Goal: Information Seeking & Learning: Check status

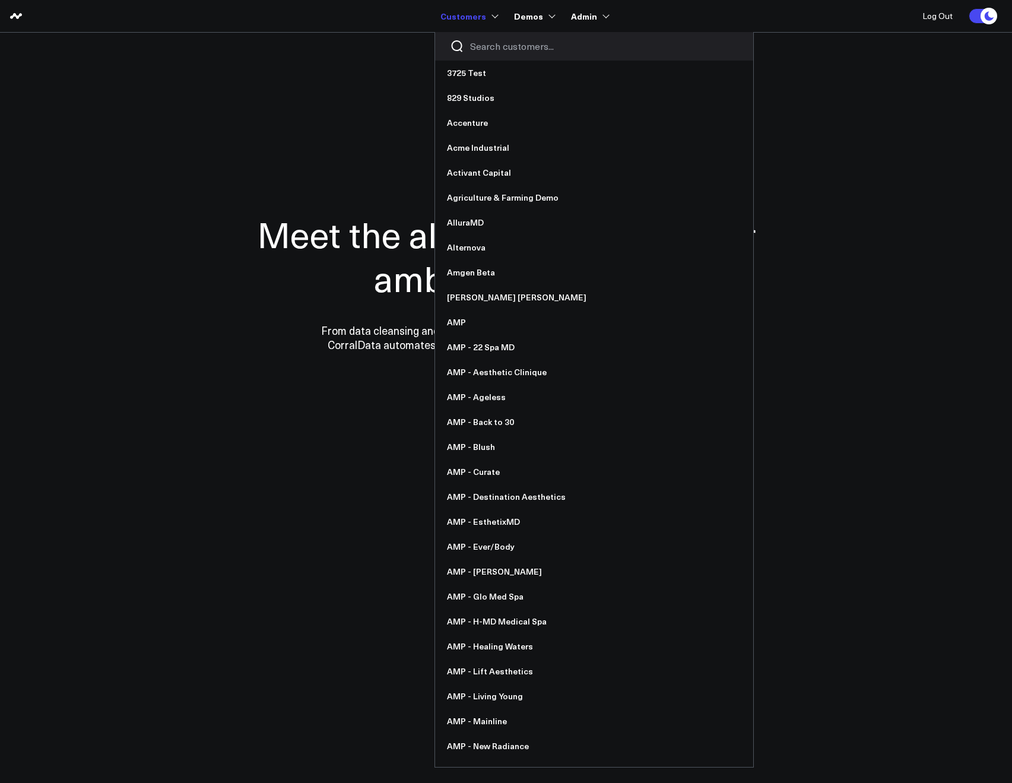
click at [485, 49] on input "Search customers input" at bounding box center [604, 46] width 268 height 13
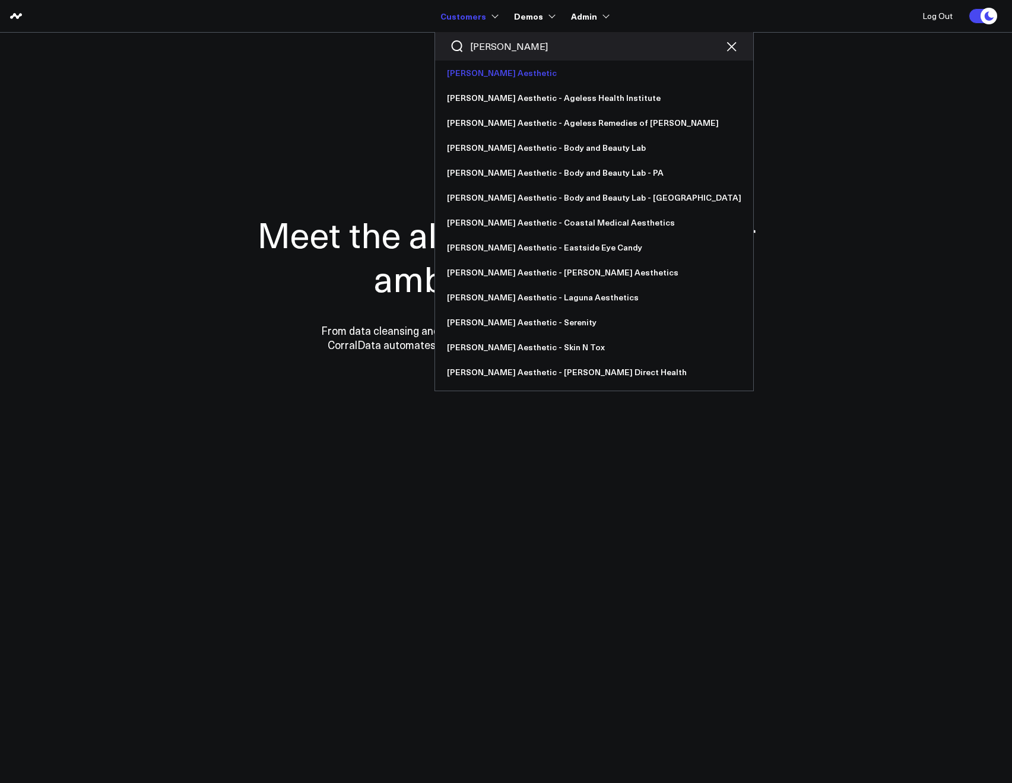
type input "annie"
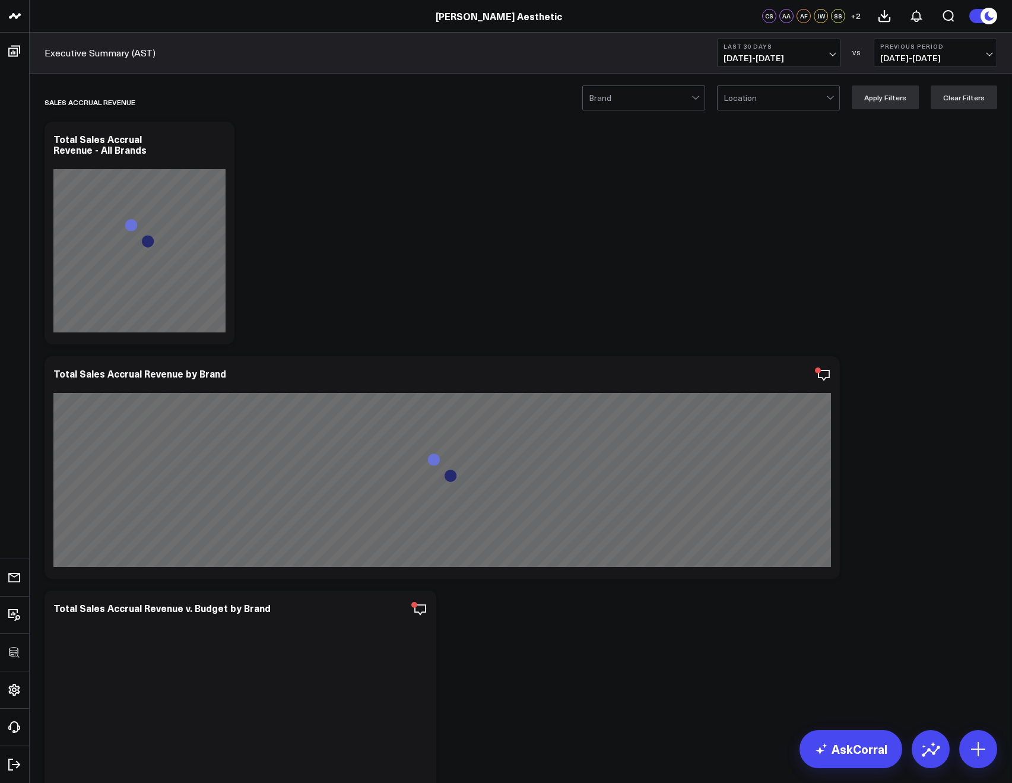
click at [646, 103] on div at bounding box center [640, 98] width 103 height 24
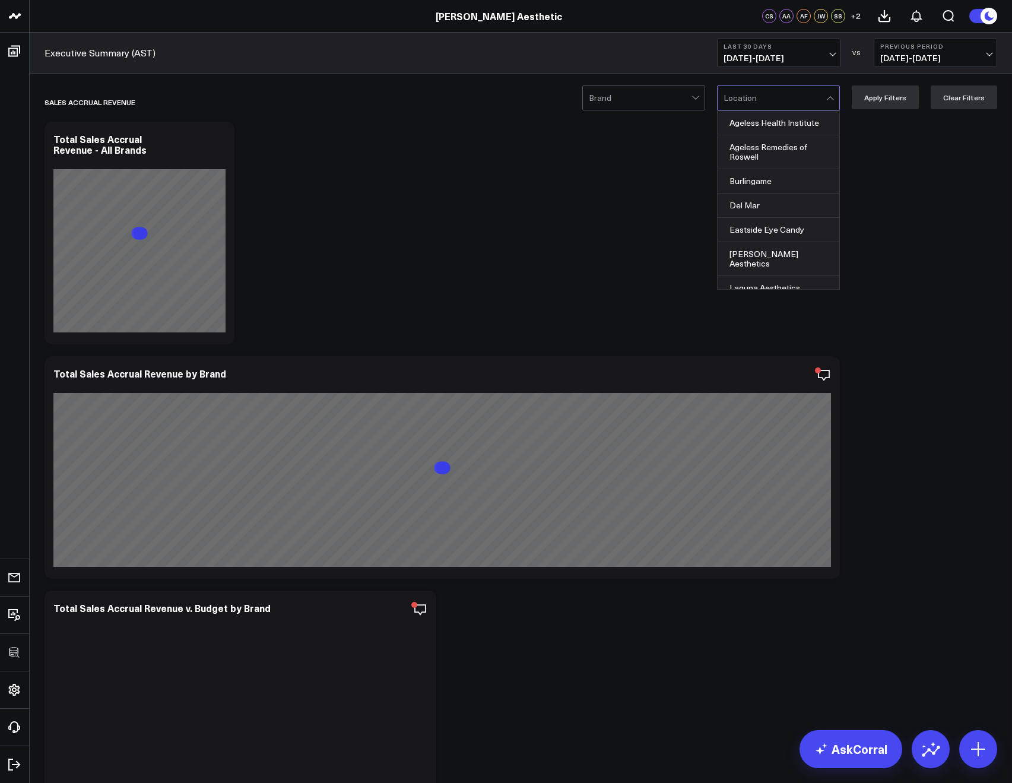
click at [730, 103] on div at bounding box center [774, 98] width 103 height 24
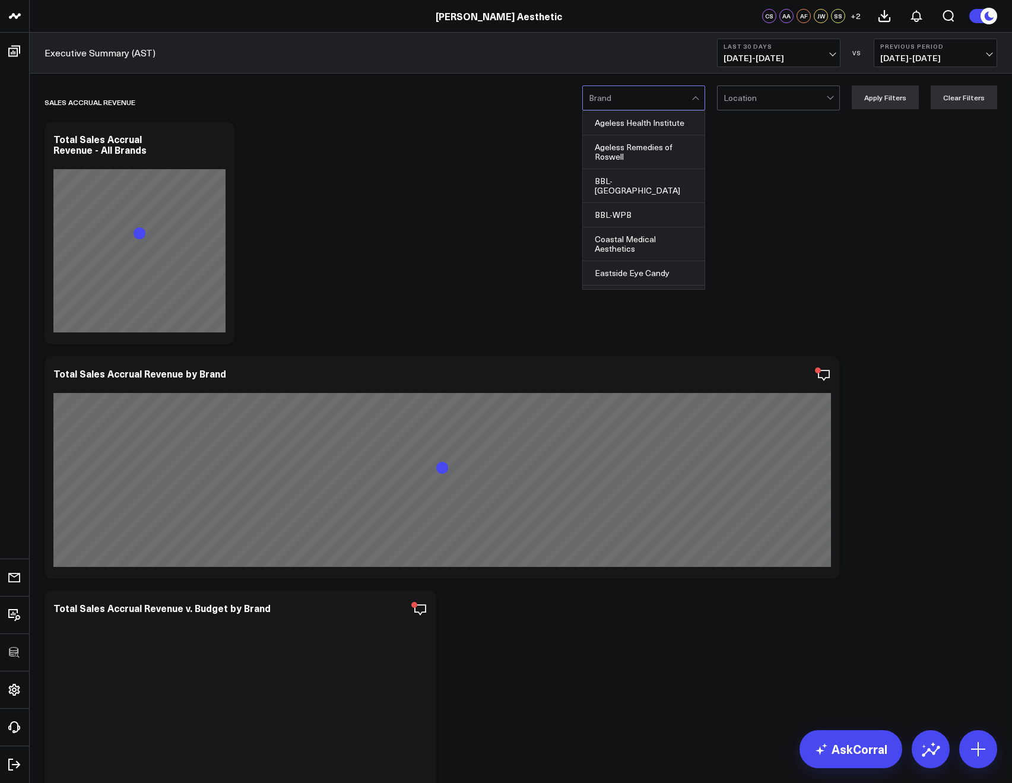
click at [686, 101] on div at bounding box center [640, 98] width 103 height 24
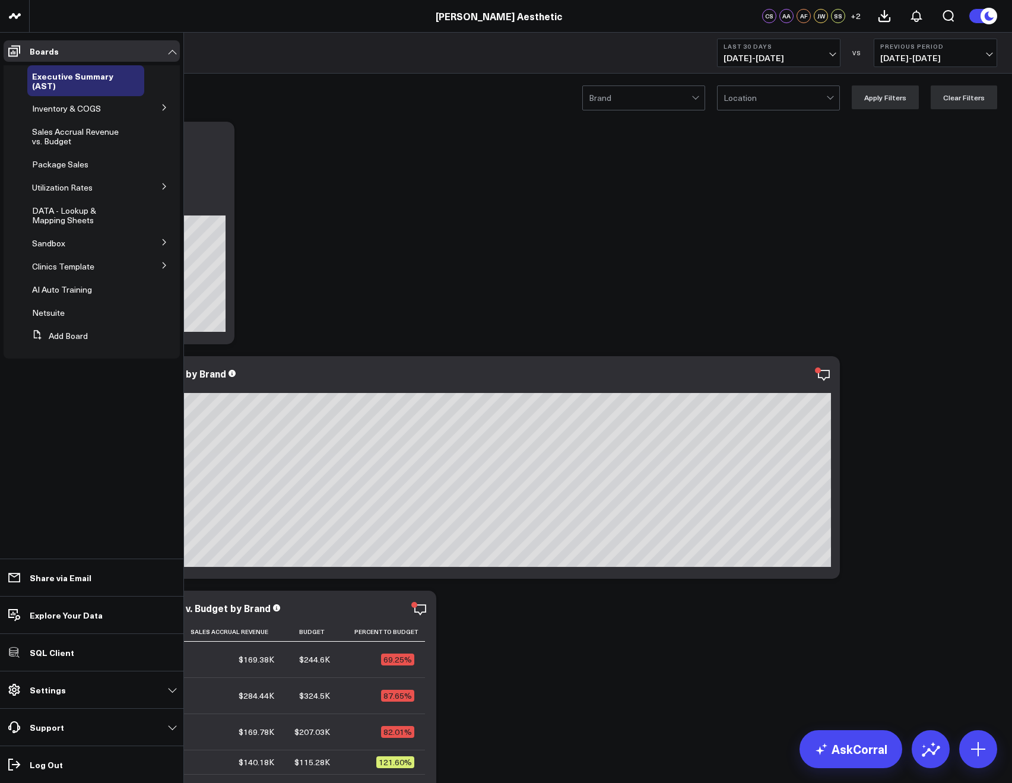
click at [159, 111] on button at bounding box center [164, 107] width 31 height 18
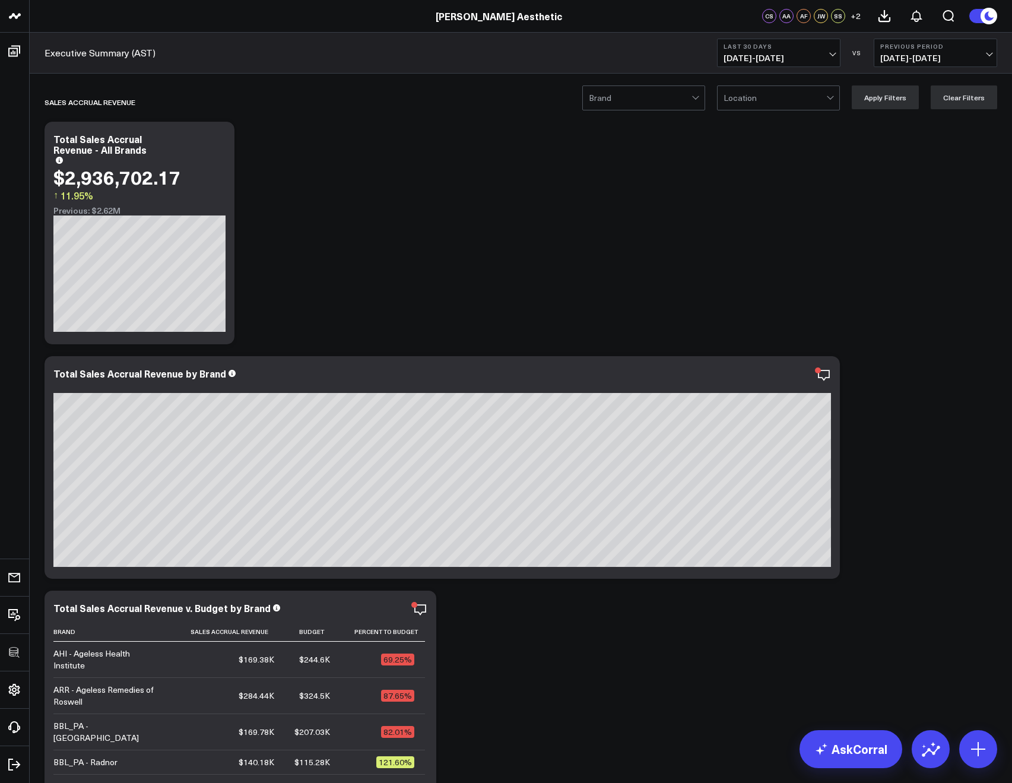
click at [475, 15] on link "[PERSON_NAME] Aesthetic" at bounding box center [498, 15] width 126 height 13
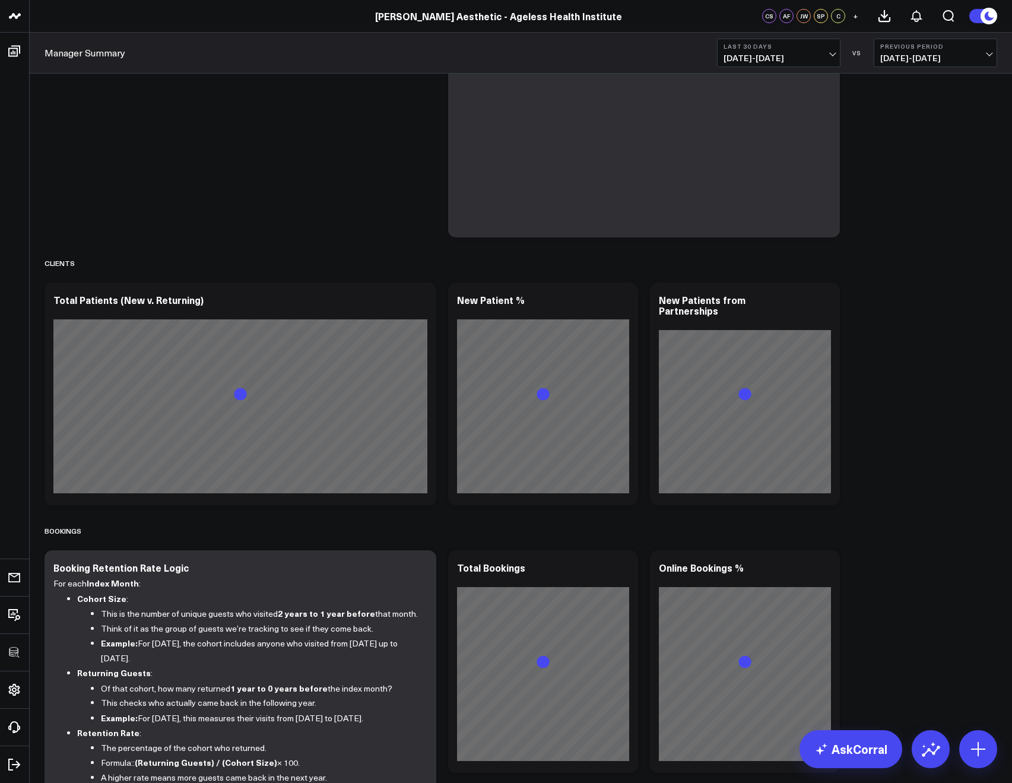
scroll to position [252, 0]
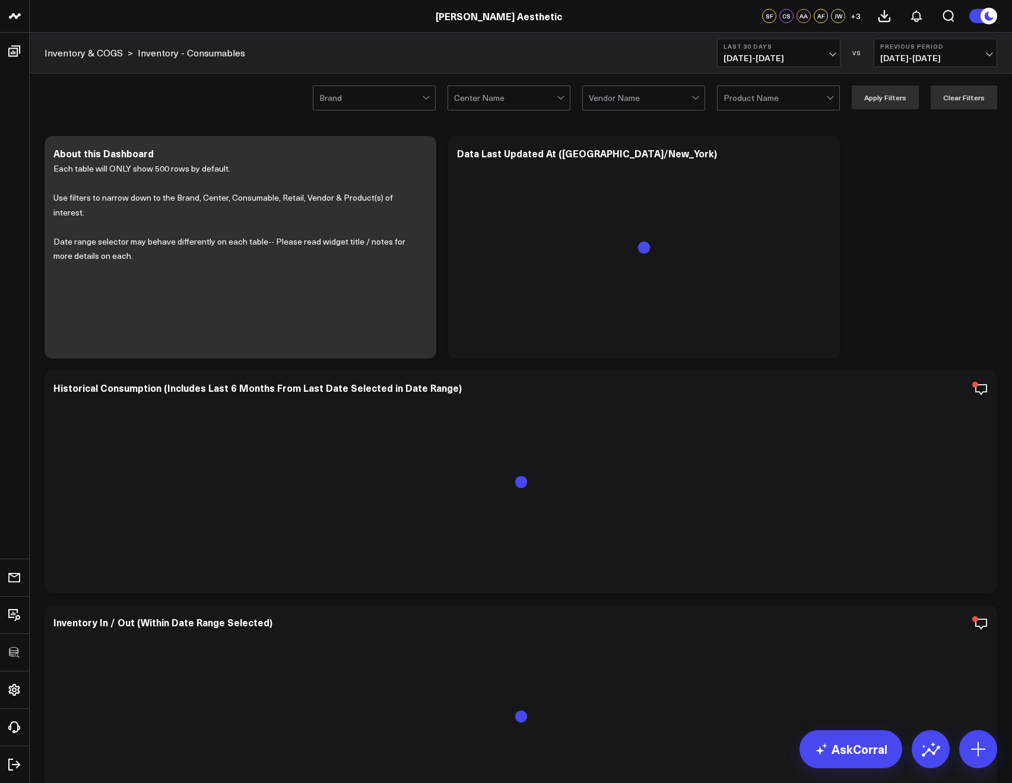
click at [358, 98] on div at bounding box center [370, 98] width 103 height 24
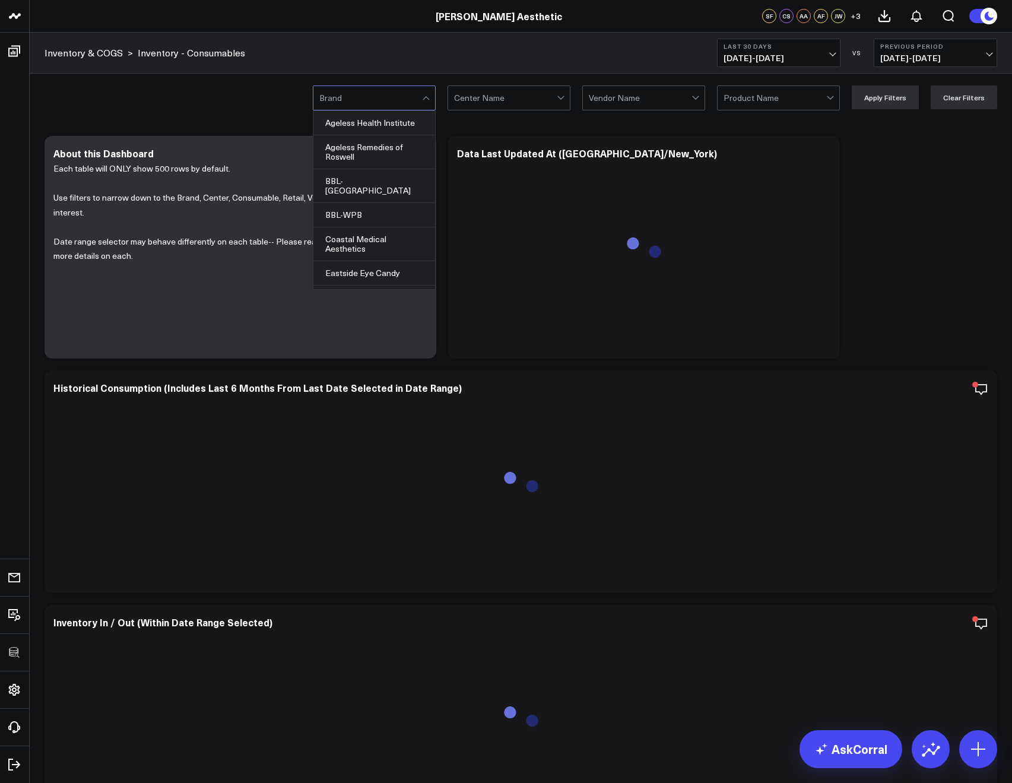
click at [453, 62] on div "Inventory & COGS > Inventory - Consumables Last 30 Days 08/26/25 - 09/24/25 VS …" at bounding box center [521, 53] width 982 height 41
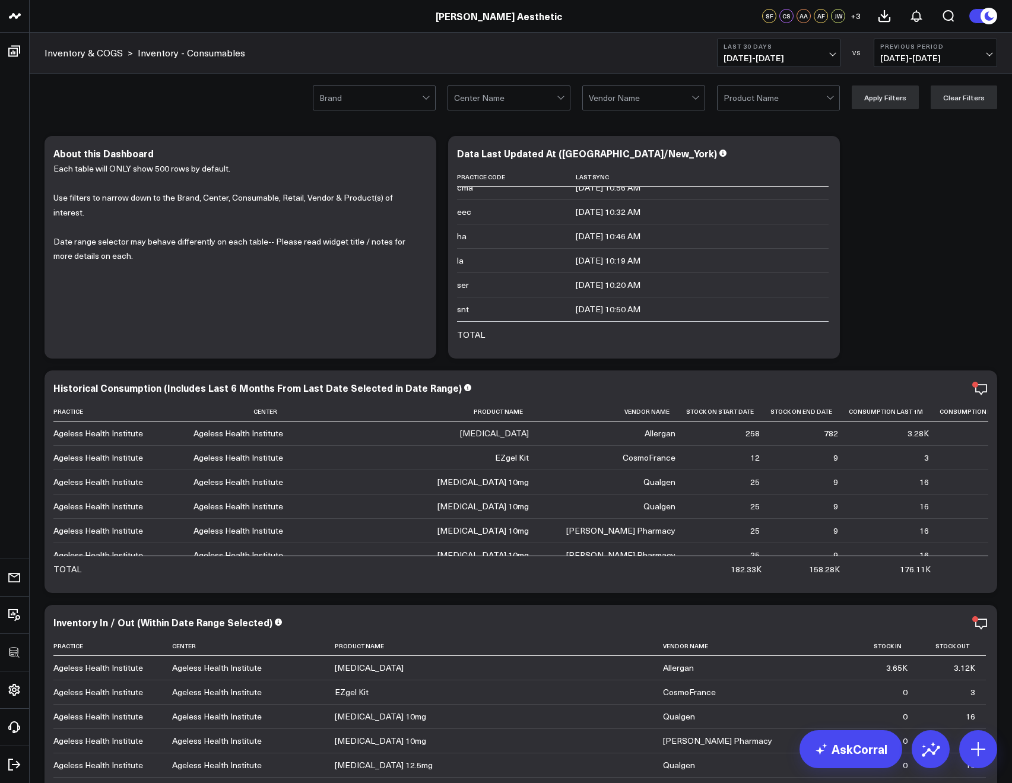
click at [356, 107] on div at bounding box center [370, 98] width 103 height 24
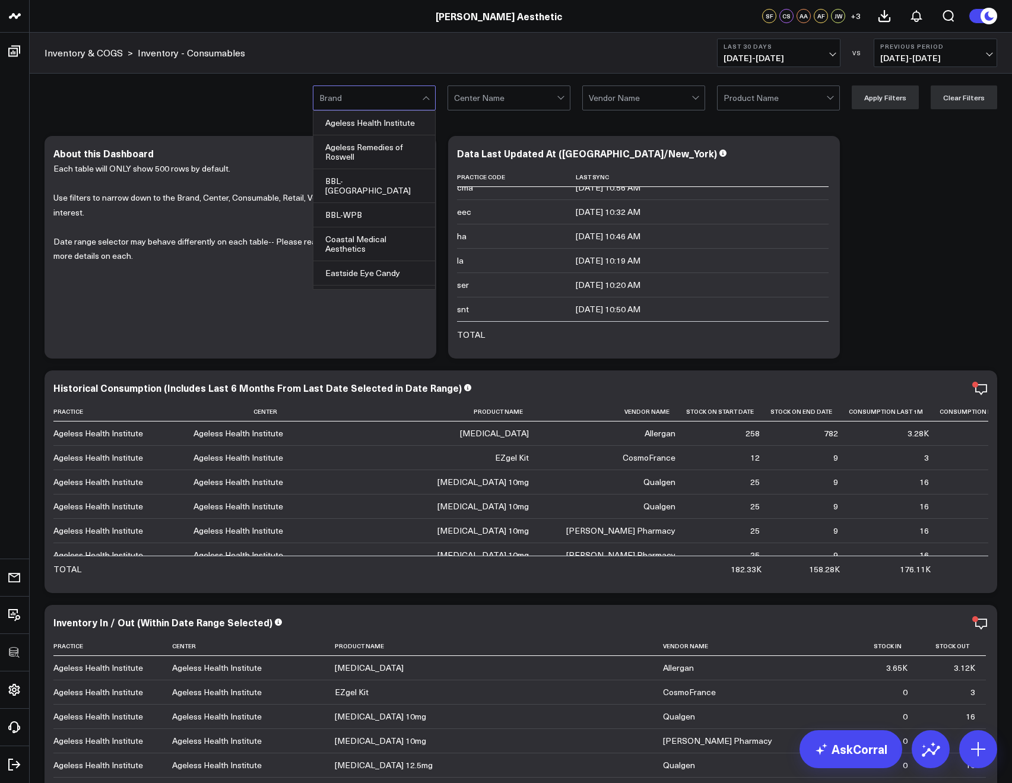
click at [354, 103] on div at bounding box center [370, 98] width 103 height 24
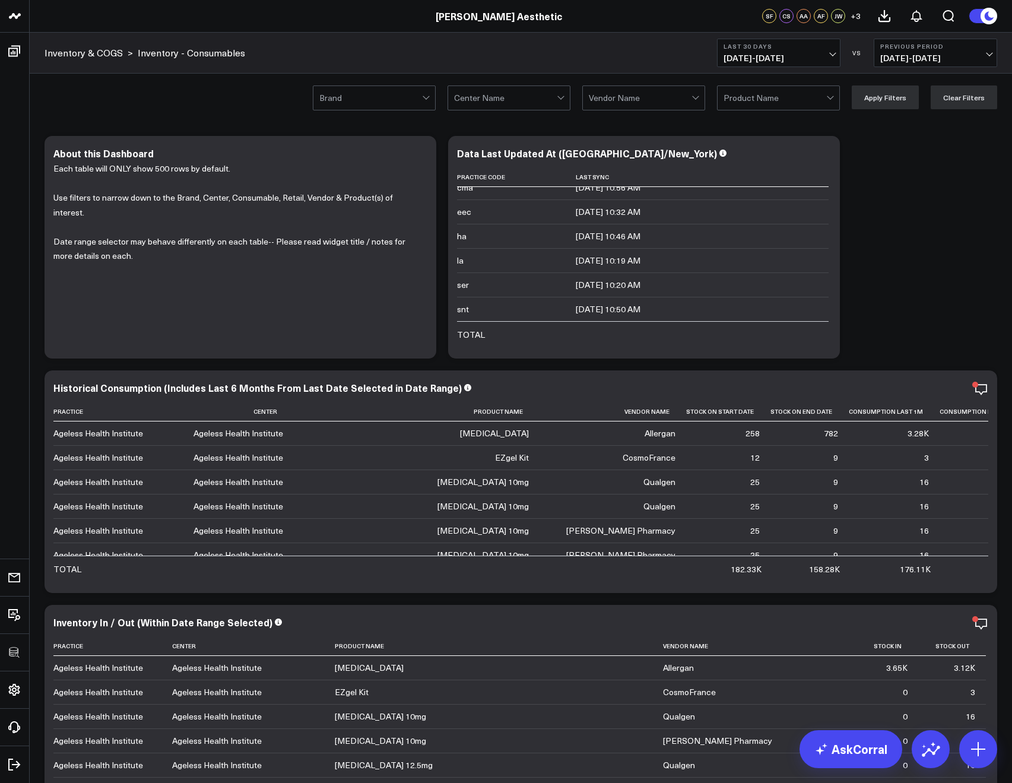
click at [358, 119] on div "Brand Center Name Vendor Name Product Name Apply Filters Clear Filters Modify v…" at bounding box center [521, 723] width 982 height 1299
click at [351, 102] on div at bounding box center [370, 98] width 103 height 24
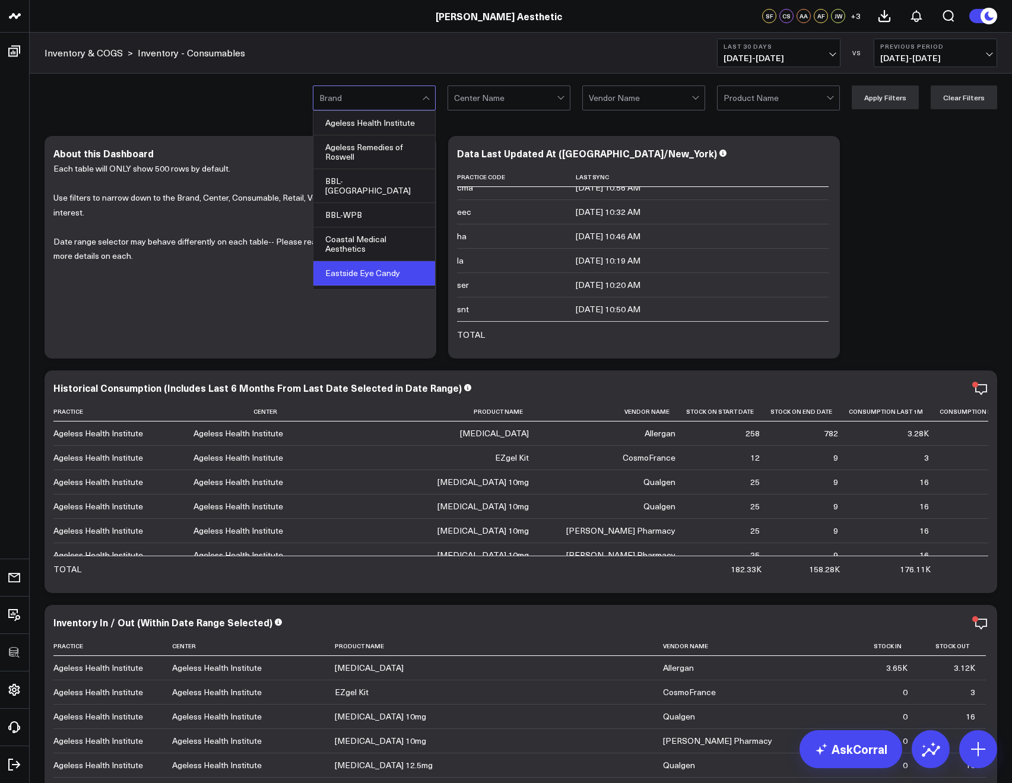
scroll to position [84, 0]
click at [366, 260] on div "Serenity" at bounding box center [374, 272] width 122 height 24
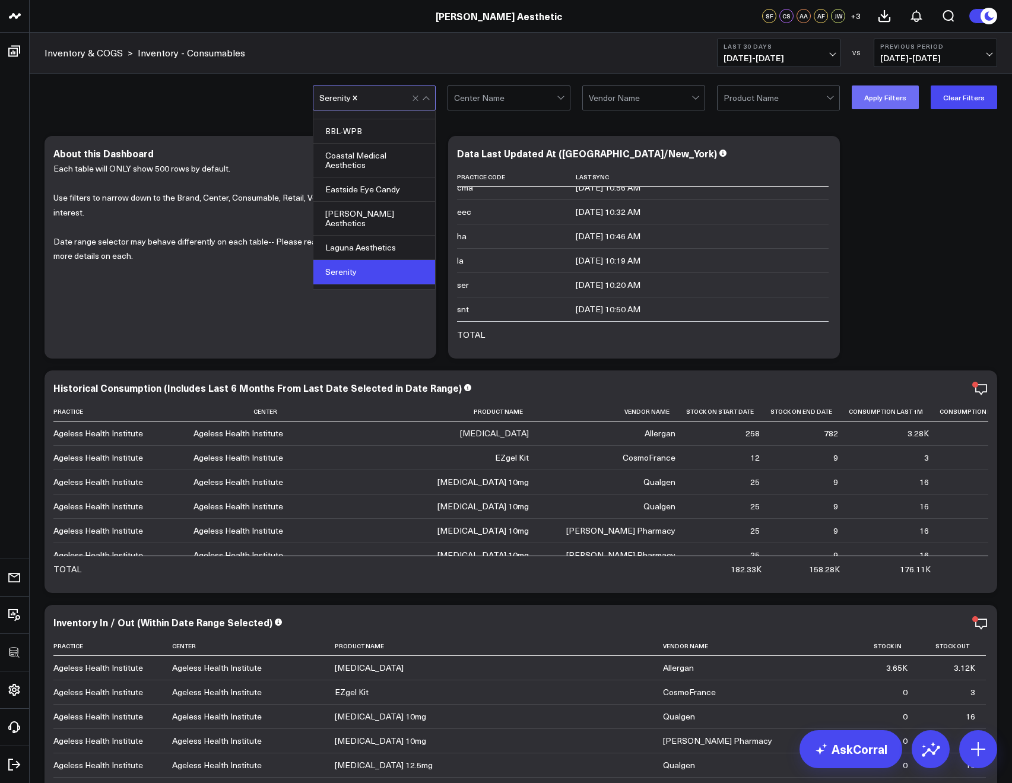
click at [863, 102] on button "Apply Filters" at bounding box center [884, 97] width 67 height 24
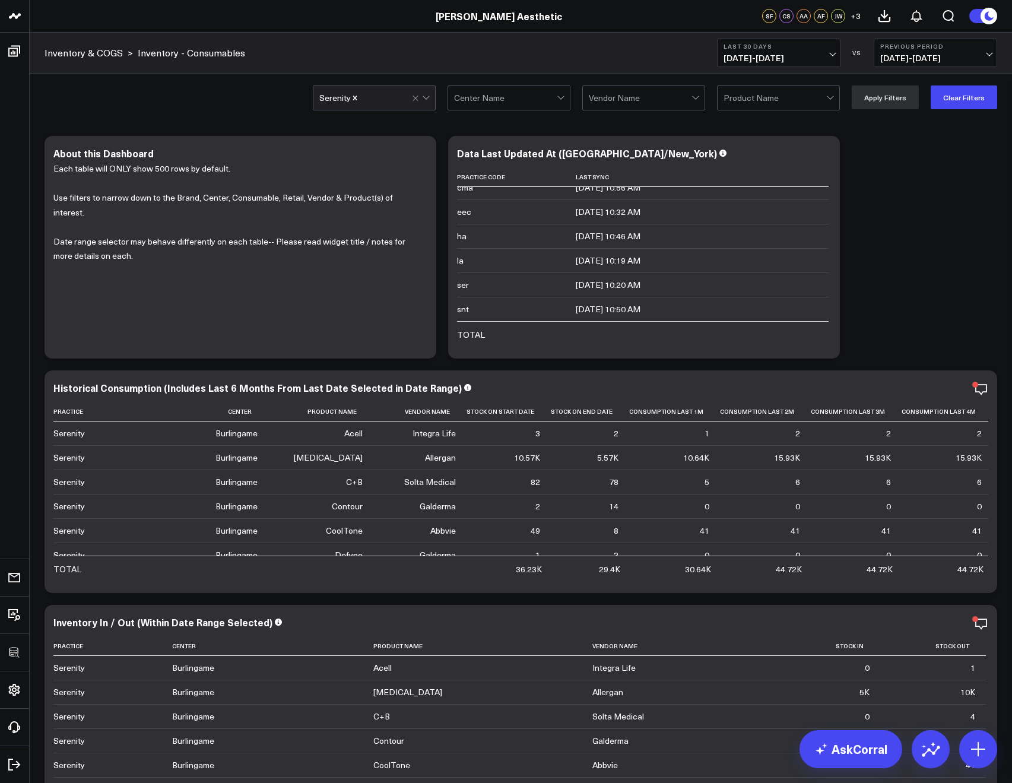
click at [917, 279] on div "Modify via AI Copy link to widget Ask support Remove Create linked copy Executi…" at bounding box center [521, 716] width 964 height 1172
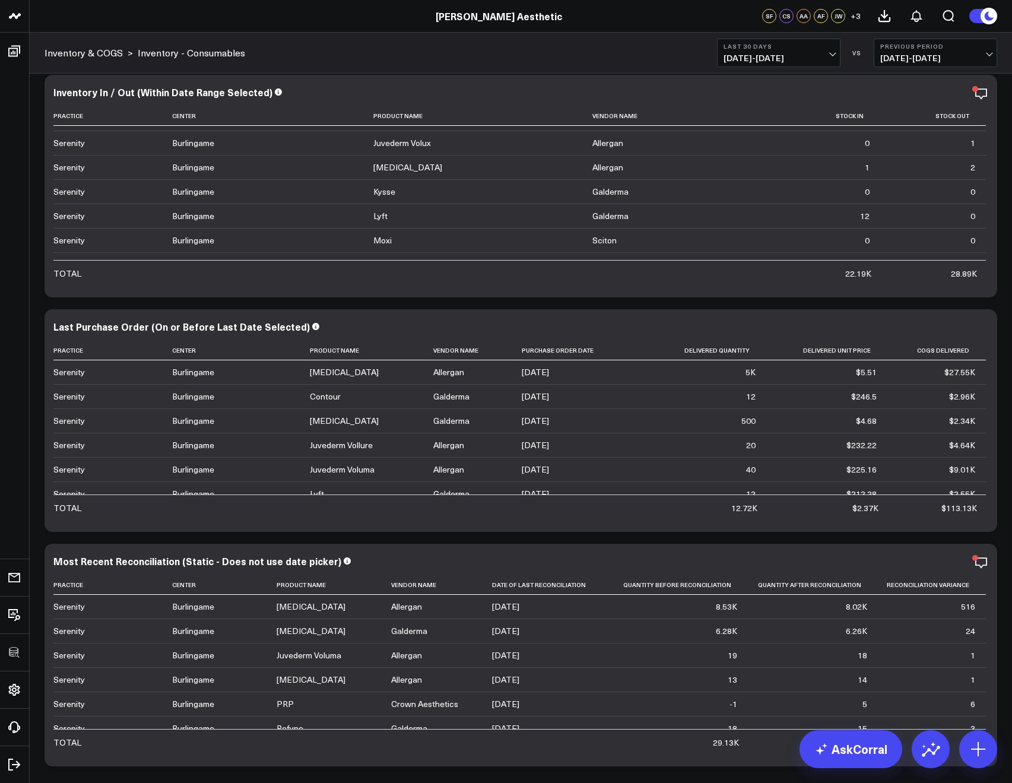
scroll to position [590, 0]
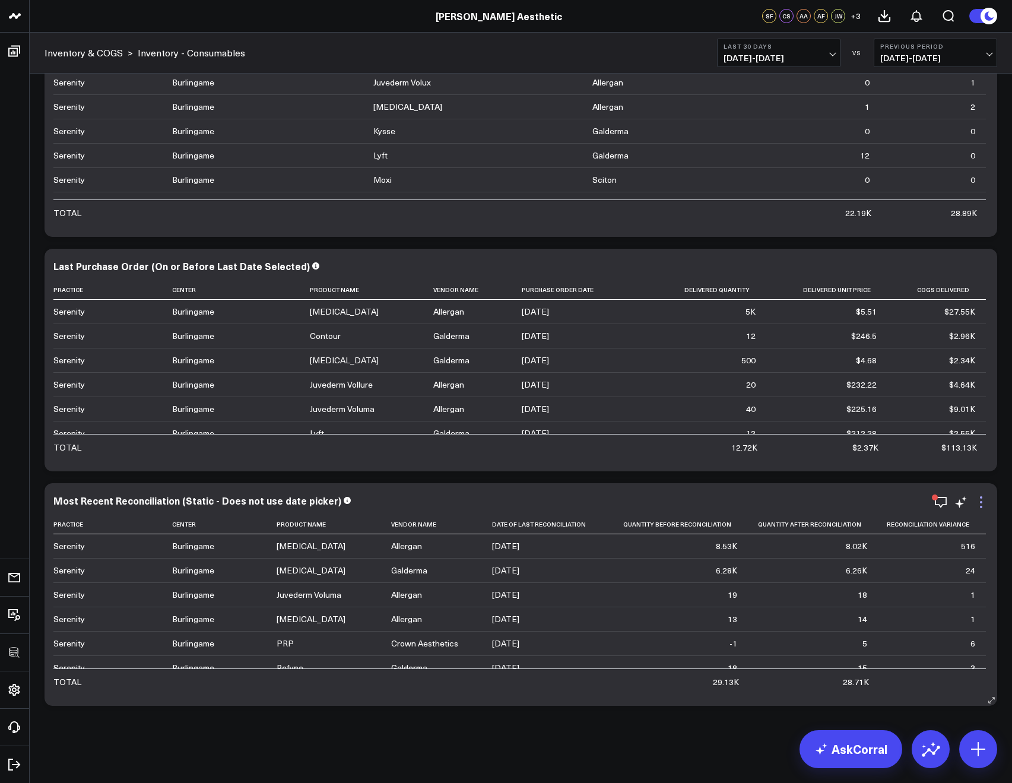
click at [983, 501] on icon at bounding box center [981, 502] width 14 height 14
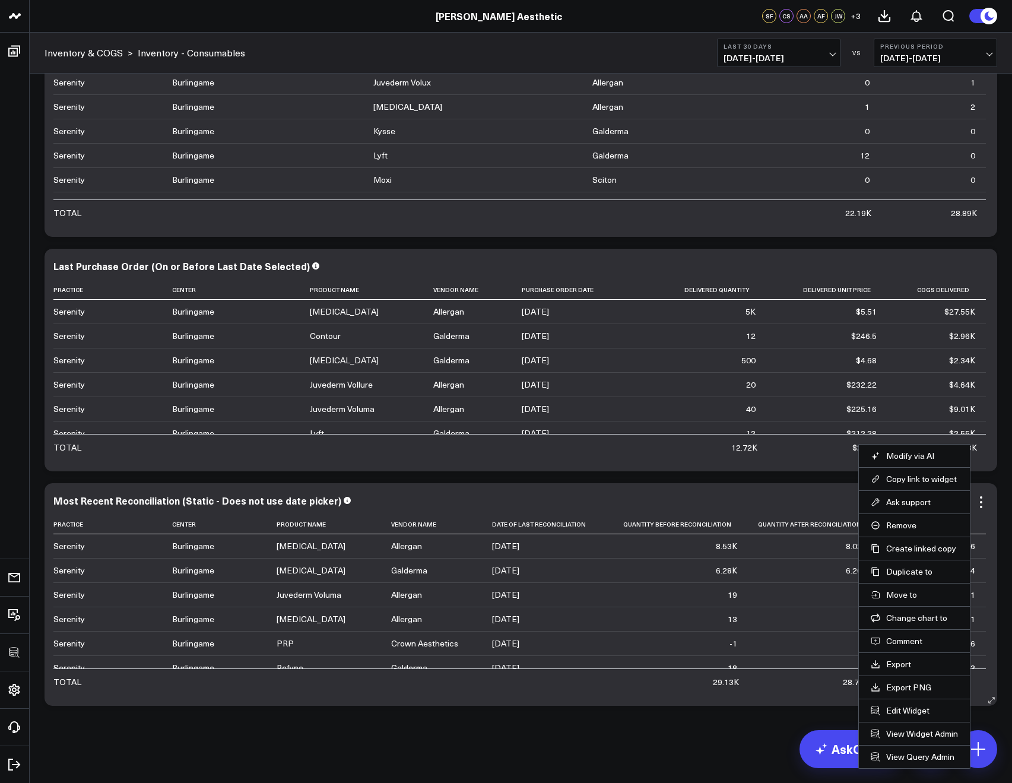
click at [824, 492] on div "Most Recent Reconciliation (Static - Does not use date picker) Practice Center …" at bounding box center [520, 594] width 952 height 222
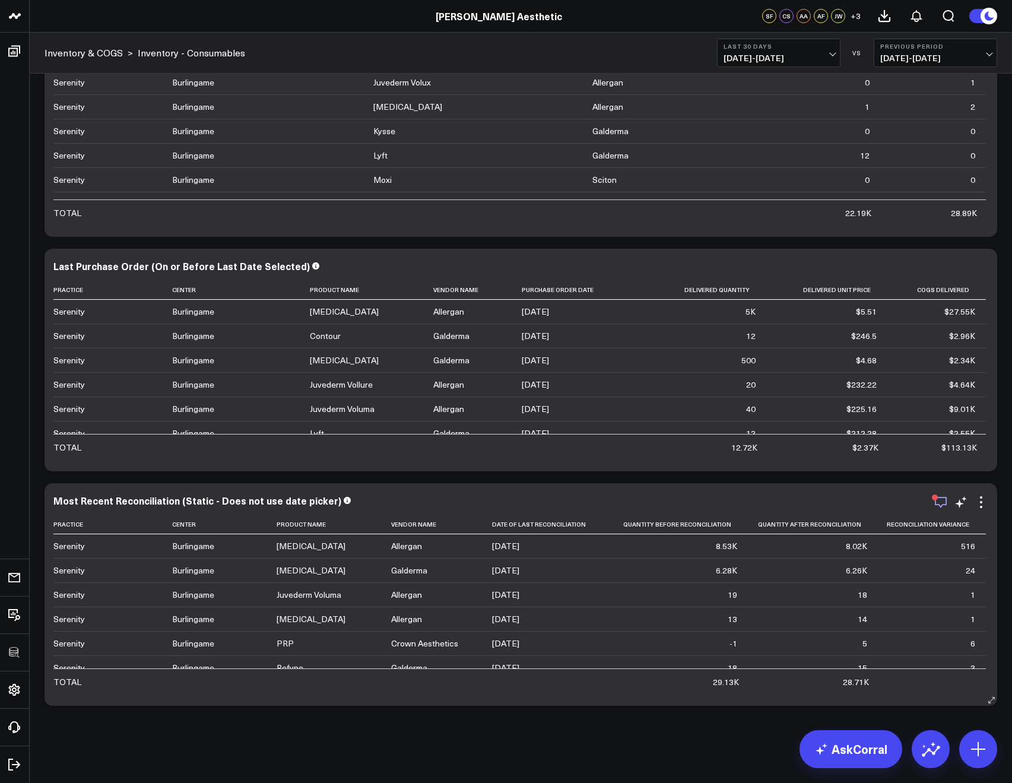
click at [943, 499] on icon "button" at bounding box center [940, 502] width 14 height 14
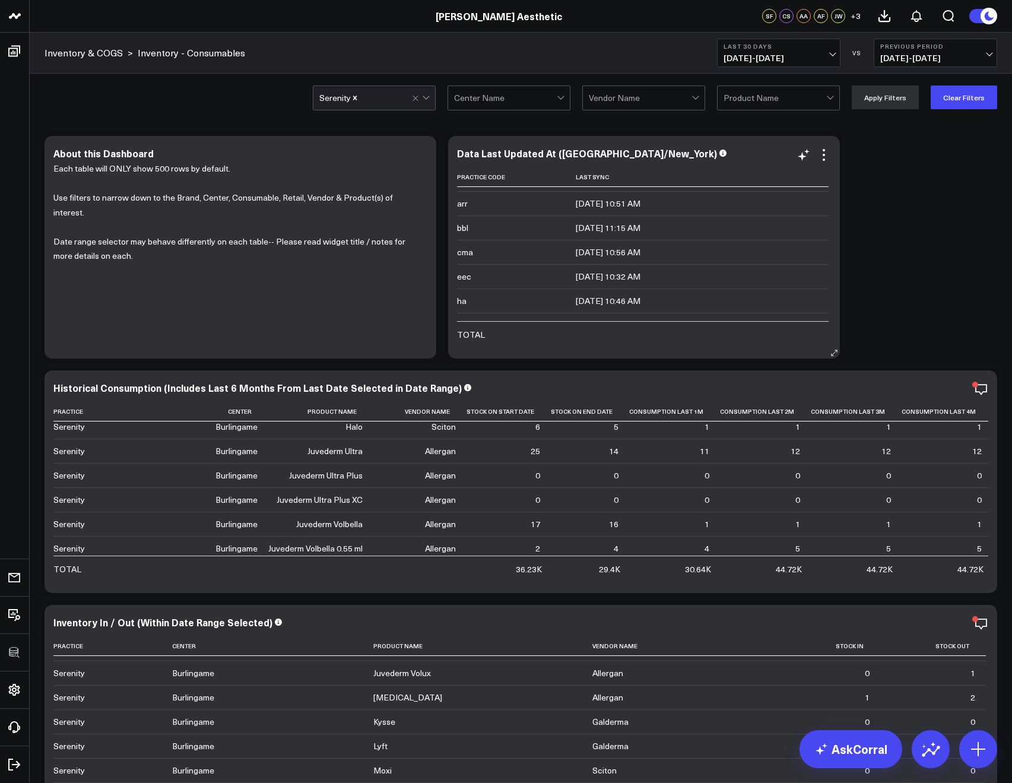
scroll to position [0, 0]
click at [412, 100] on div at bounding box center [385, 98] width 53 height 24
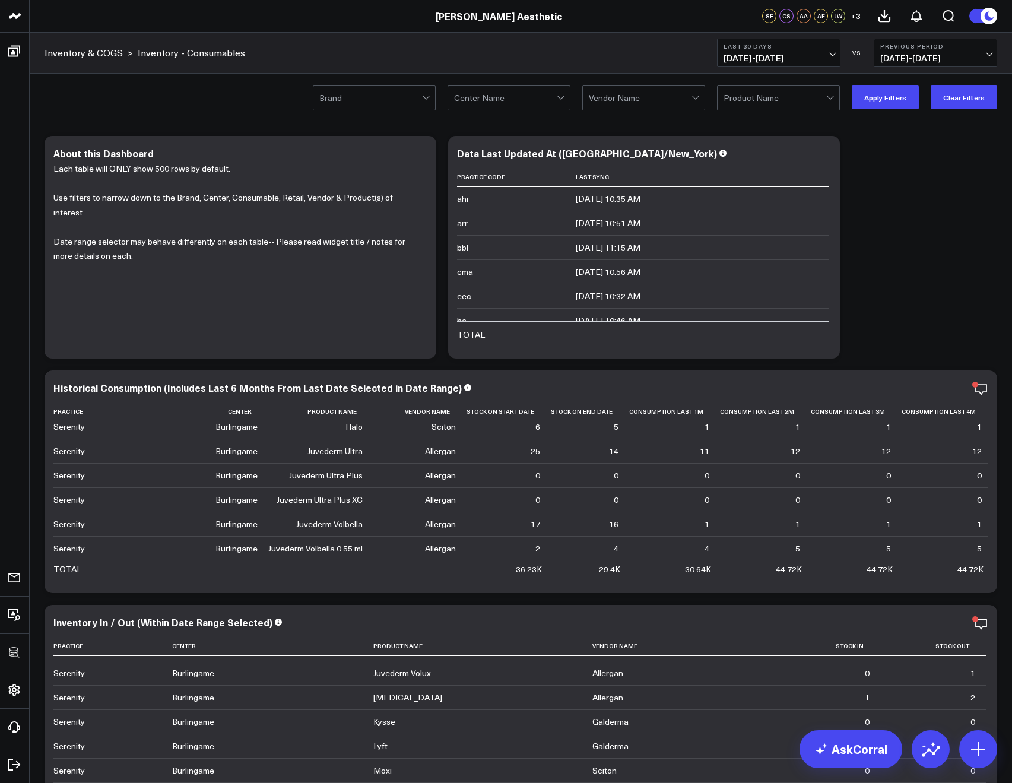
click at [417, 98] on div at bounding box center [370, 98] width 103 height 24
click at [415, 100] on div at bounding box center [370, 98] width 103 height 24
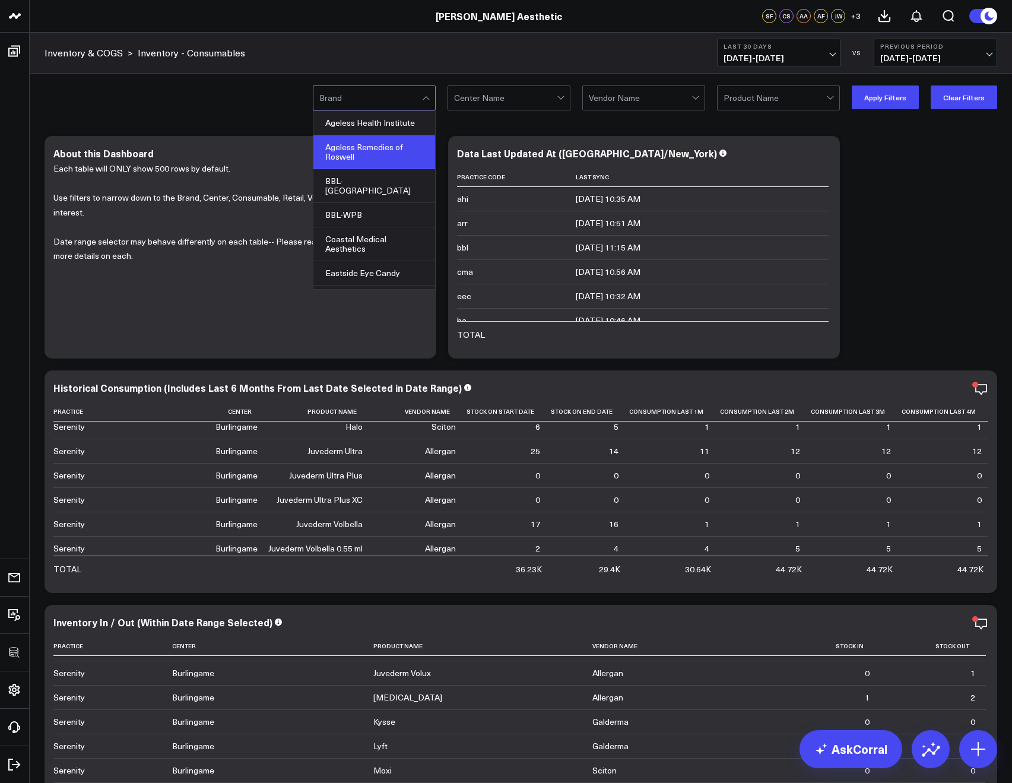
click at [393, 155] on div "Ageless Remedies of Roswell" at bounding box center [374, 152] width 122 height 34
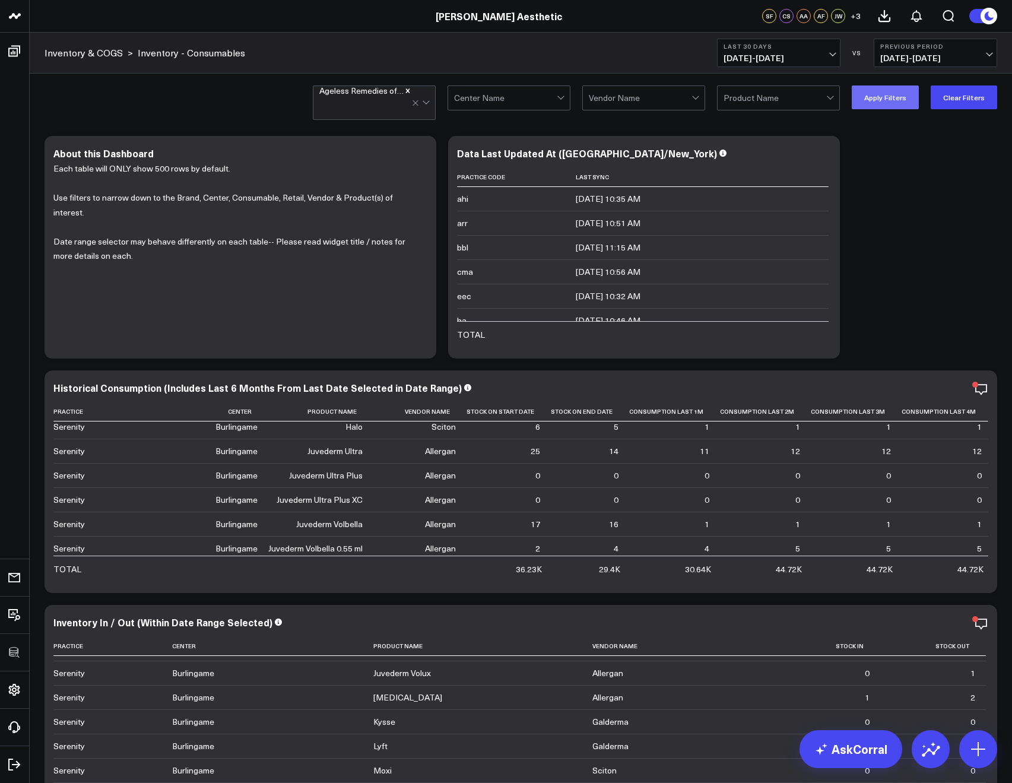
click at [868, 107] on button "Apply Filters" at bounding box center [884, 97] width 67 height 24
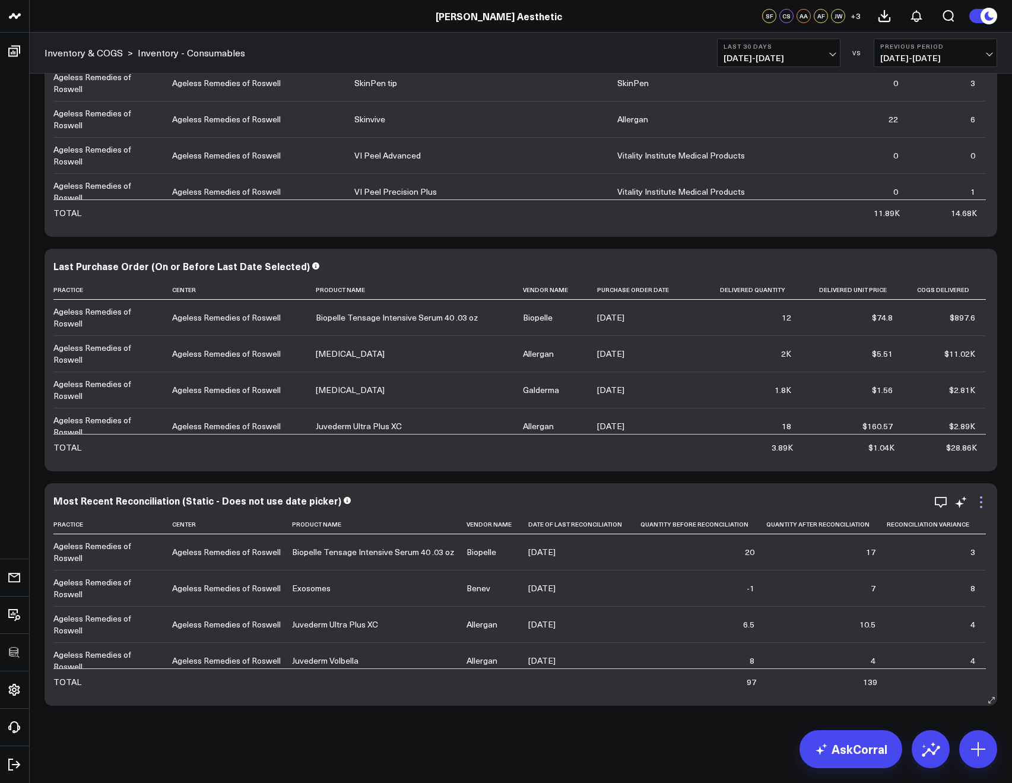
click at [978, 501] on icon at bounding box center [981, 502] width 14 height 14
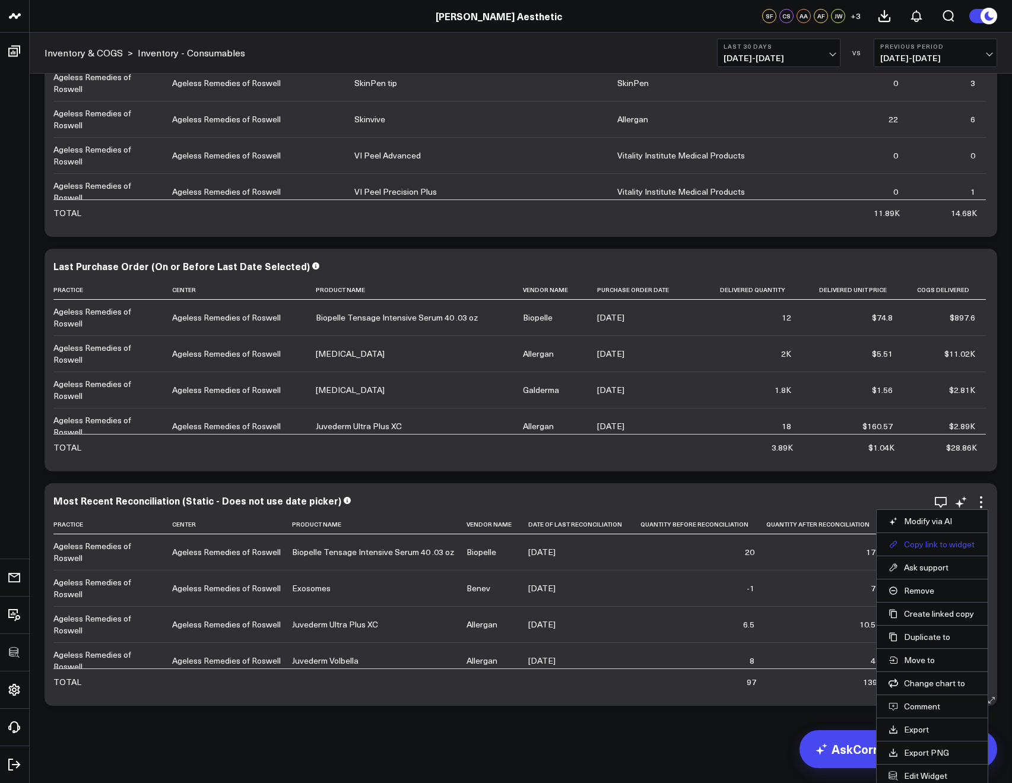
click at [929, 541] on button "Copy link to widget" at bounding box center [931, 544] width 87 height 11
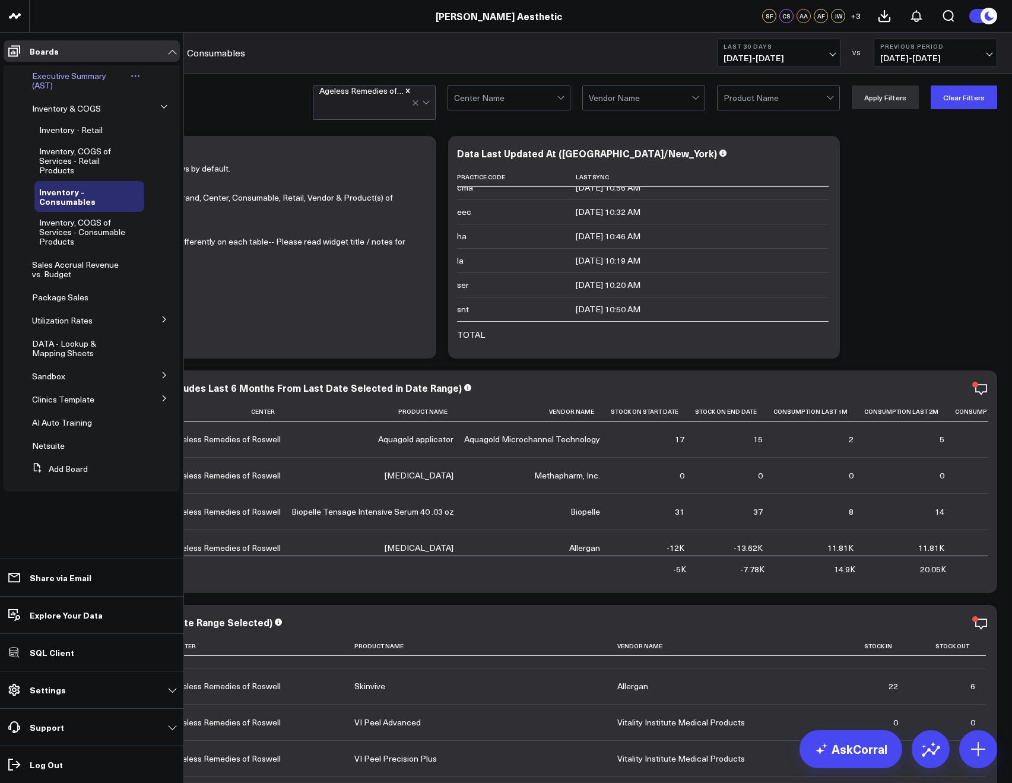
click at [41, 88] on span "Executive Summary (AST)" at bounding box center [69, 80] width 74 height 21
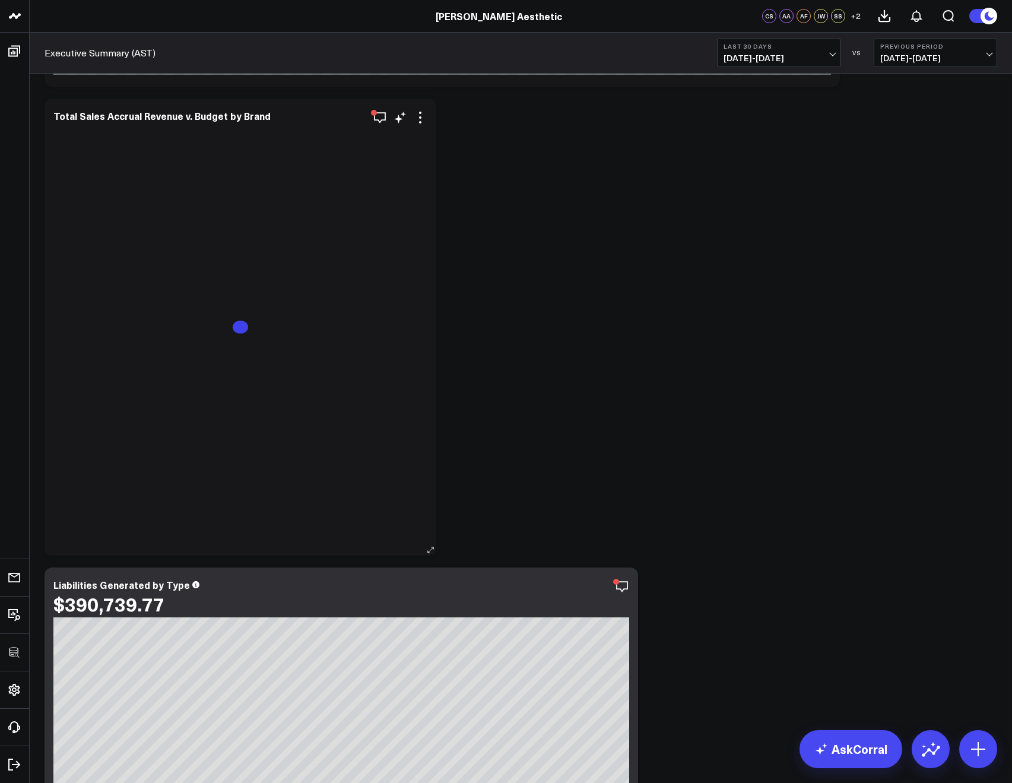
scroll to position [495, 0]
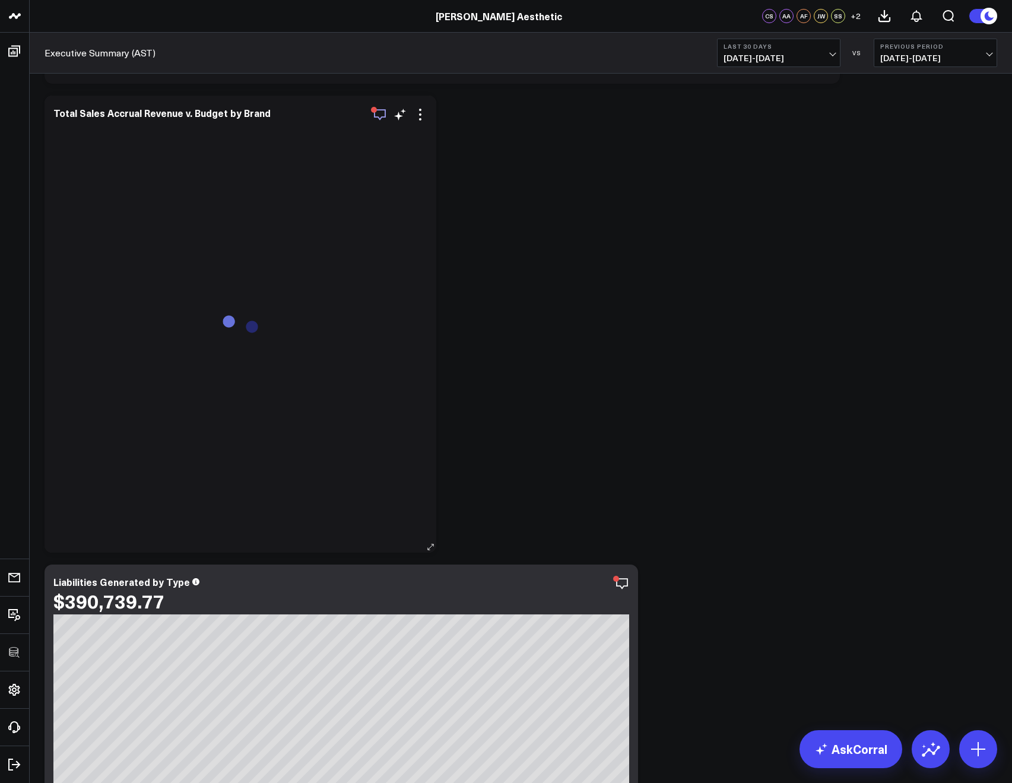
click at [373, 113] on icon "button" at bounding box center [380, 114] width 14 height 14
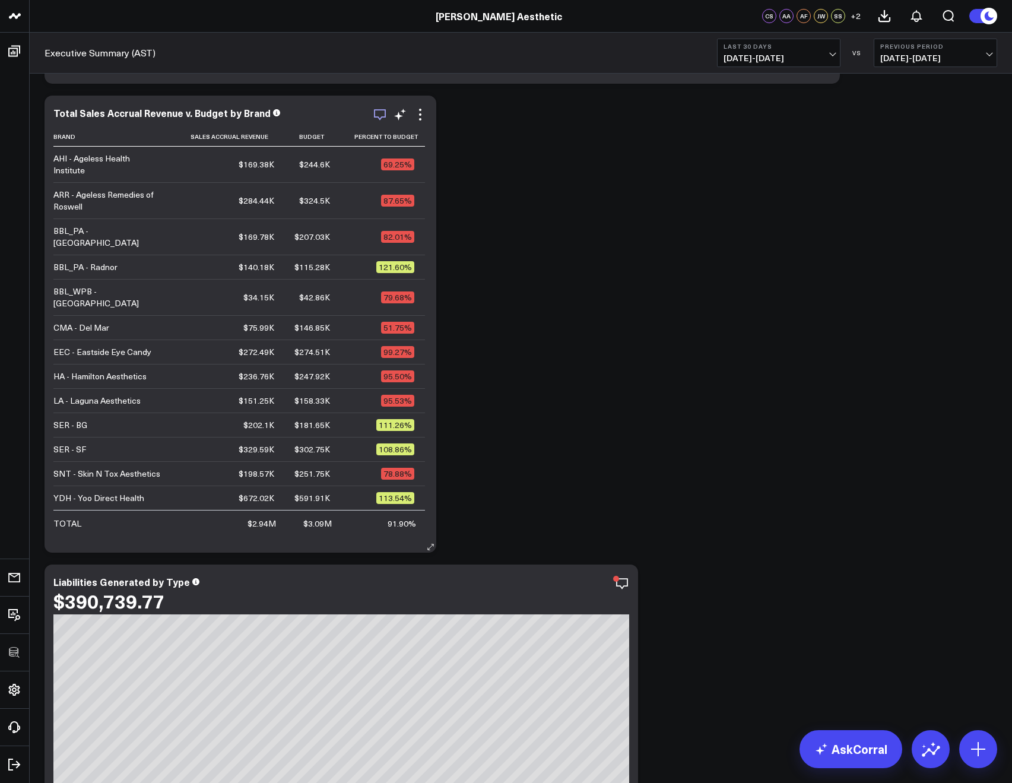
click at [380, 110] on icon "button" at bounding box center [380, 114] width 12 height 11
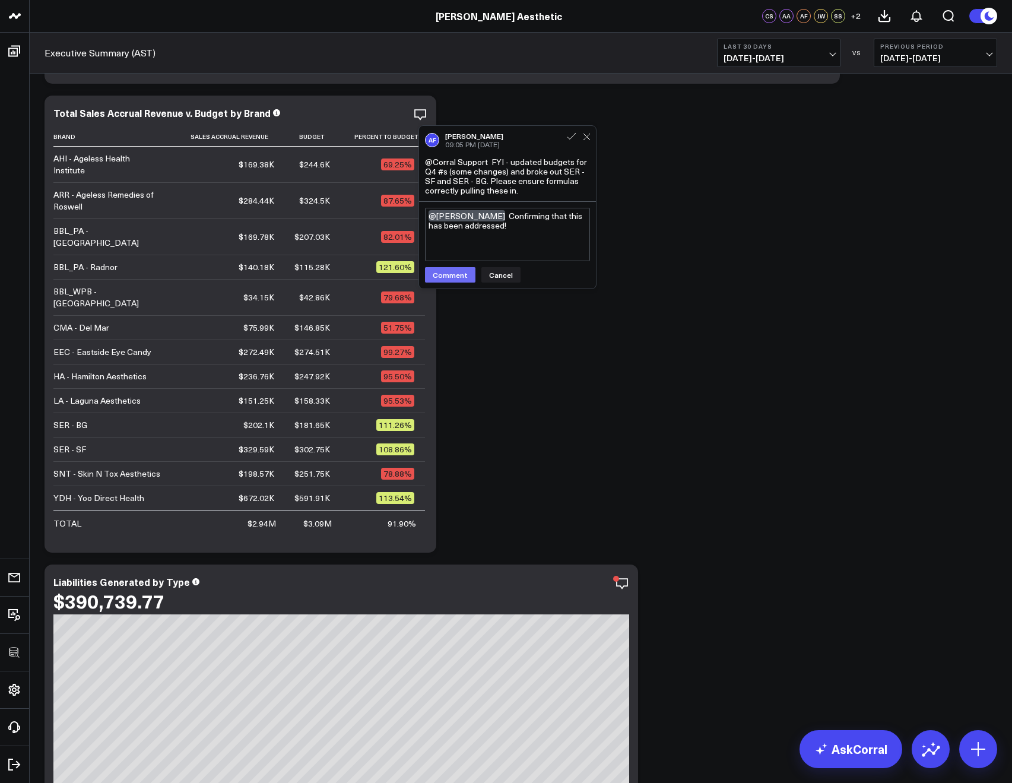
type textarea "@Allie Fleischer Confirming that this has been addressed!"
click at [437, 278] on button "Comment" at bounding box center [450, 274] width 50 height 15
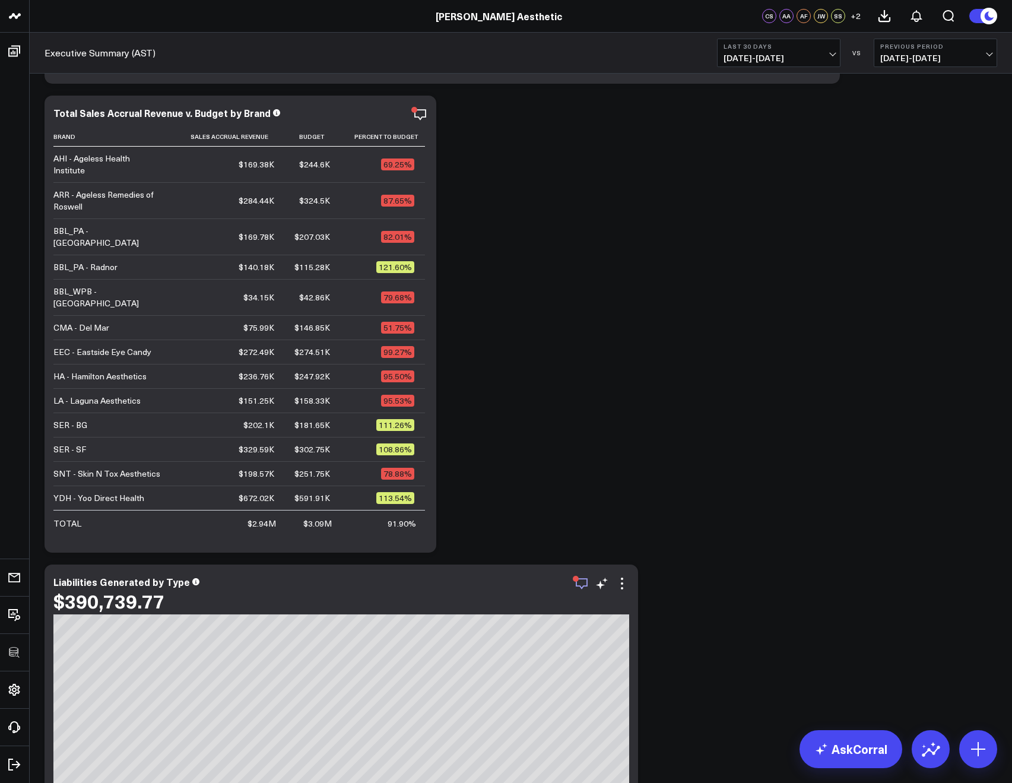
click at [578, 582] on icon "button" at bounding box center [581, 583] width 14 height 14
click at [578, 581] on icon "button" at bounding box center [581, 583] width 14 height 14
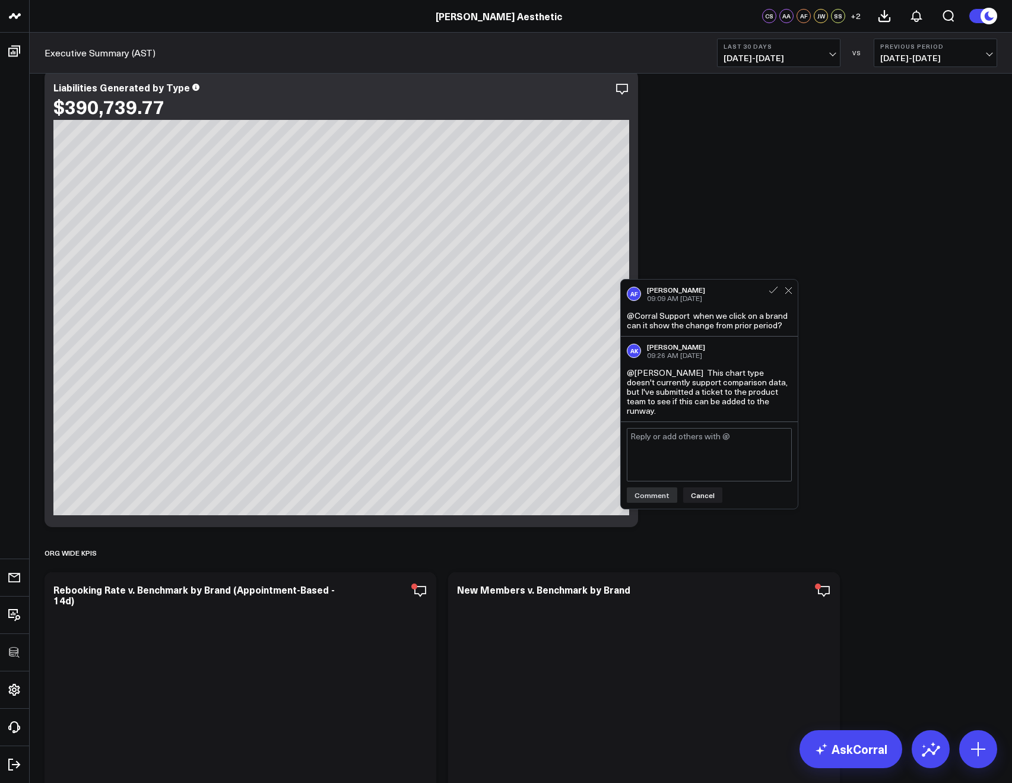
scroll to position [1034, 0]
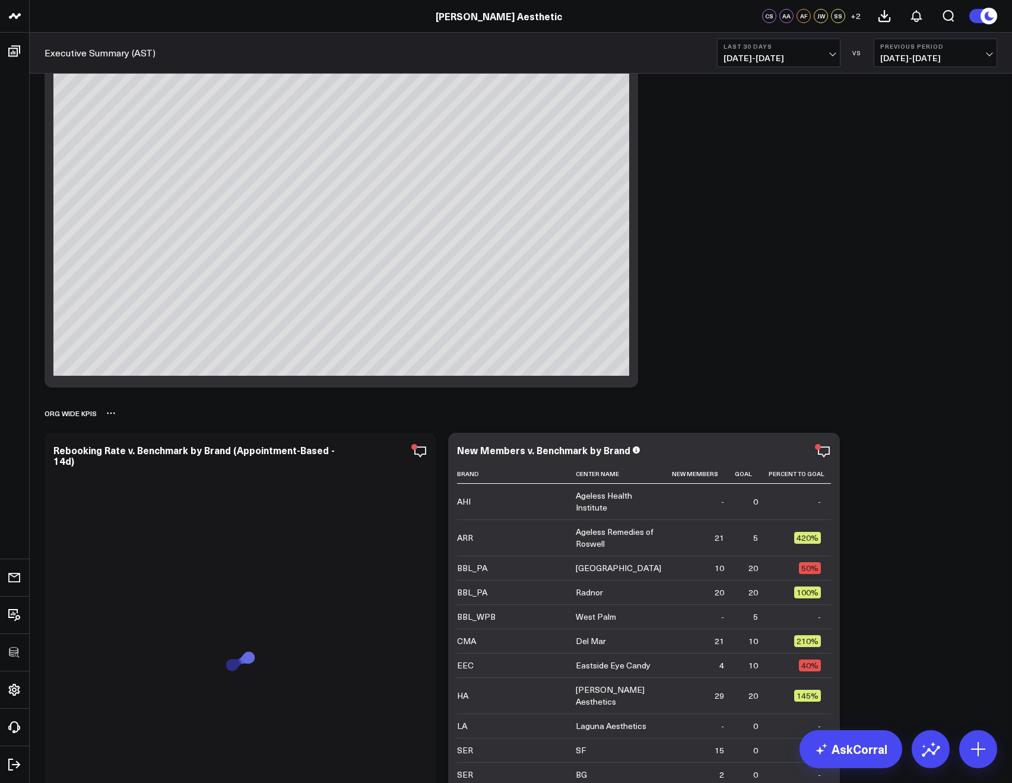
scroll to position [1290, 0]
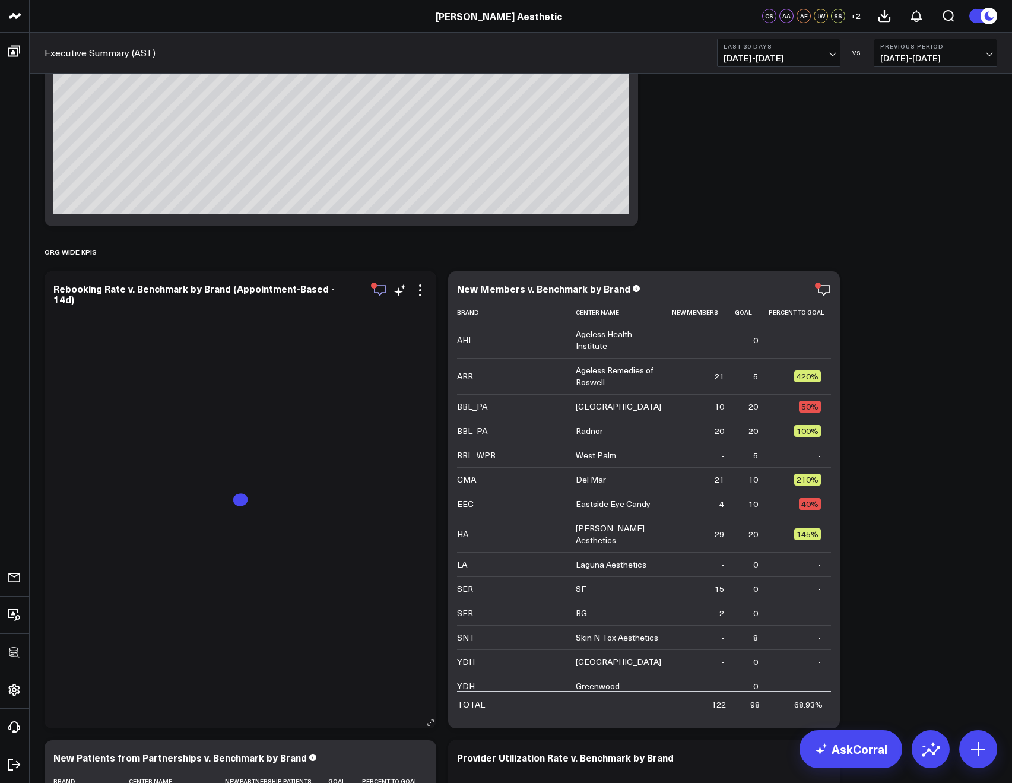
click at [381, 288] on icon "button" at bounding box center [380, 290] width 14 height 14
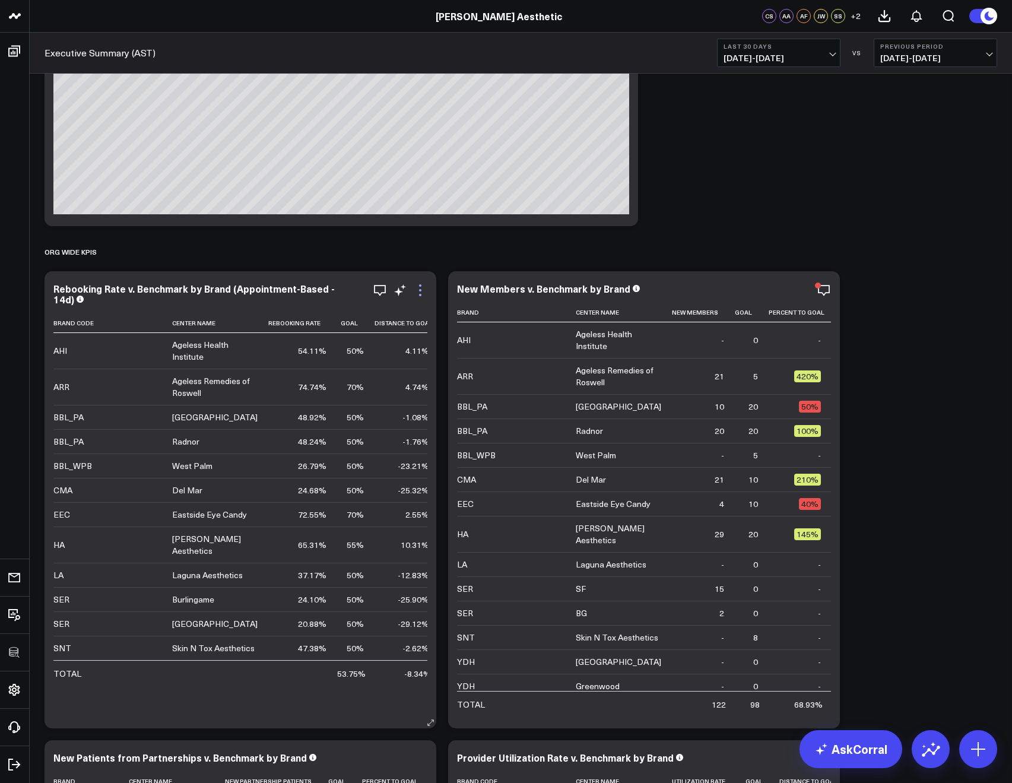
click at [424, 286] on icon at bounding box center [420, 290] width 14 height 14
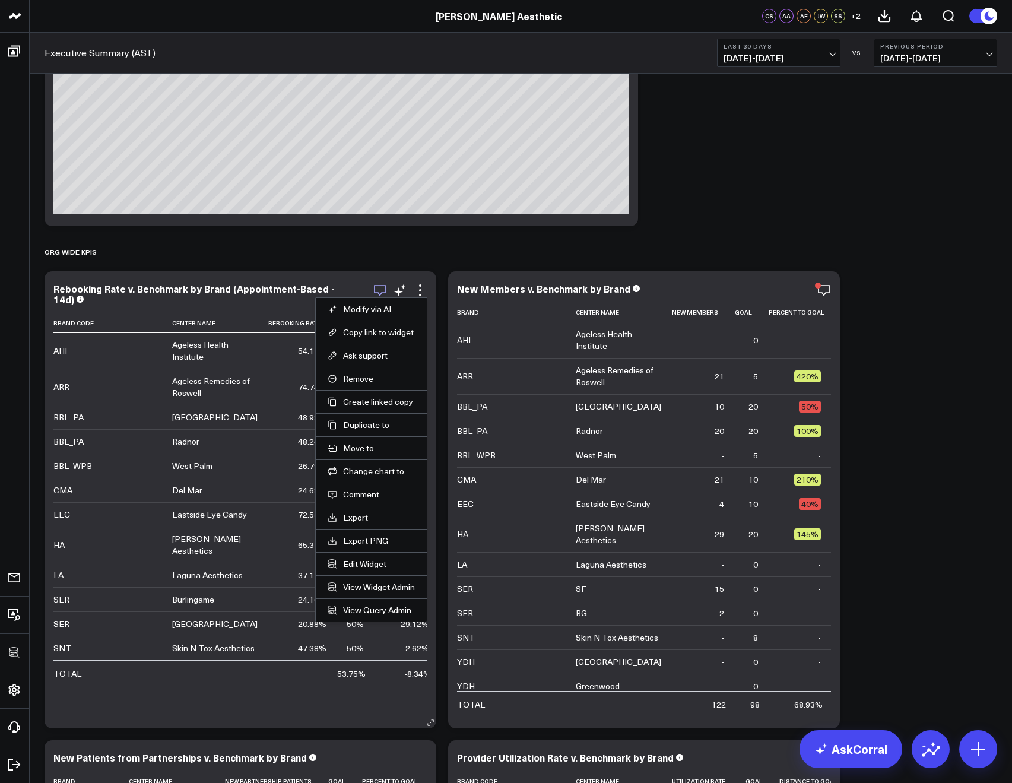
click at [377, 285] on icon "button" at bounding box center [380, 290] width 12 height 11
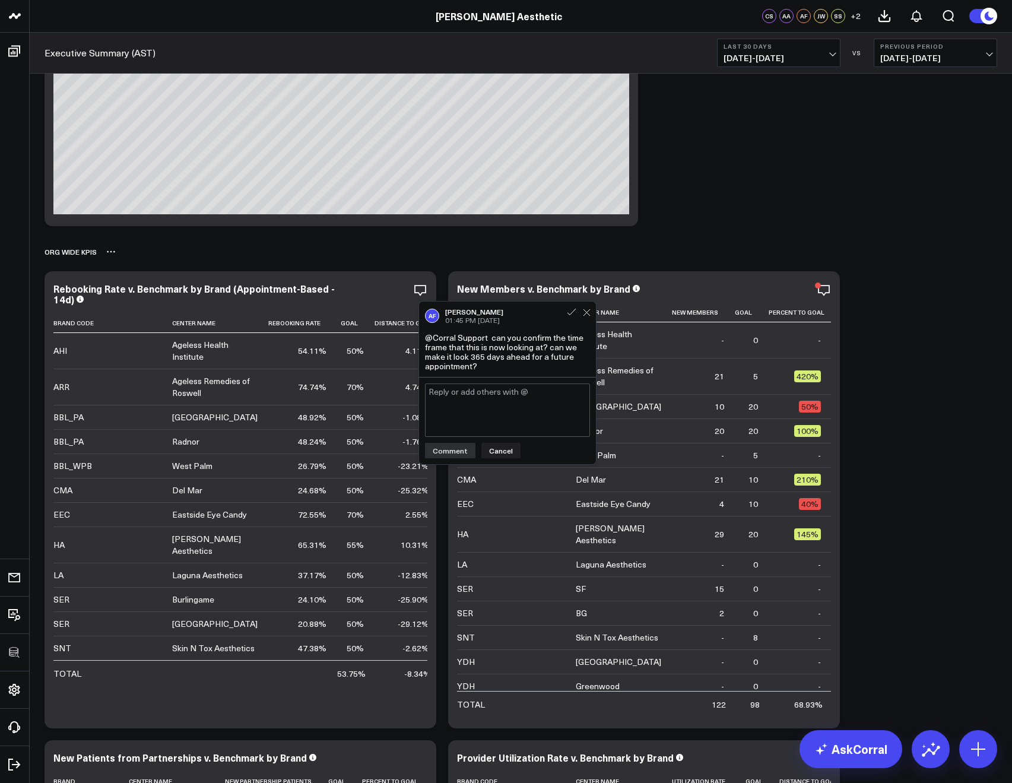
click at [749, 241] on div "Org Wide KPIs" at bounding box center [520, 251] width 952 height 27
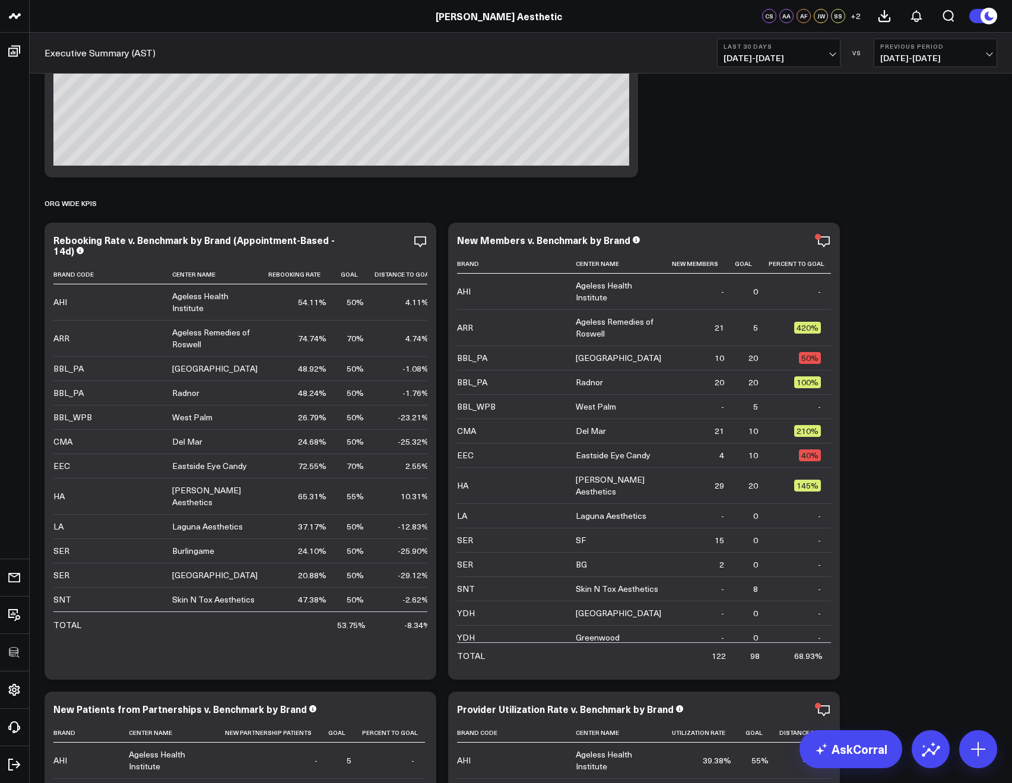
scroll to position [1285, 0]
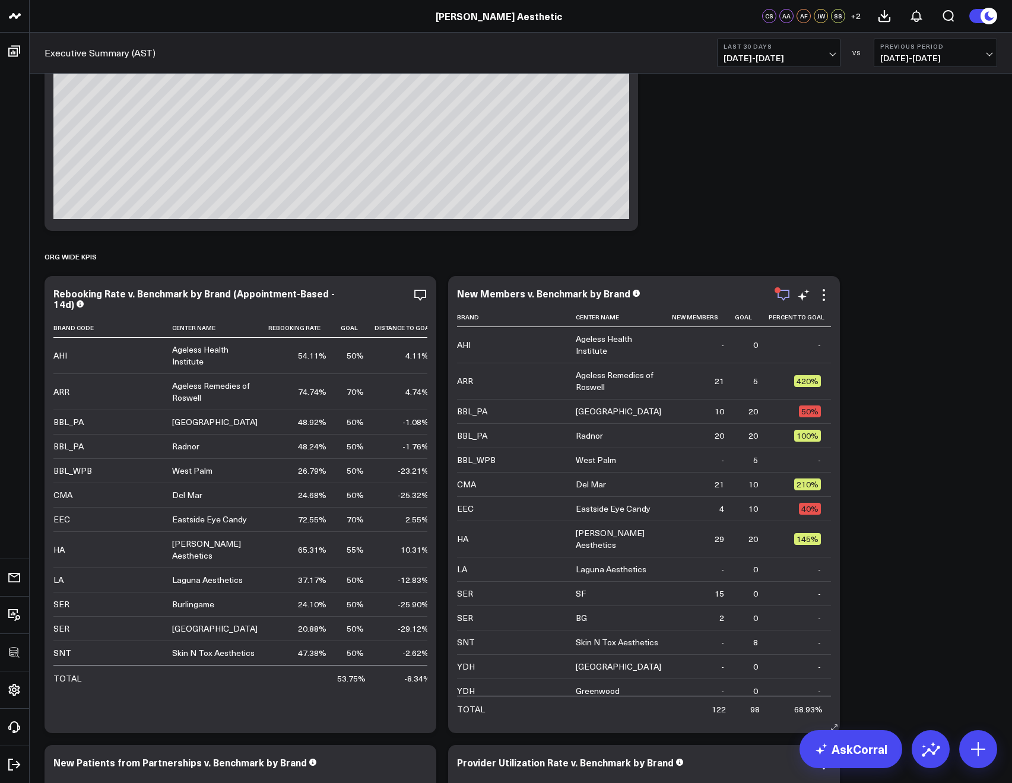
click at [782, 297] on icon "button" at bounding box center [783, 295] width 12 height 11
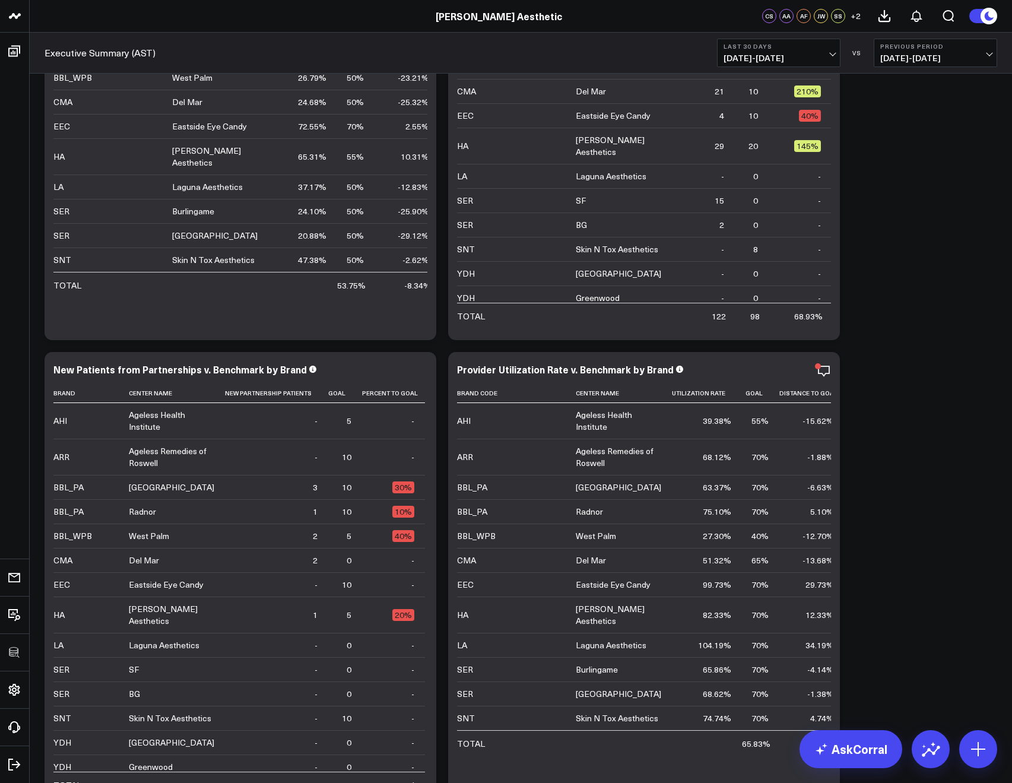
scroll to position [1694, 0]
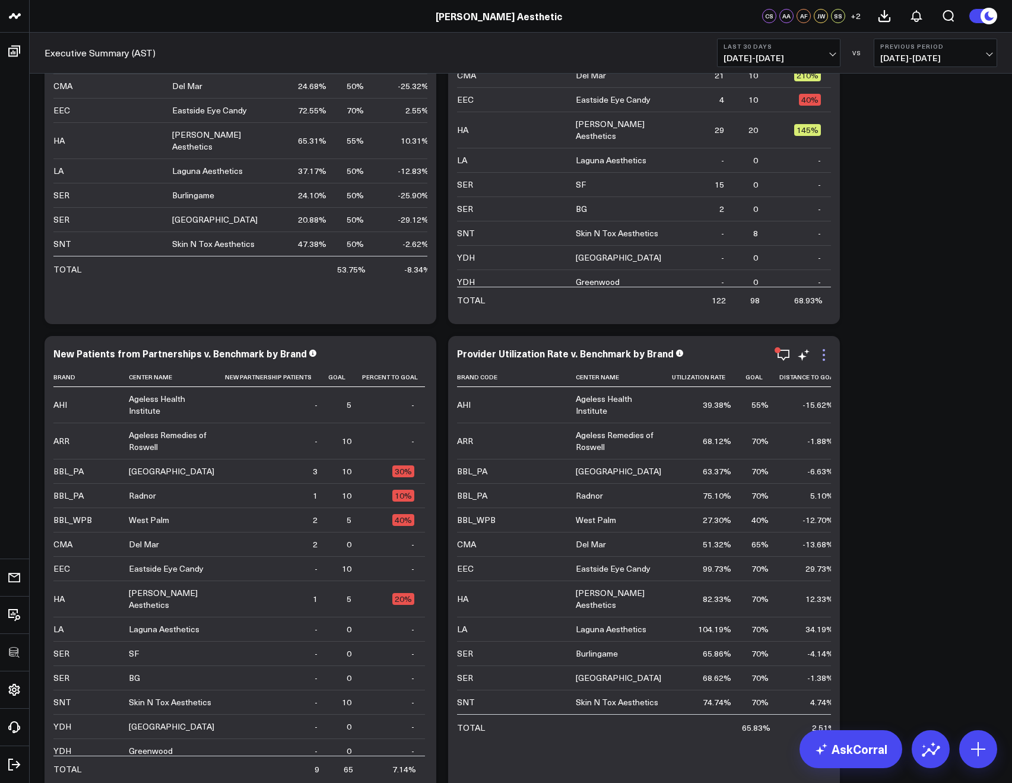
click at [817, 350] on icon at bounding box center [823, 355] width 14 height 14
click at [798, 348] on icon at bounding box center [803, 355] width 14 height 14
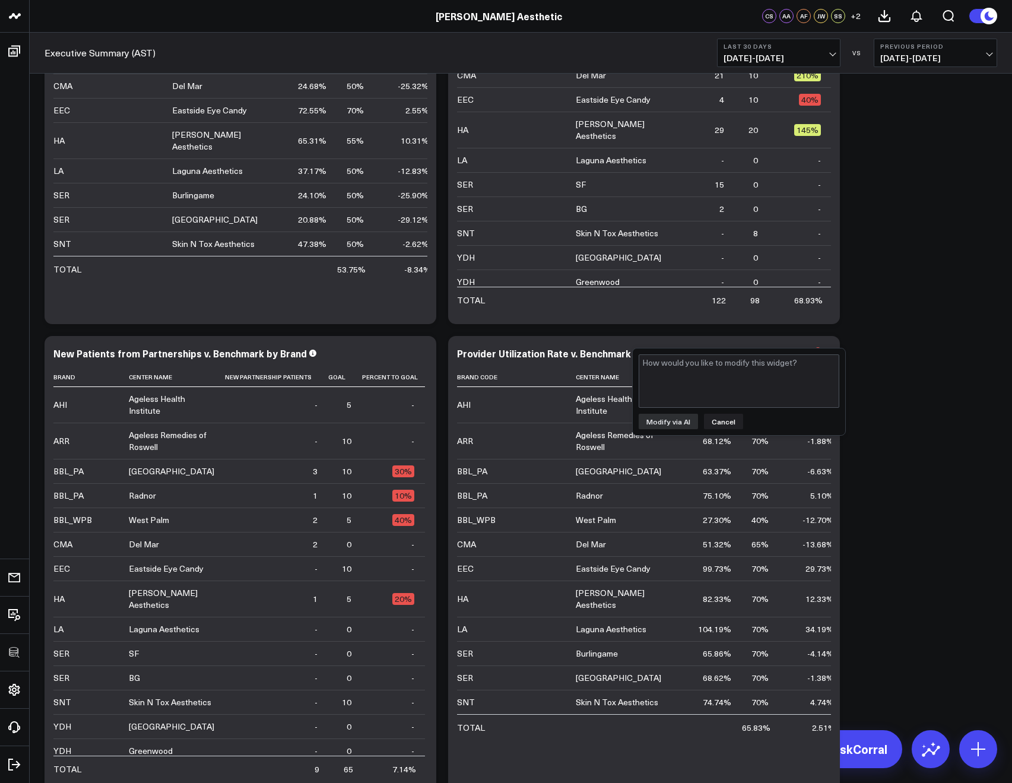
click at [789, 351] on div "Modify via AI Cancel" at bounding box center [738, 391] width 212 height 87
click at [777, 343] on div "Provider Utilization Rate v. Benchmark by Brand Brand Code Center Name Utilizat…" at bounding box center [644, 564] width 392 height 457
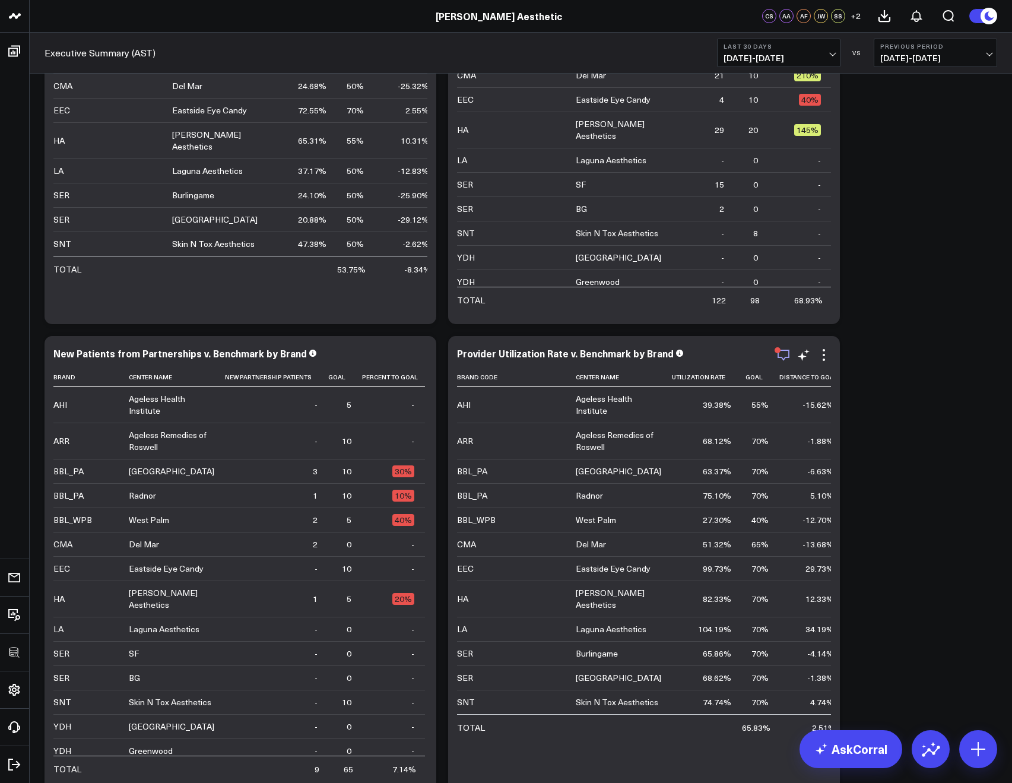
click at [783, 358] on icon "button" at bounding box center [783, 354] width 12 height 11
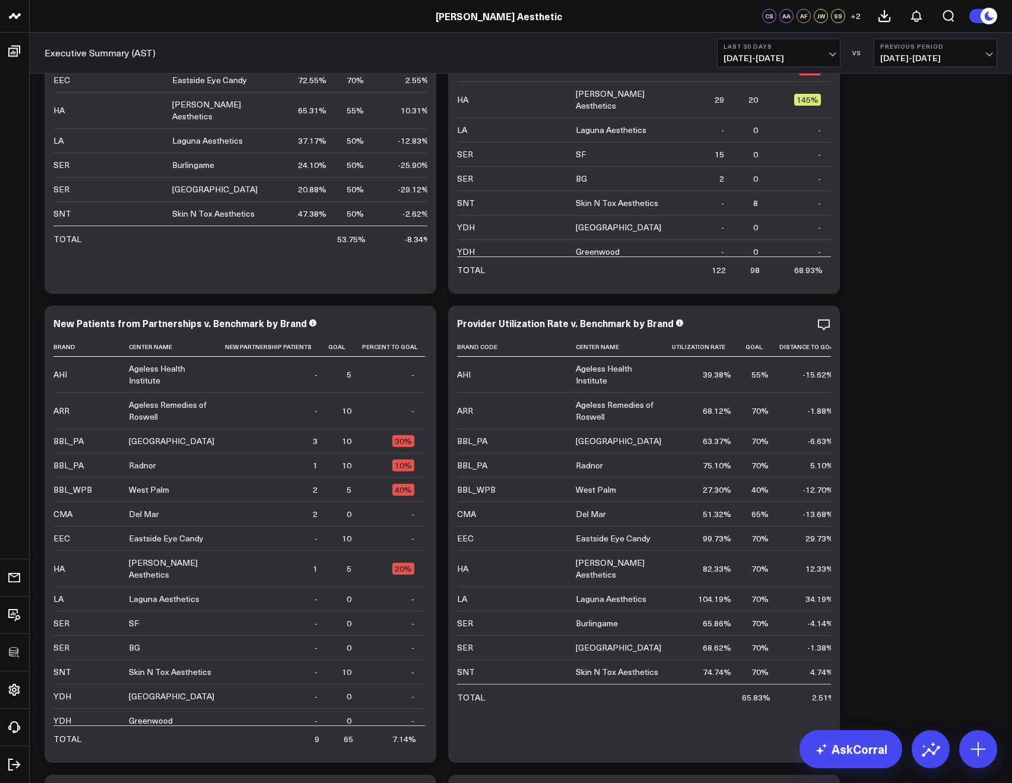
scroll to position [1675, 0]
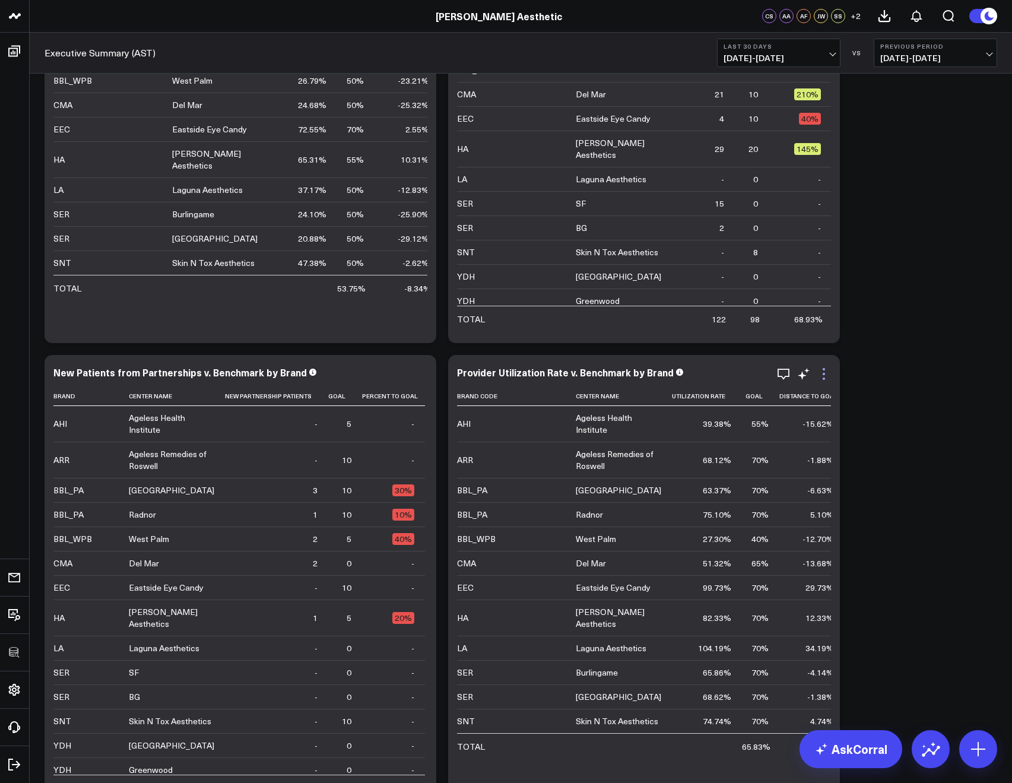
click at [824, 374] on icon at bounding box center [823, 374] width 2 height 2
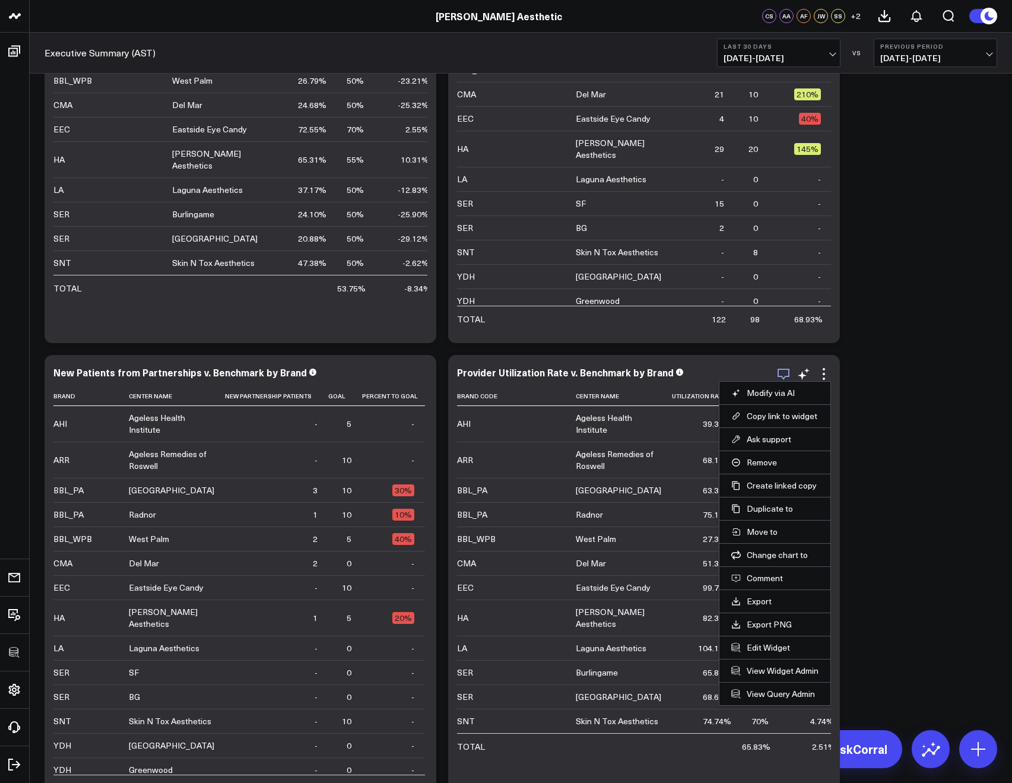
click at [783, 376] on icon "button" at bounding box center [783, 374] width 14 height 14
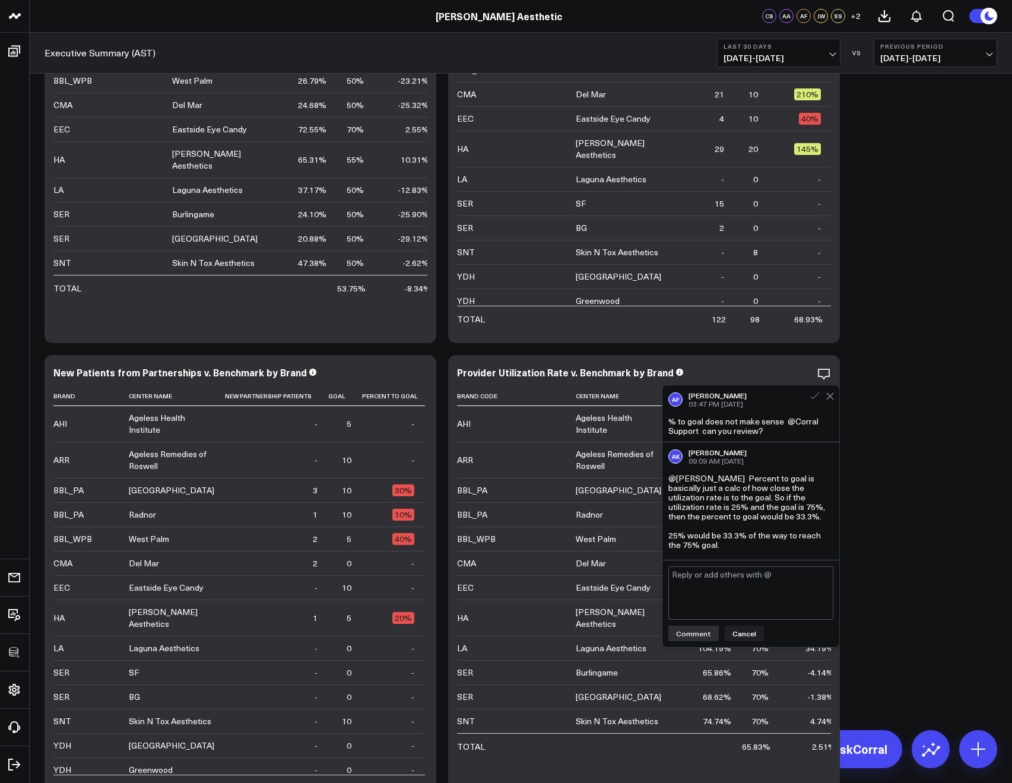
click at [811, 400] on icon at bounding box center [814, 395] width 11 height 11
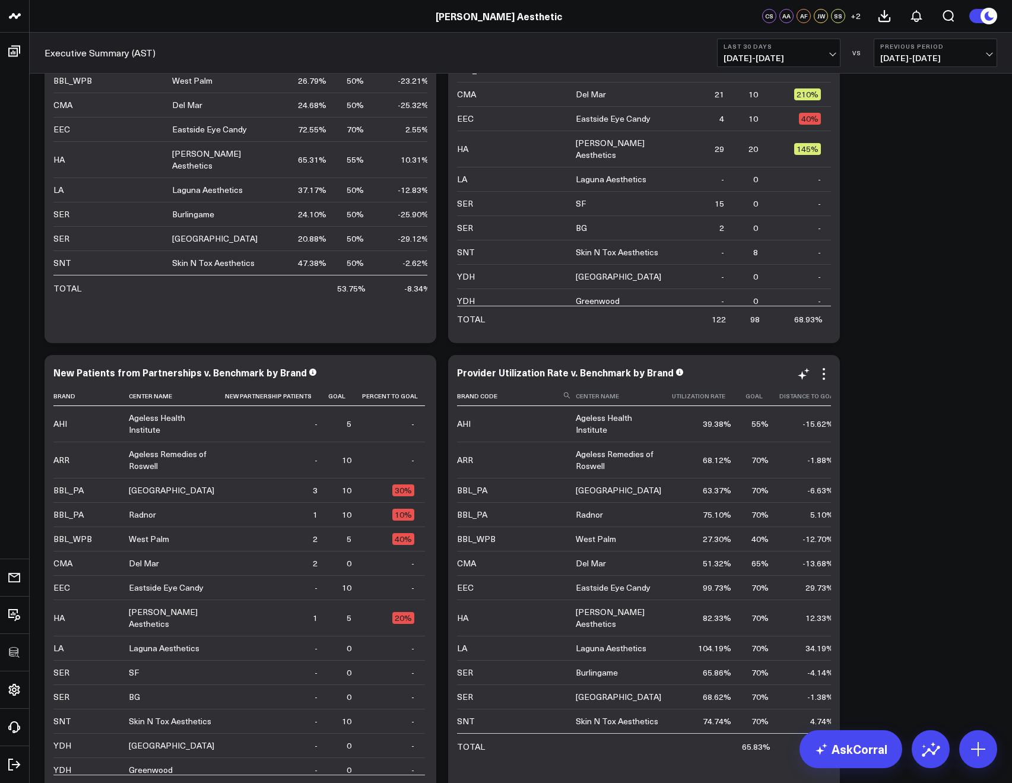
click at [812, 399] on th "Distance To Goal" at bounding box center [811, 396] width 65 height 20
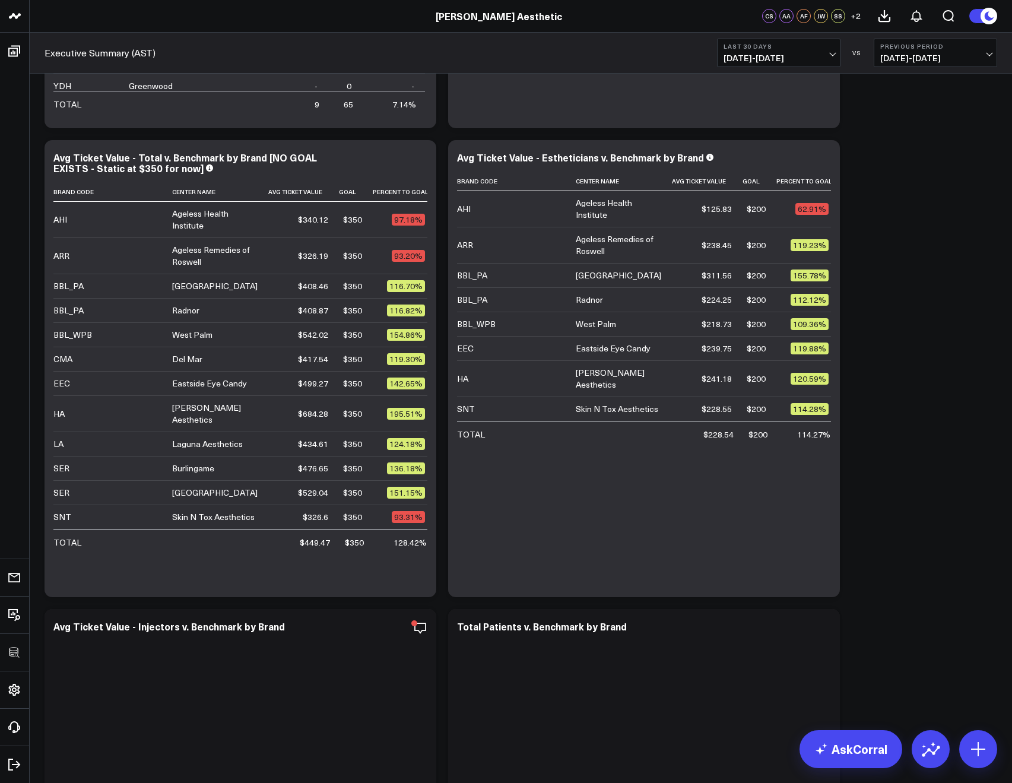
scroll to position [2794, 0]
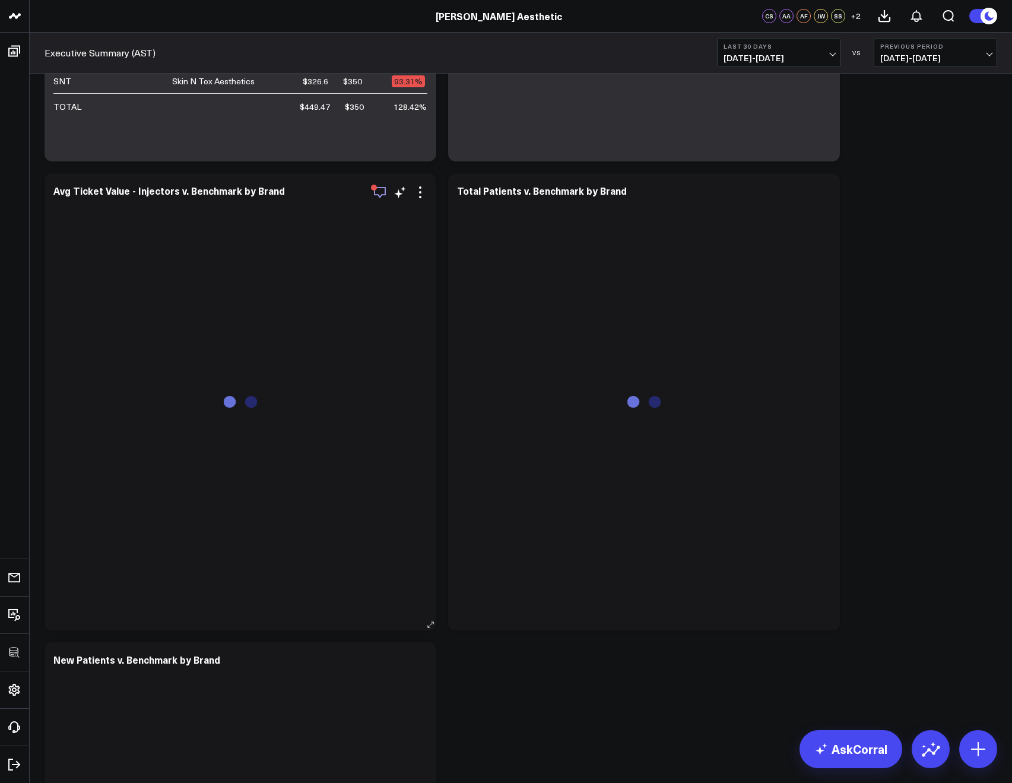
click at [373, 193] on icon "button" at bounding box center [380, 192] width 14 height 14
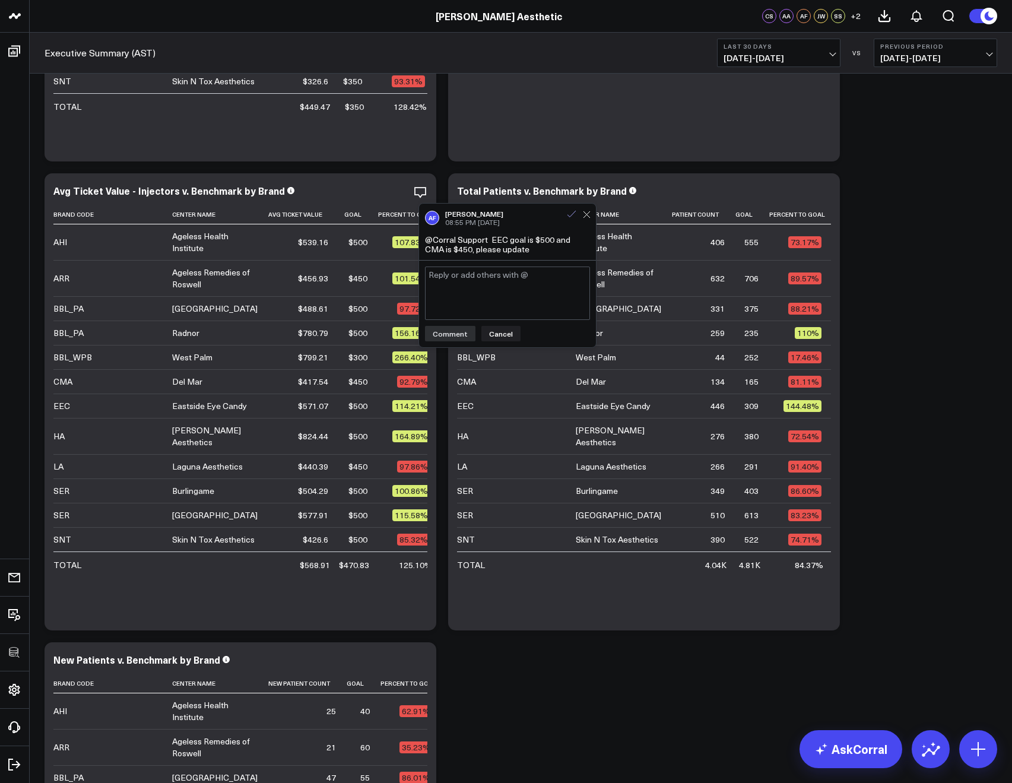
click at [572, 218] on icon at bounding box center [571, 214] width 11 height 11
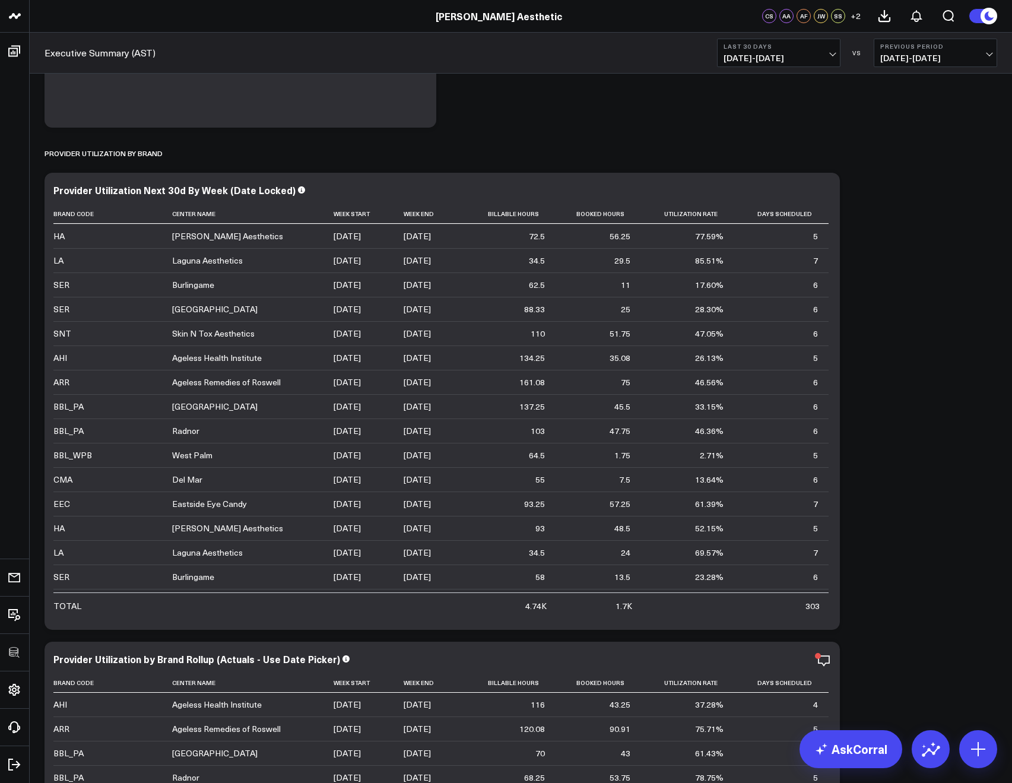
scroll to position [4073, 0]
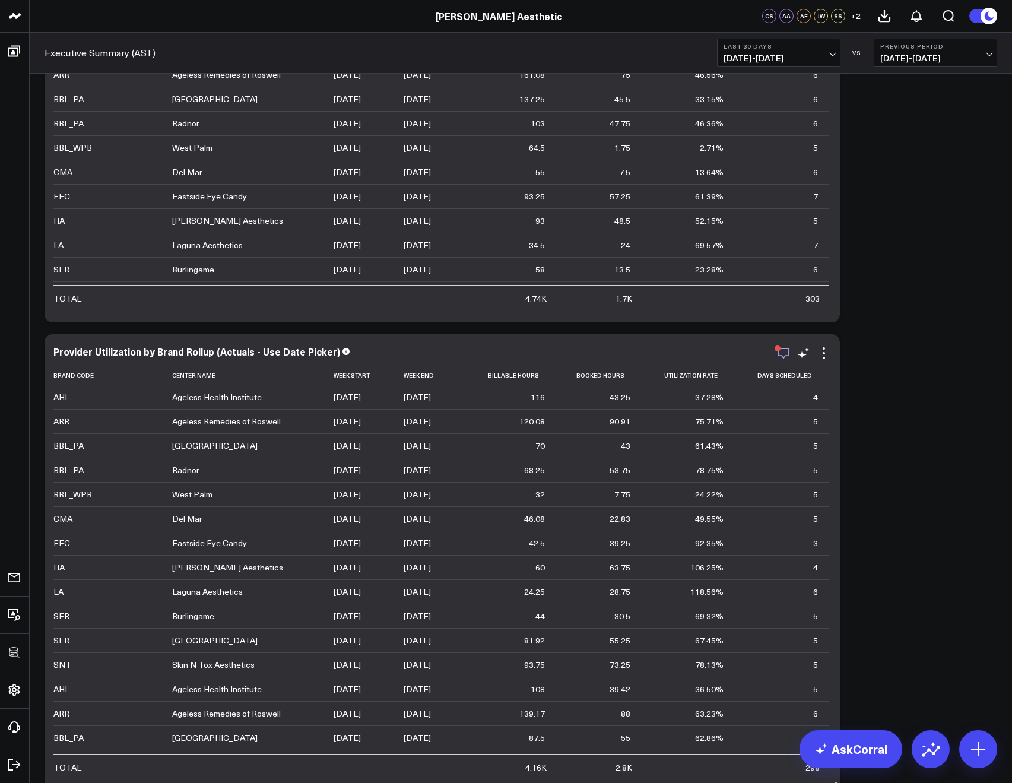
click at [781, 355] on icon "button" at bounding box center [783, 353] width 12 height 11
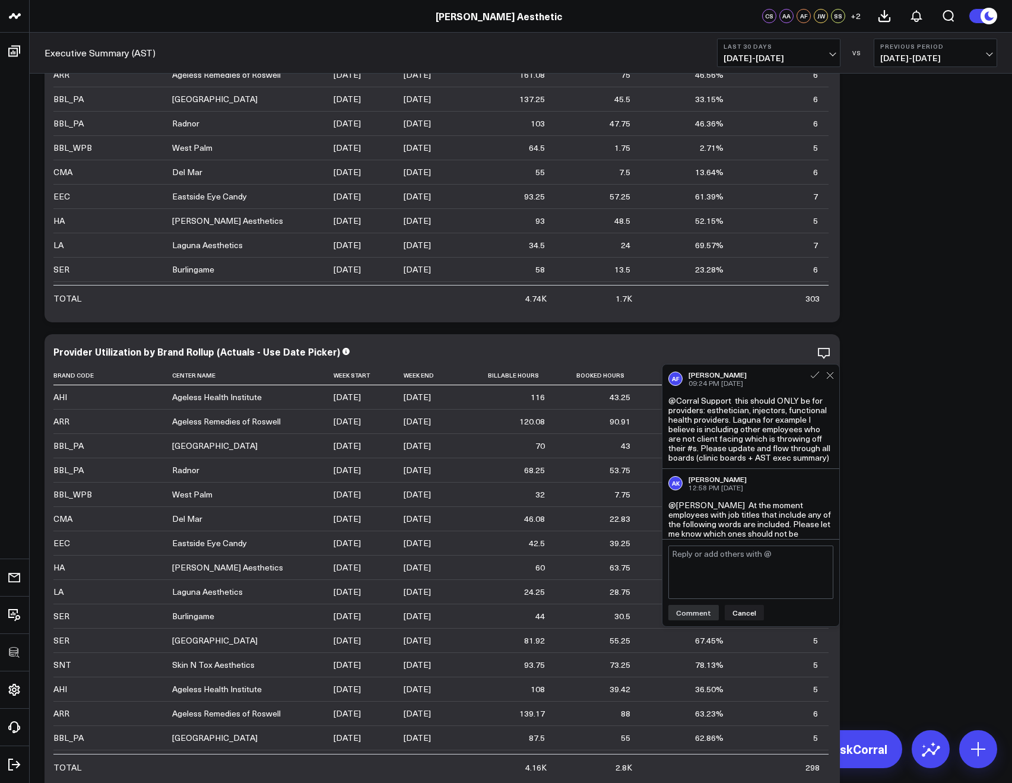
scroll to position [91, 0]
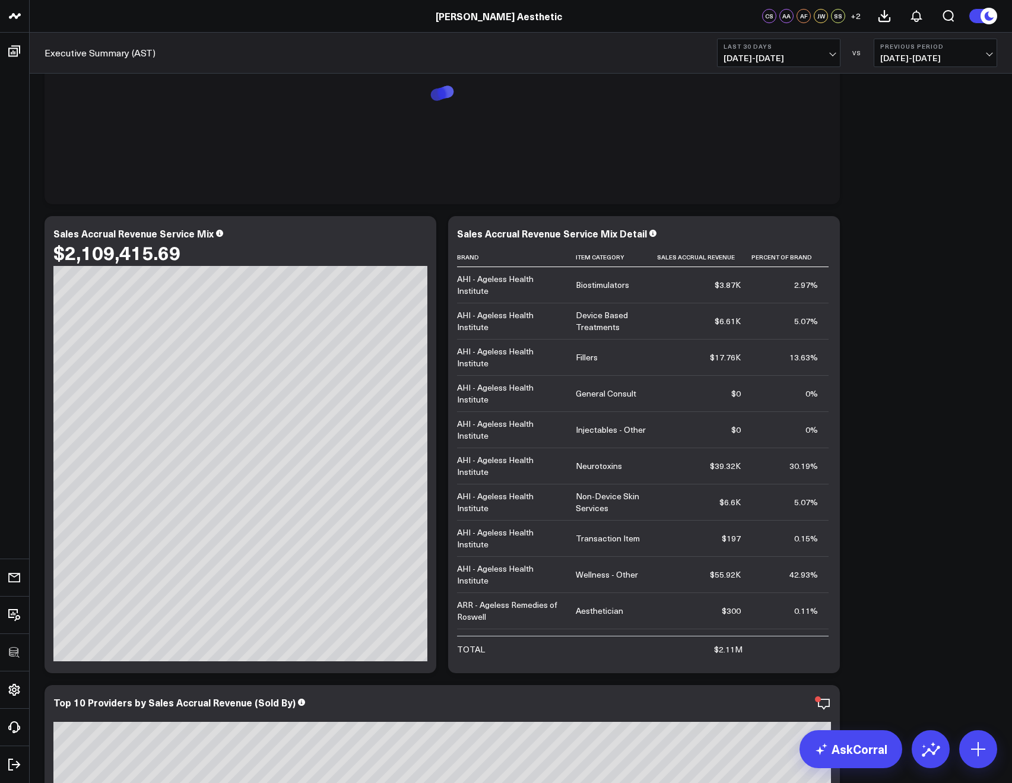
scroll to position [7063, 0]
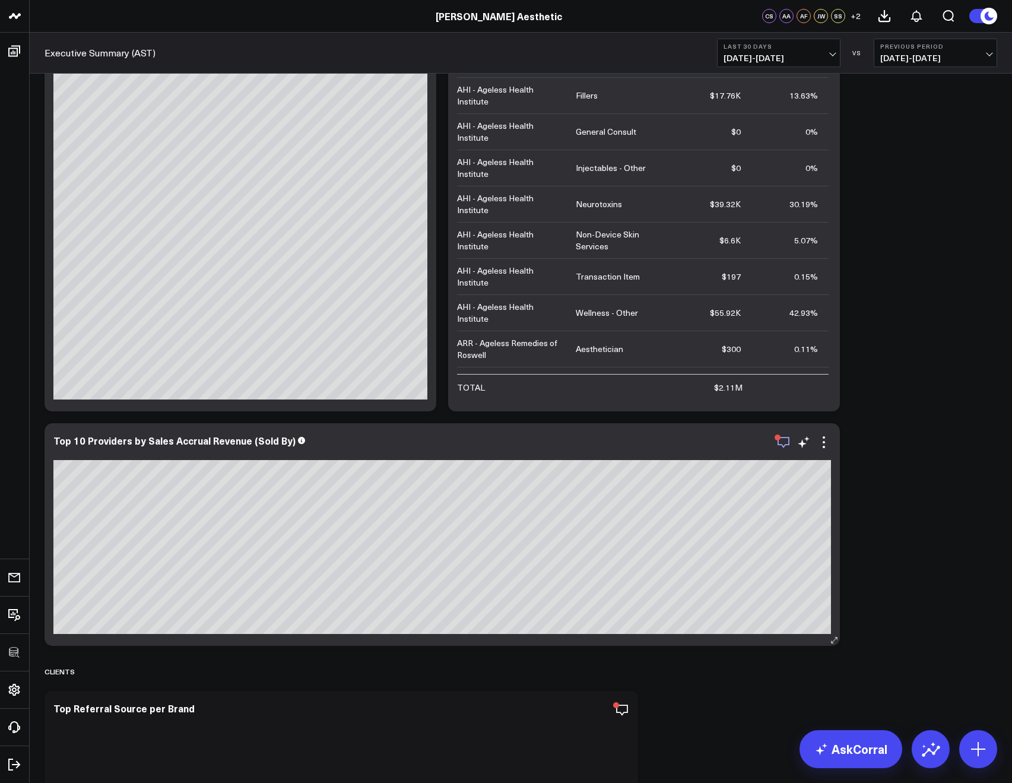
click at [787, 443] on icon "button" at bounding box center [783, 442] width 14 height 14
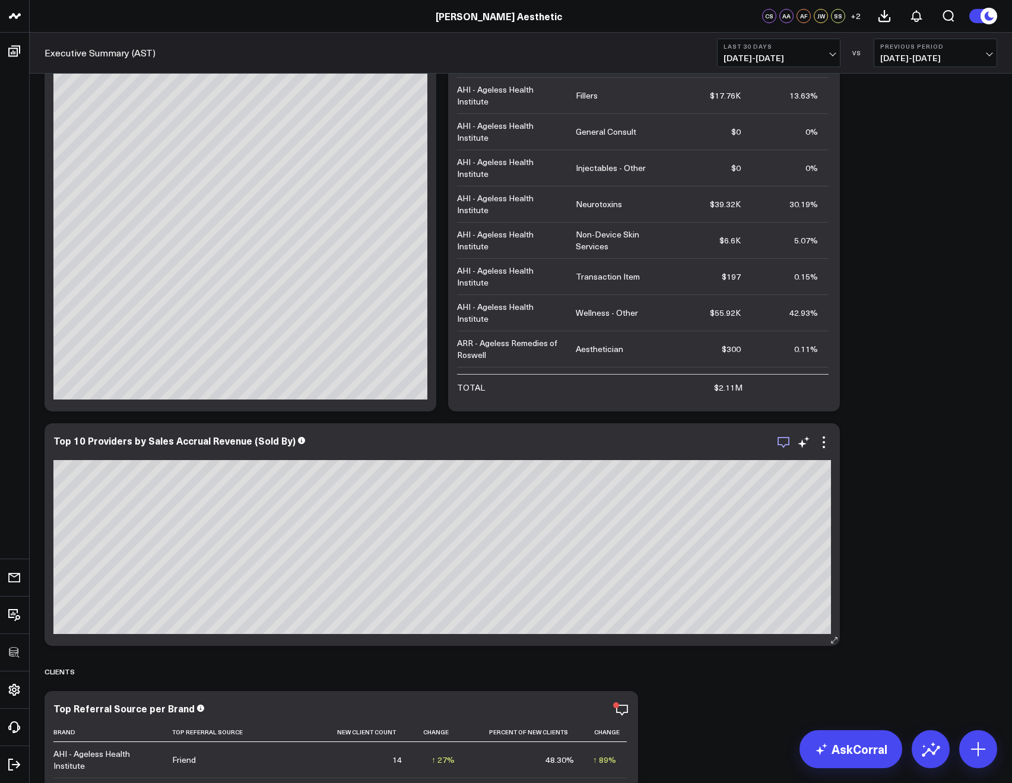
click at [784, 444] on icon "button" at bounding box center [783, 442] width 12 height 11
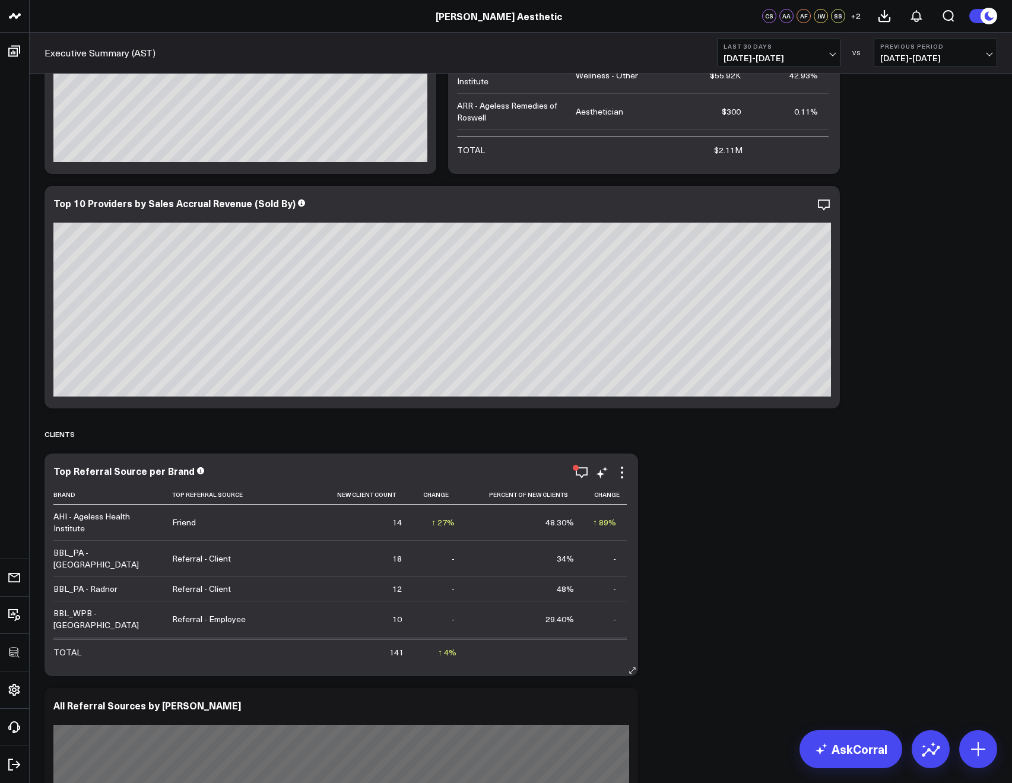
scroll to position [7380, 0]
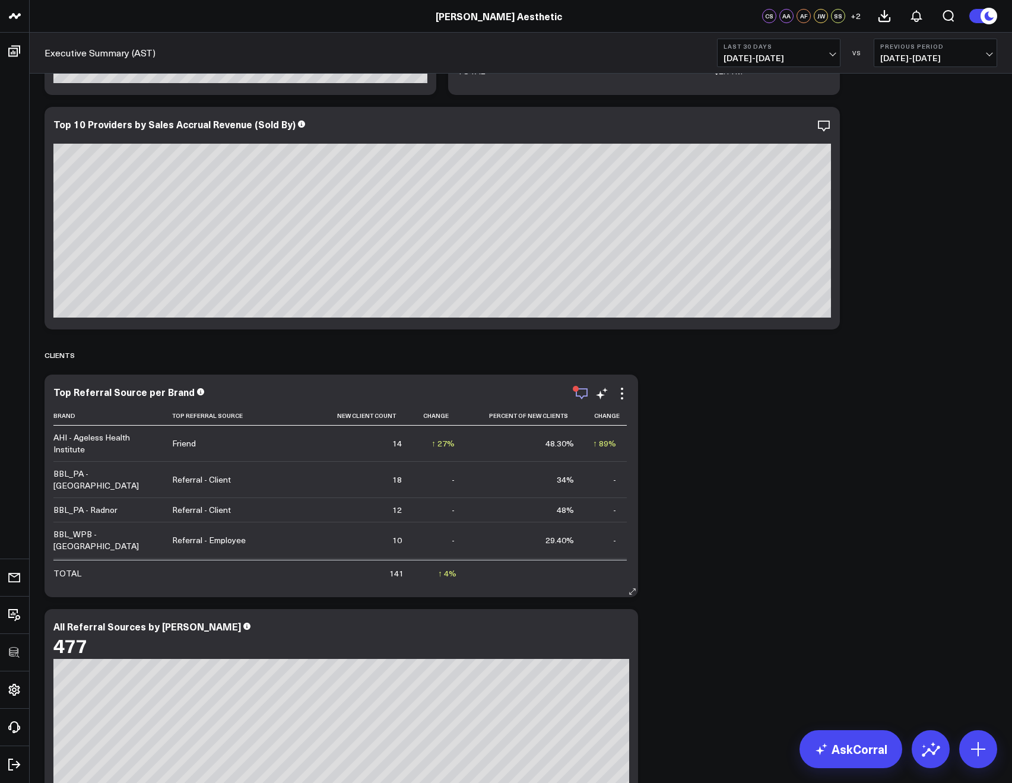
click at [580, 392] on icon "button" at bounding box center [581, 393] width 14 height 14
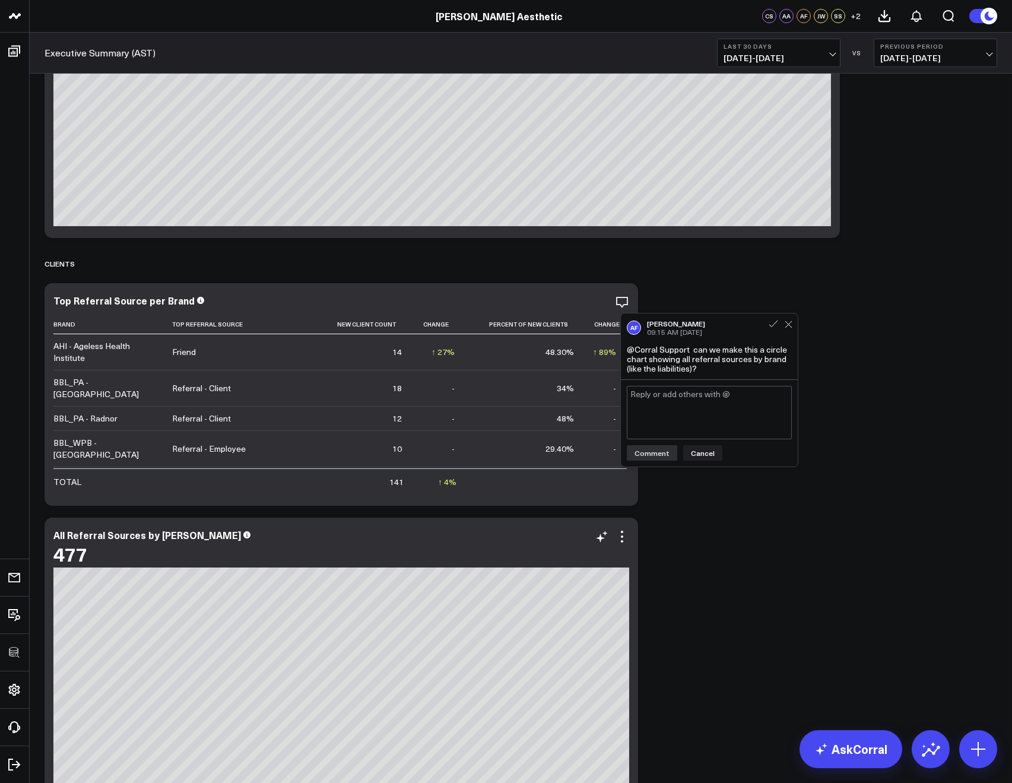
scroll to position [7537, 0]
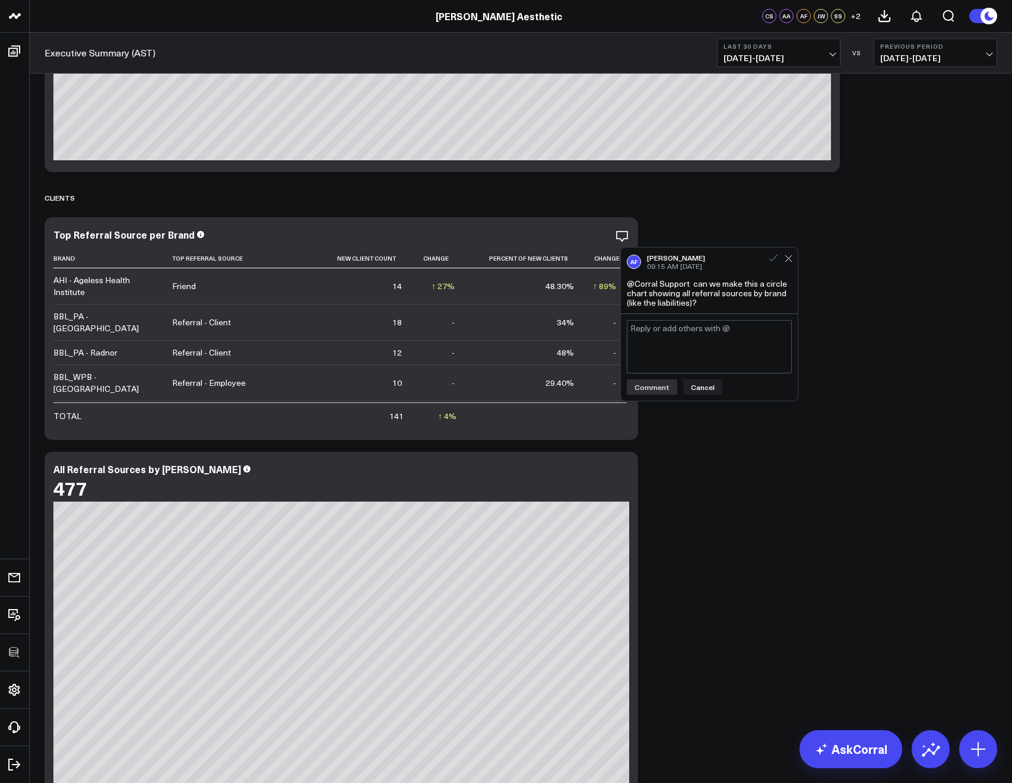
click at [773, 258] on icon at bounding box center [773, 258] width 8 height 7
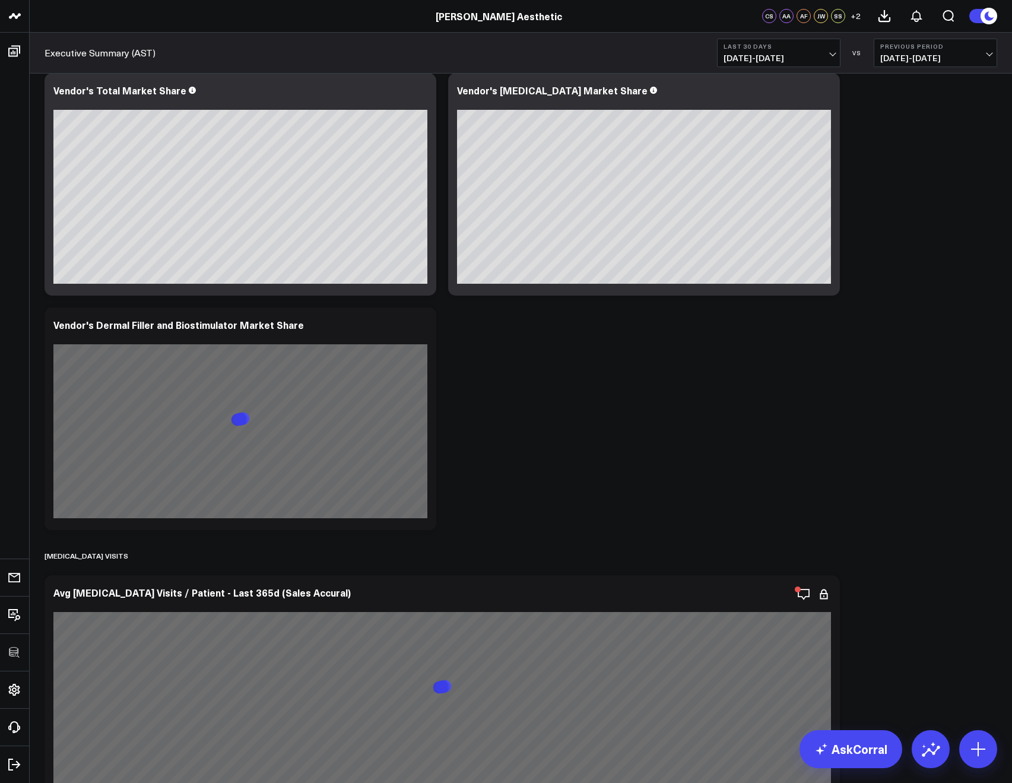
scroll to position [9781, 0]
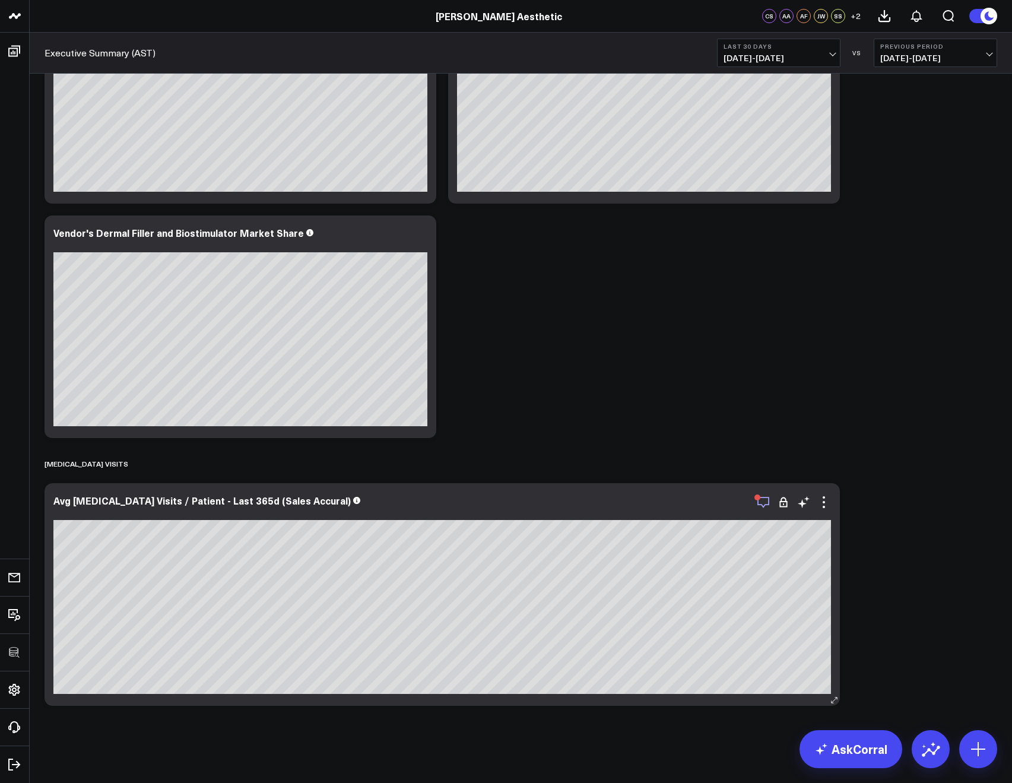
click at [759, 503] on icon "button" at bounding box center [763, 502] width 14 height 14
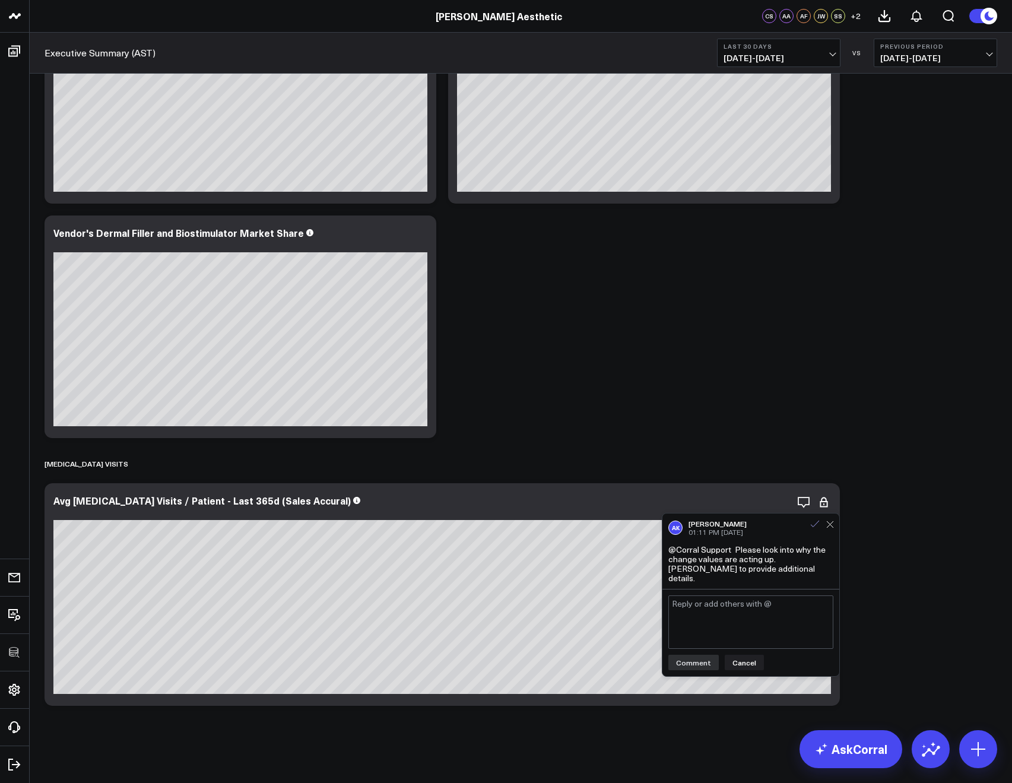
click at [816, 524] on icon at bounding box center [814, 524] width 11 height 11
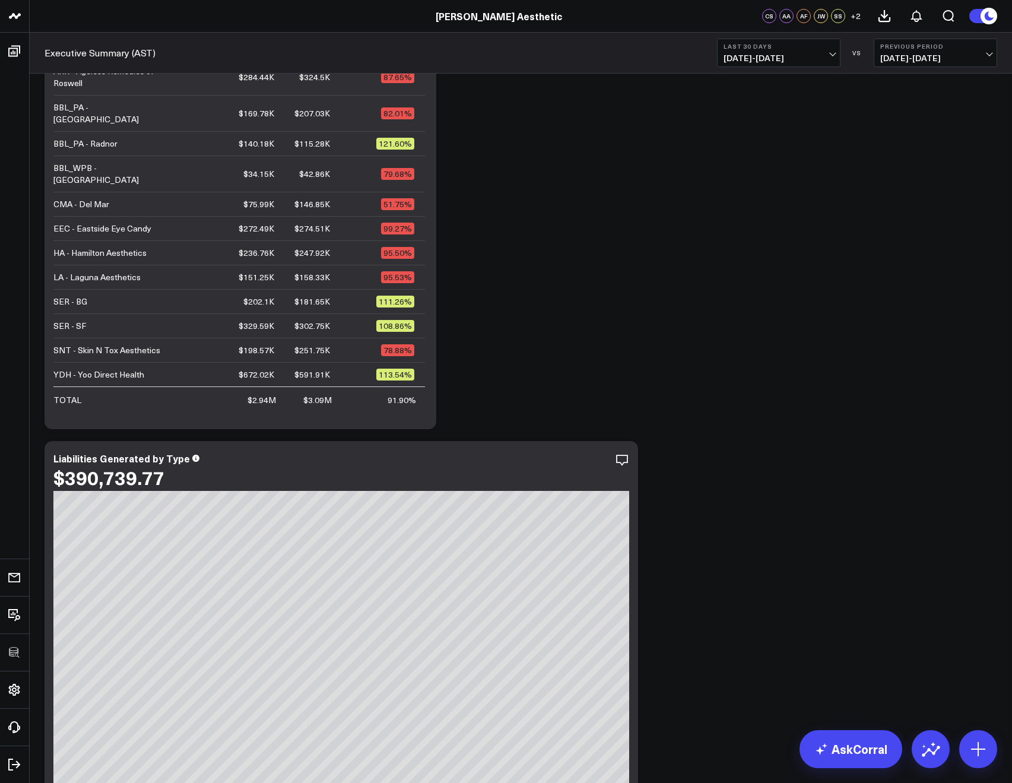
scroll to position [0, 0]
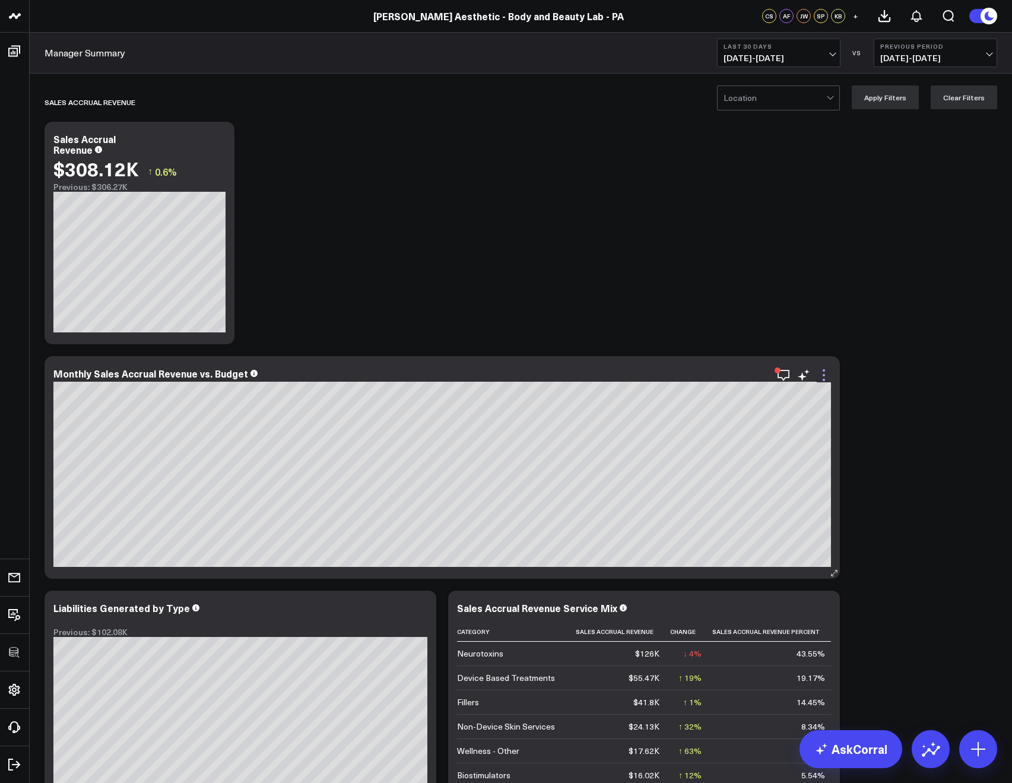
click at [824, 372] on icon at bounding box center [823, 375] width 14 height 14
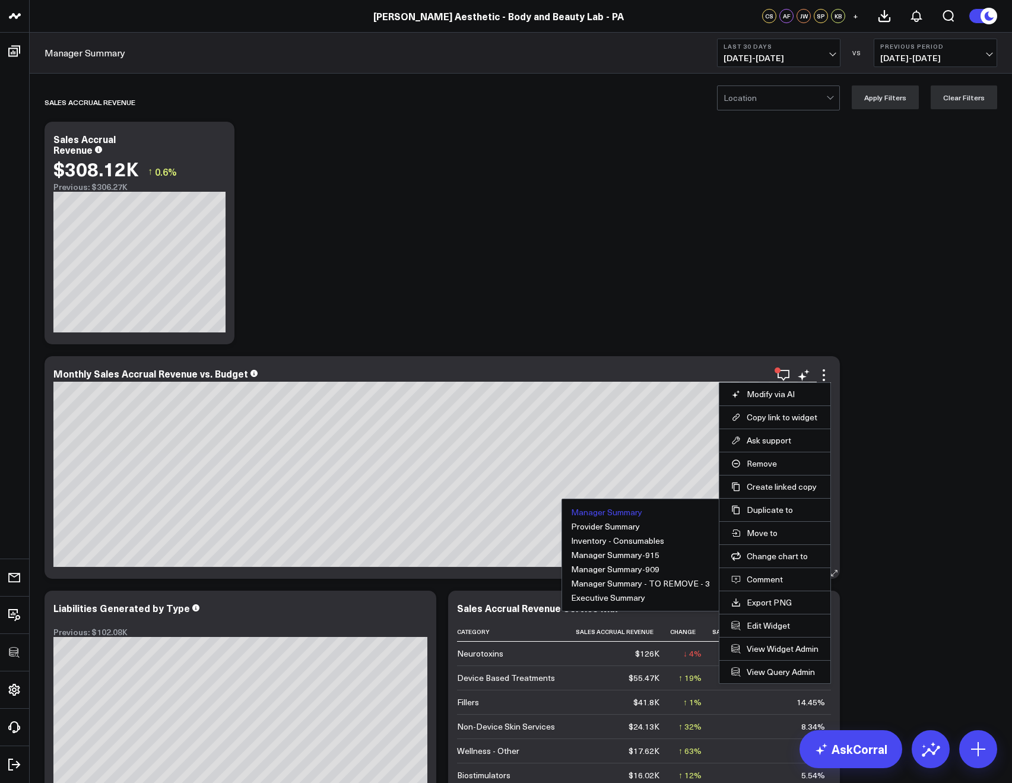
click at [638, 514] on button "Manager Summary" at bounding box center [606, 512] width 71 height 8
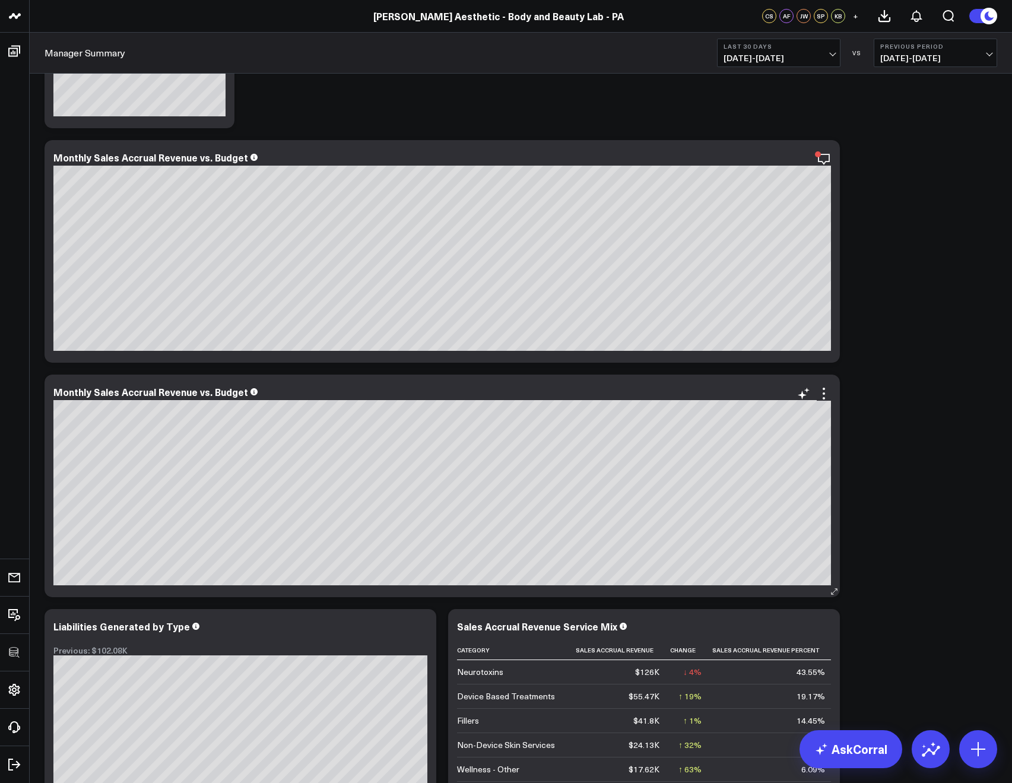
scroll to position [93, 0]
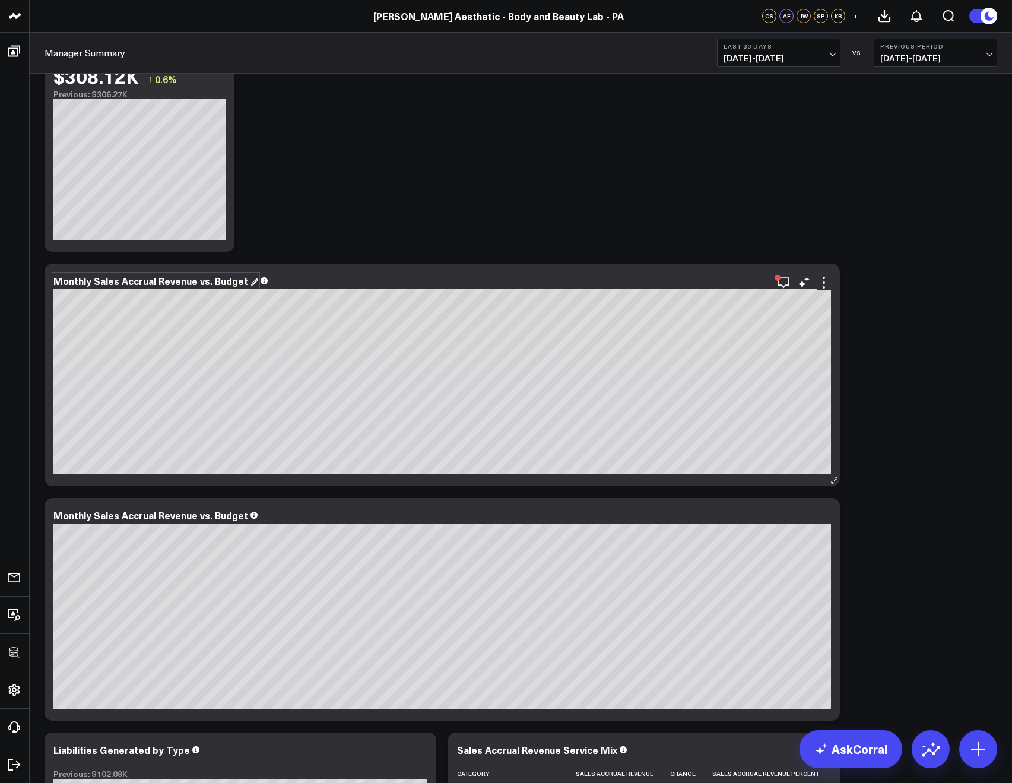
click at [56, 276] on div "Monthly Sales Accrual Revenue vs. Budget" at bounding box center [155, 280] width 205 height 13
click at [54, 277] on div "Monthly Sales Accrual Revenue vs. Budget" at bounding box center [151, 280] width 197 height 13
click at [66, 514] on div "Monthly Sales Accrual Revenue vs. Budget" at bounding box center [155, 514] width 205 height 13
click at [55, 514] on div "Monthly Sales Accrual Revenue vs. Budget" at bounding box center [151, 514] width 197 height 13
click at [62, 282] on div "Philly - Monthly Sales Accrual Revenue vs. Budget" at bounding box center [171, 280] width 237 height 13
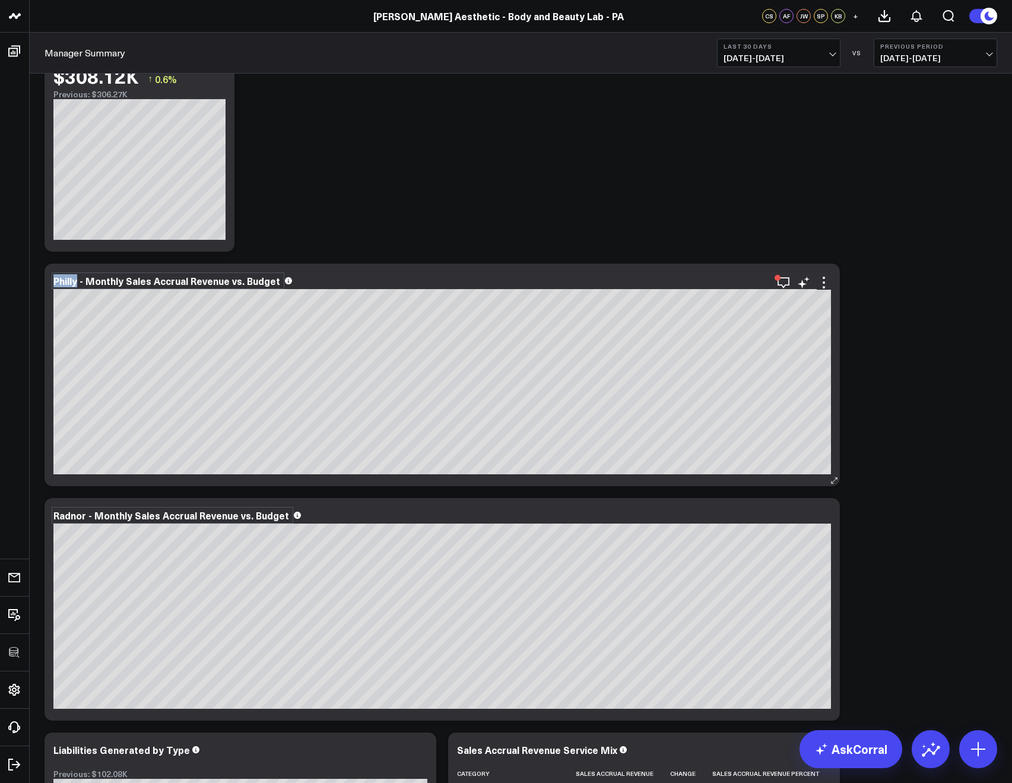
click at [62, 282] on div "Philly - Monthly Sales Accrual Revenue vs. Budget" at bounding box center [167, 280] width 229 height 13
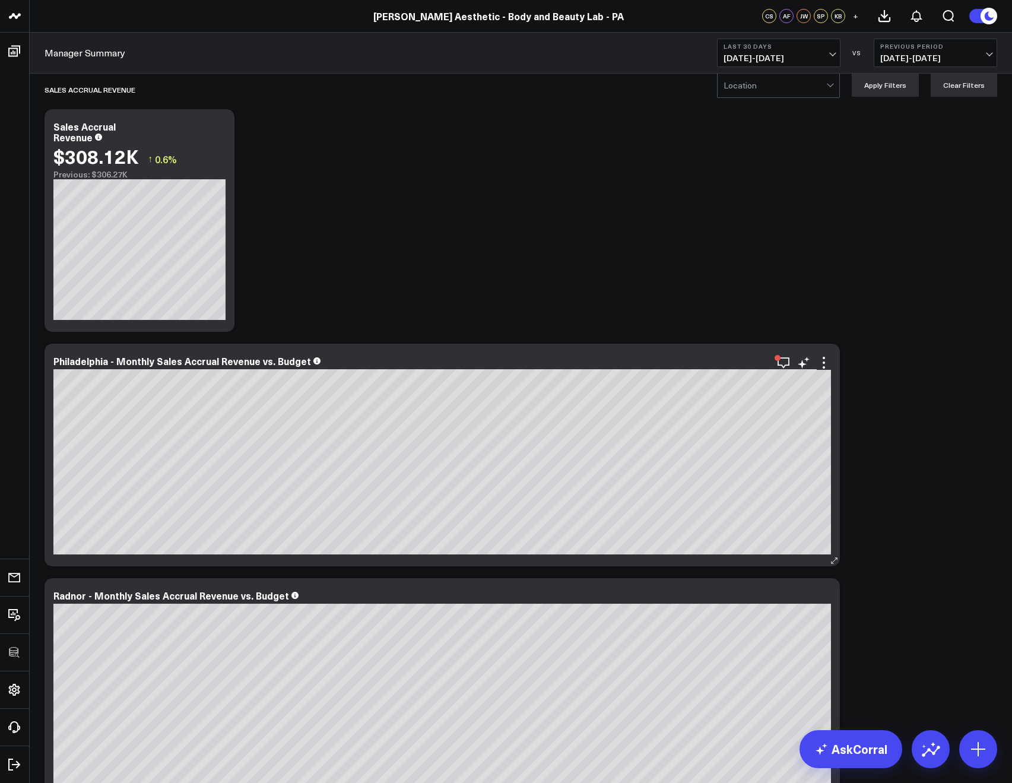
scroll to position [0, 0]
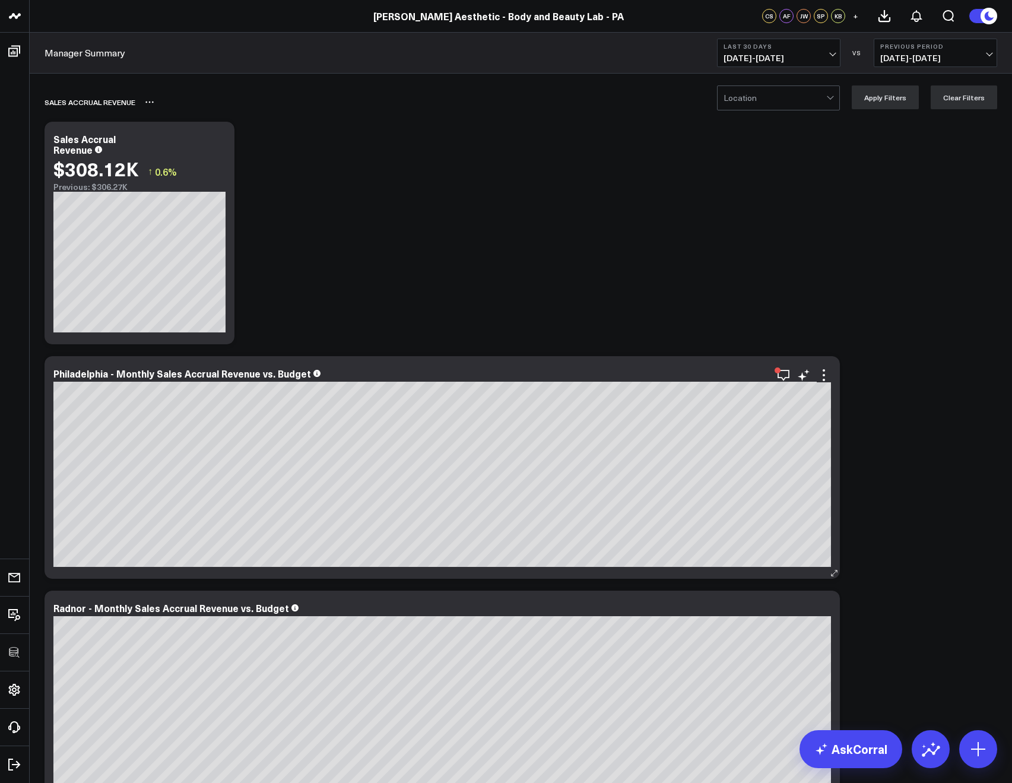
click at [754, 110] on div "Sales Accrual Revenue" at bounding box center [452, 101] width 816 height 27
click at [725, 99] on input "text" at bounding box center [724, 98] width 2 height 24
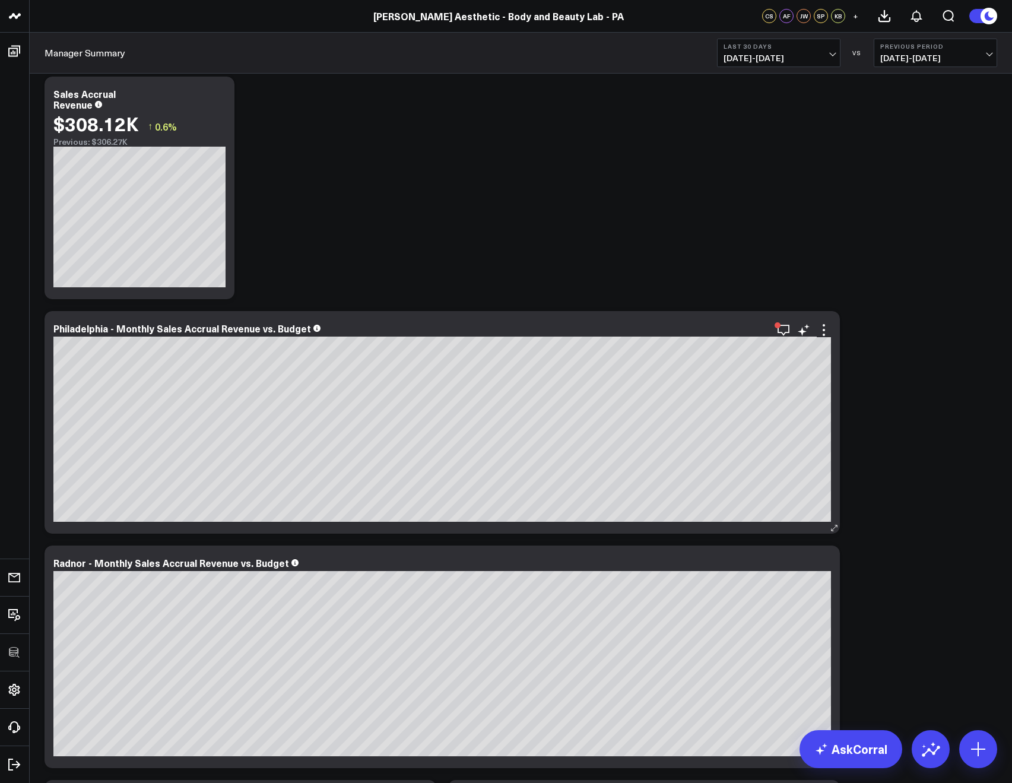
scroll to position [114, 0]
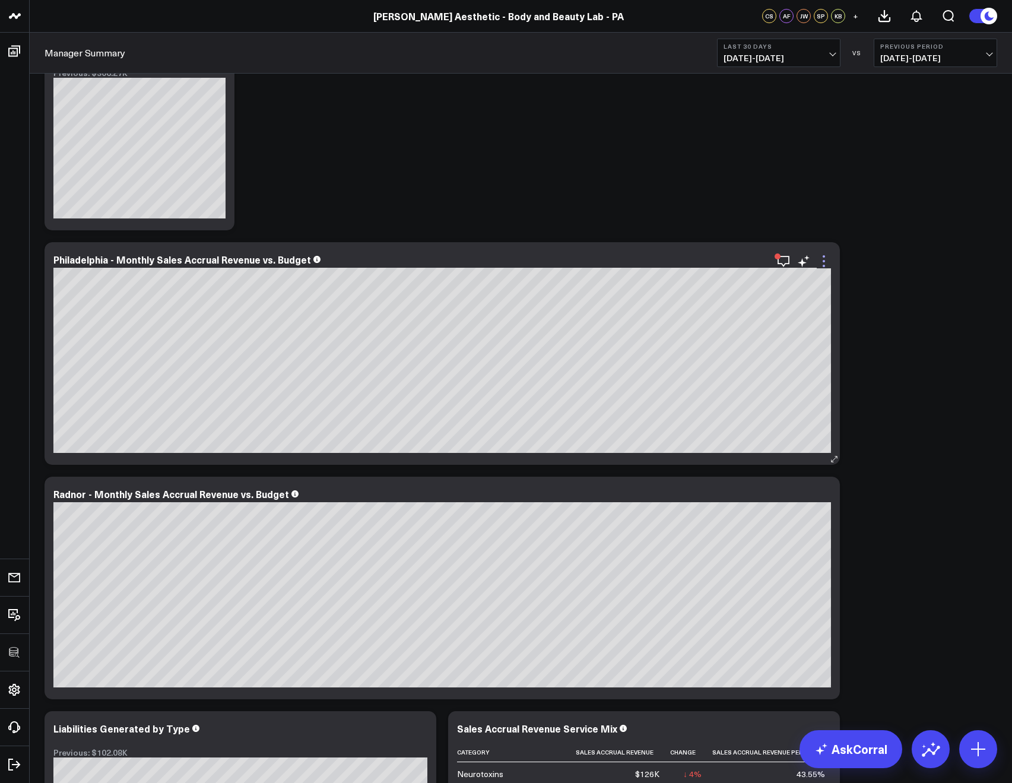
click at [819, 260] on icon at bounding box center [823, 261] width 14 height 14
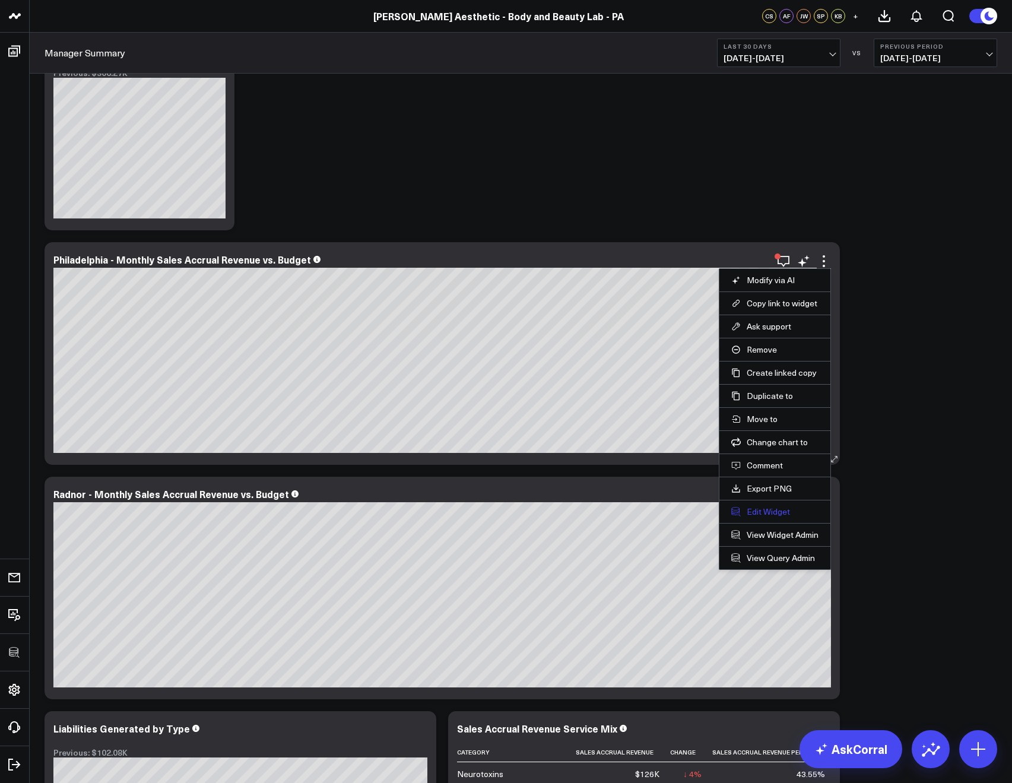
click at [754, 513] on button "Edit Widget" at bounding box center [774, 511] width 87 height 11
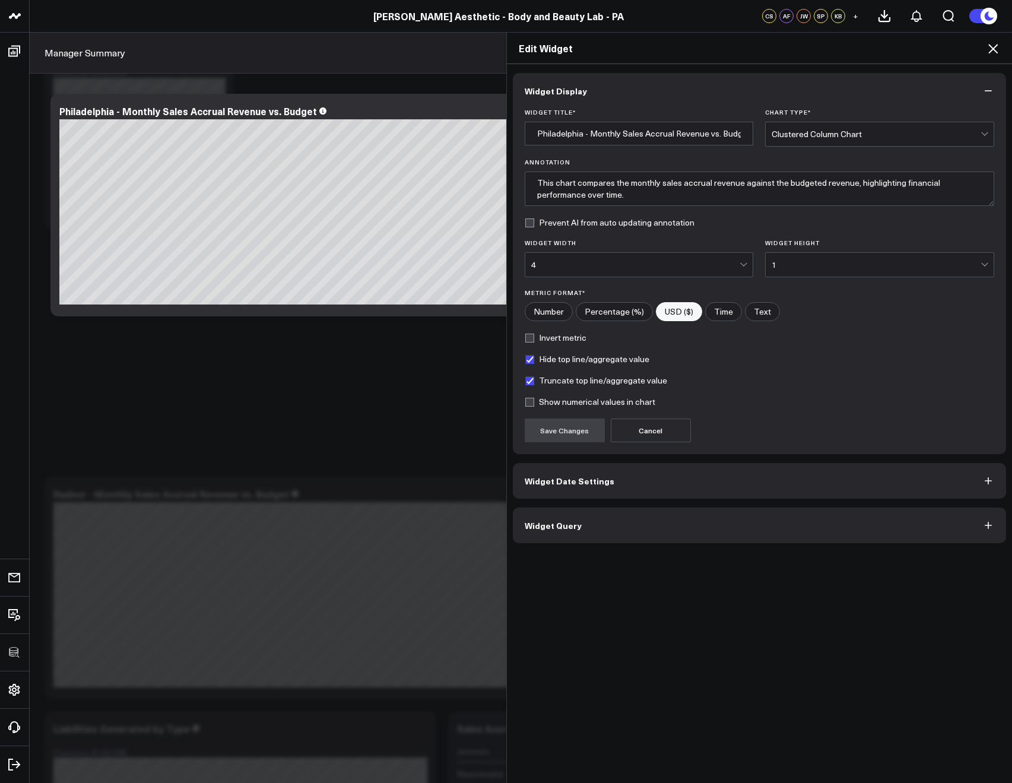
click at [740, 513] on button "Widget Query" at bounding box center [760, 525] width 494 height 36
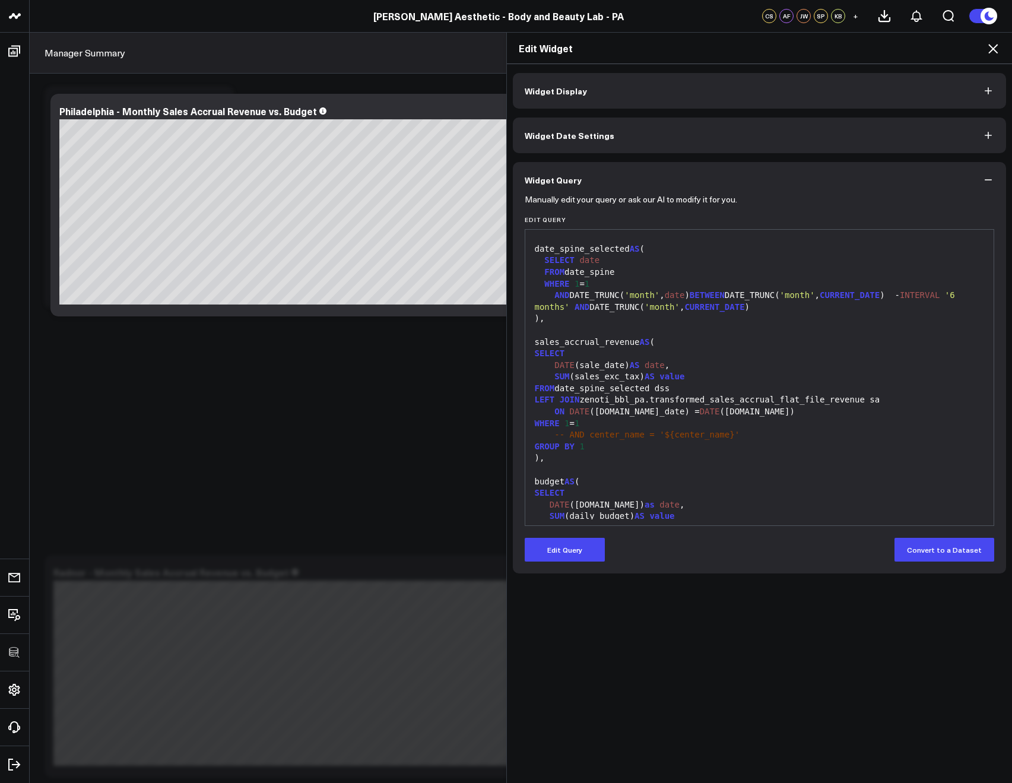
scroll to position [93, 0]
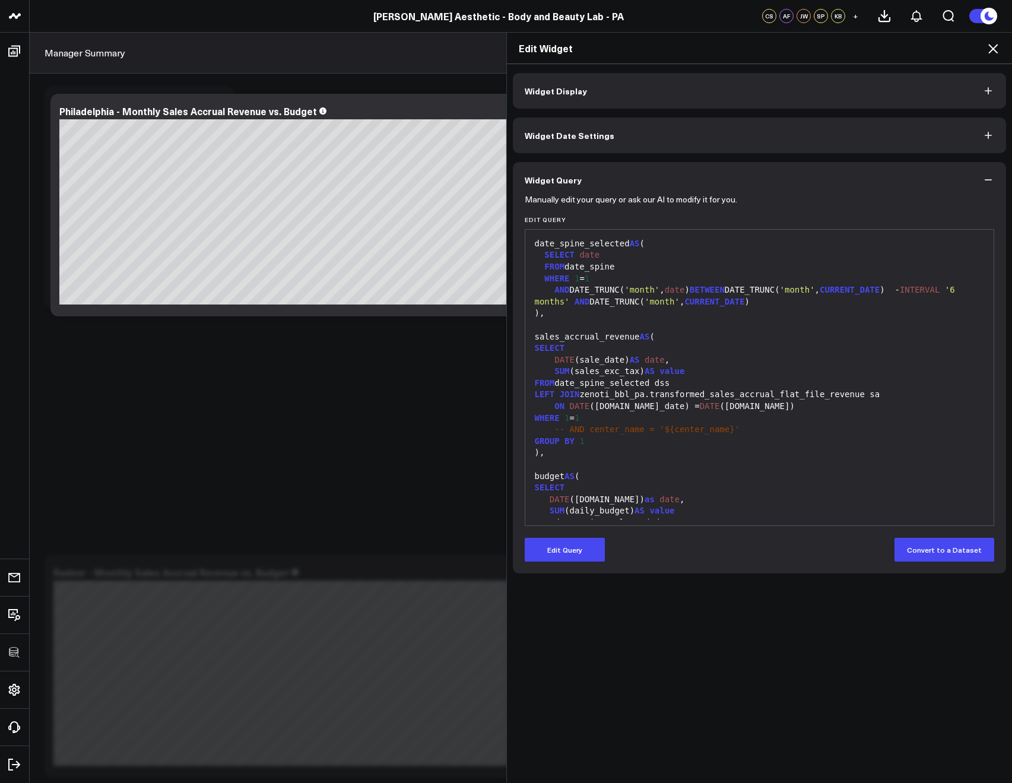
click at [567, 420] on div "WHERE 1 = 1" at bounding box center [759, 418] width 457 height 12
click at [564, 428] on span "-- AND center_name = '${center_name}'" at bounding box center [646, 428] width 185 height 9
drag, startPoint x: 564, startPoint y: 430, endPoint x: 517, endPoint y: 434, distance: 47.7
click at [517, 434] on div "Manually edit your query or ask our AI to modify it for you. Edit Query 99 1 2 …" at bounding box center [760, 386] width 494 height 376
click at [570, 552] on button "Edit Query" at bounding box center [564, 550] width 80 height 24
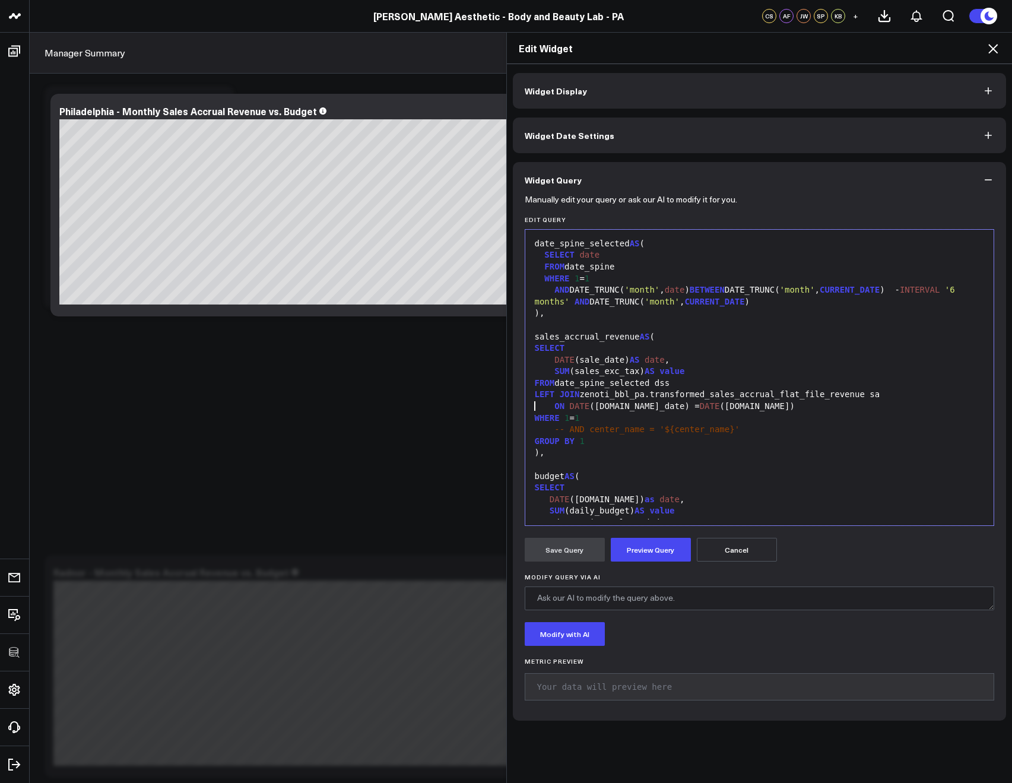
click at [574, 401] on span "DATE" at bounding box center [580, 405] width 20 height 9
drag, startPoint x: 565, startPoint y: 429, endPoint x: 527, endPoint y: 429, distance: 37.4
click at [531, 429] on div "-- AND center_name = '${center_name}'" at bounding box center [759, 430] width 457 height 12
drag, startPoint x: 694, startPoint y: 429, endPoint x: 625, endPoint y: 433, distance: 69.5
click at [625, 433] on span "'${center_name}'" at bounding box center [654, 428] width 80 height 9
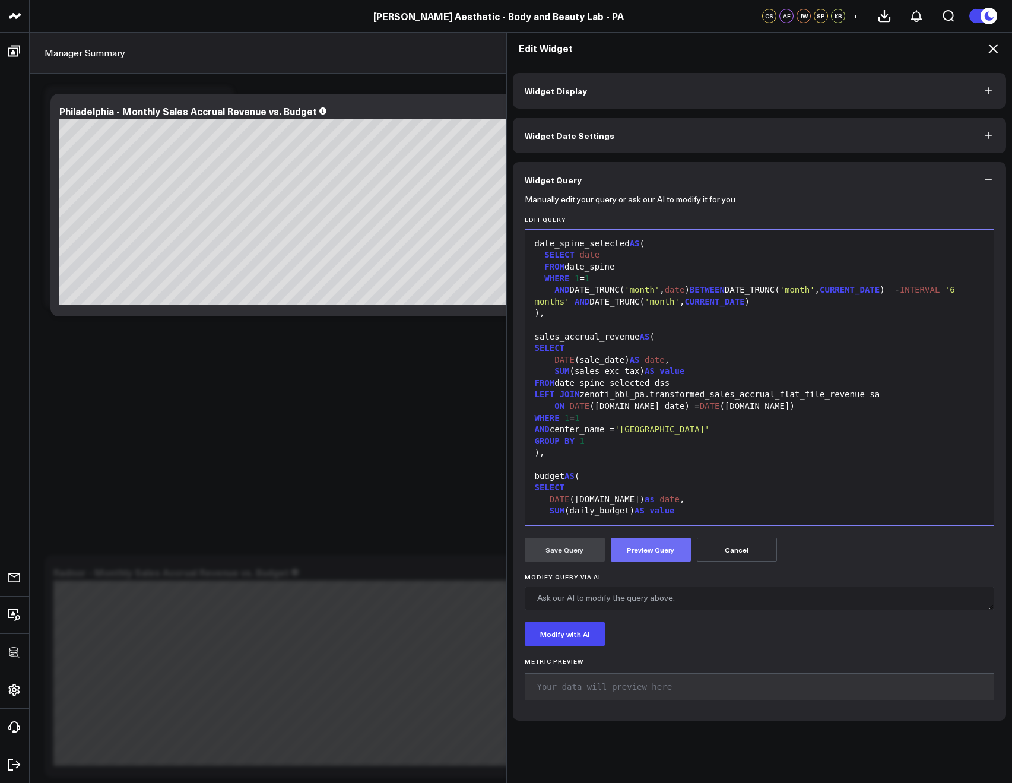
click at [644, 548] on button "Preview Query" at bounding box center [651, 550] width 80 height 24
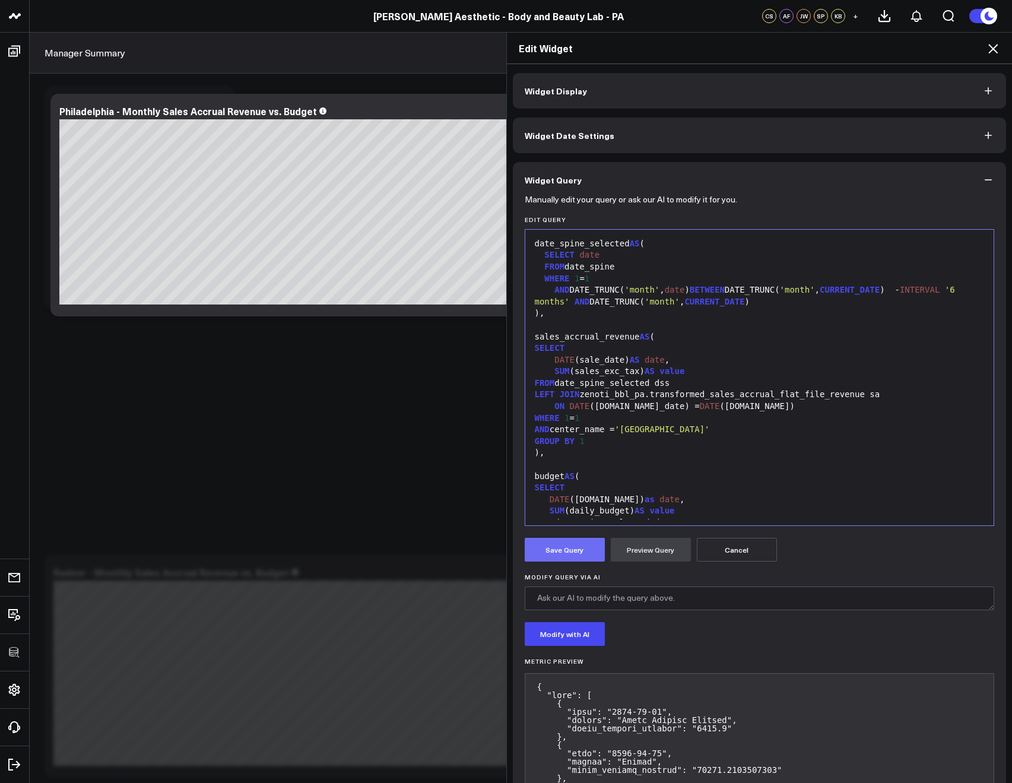
click at [540, 548] on button "Save Query" at bounding box center [564, 550] width 80 height 24
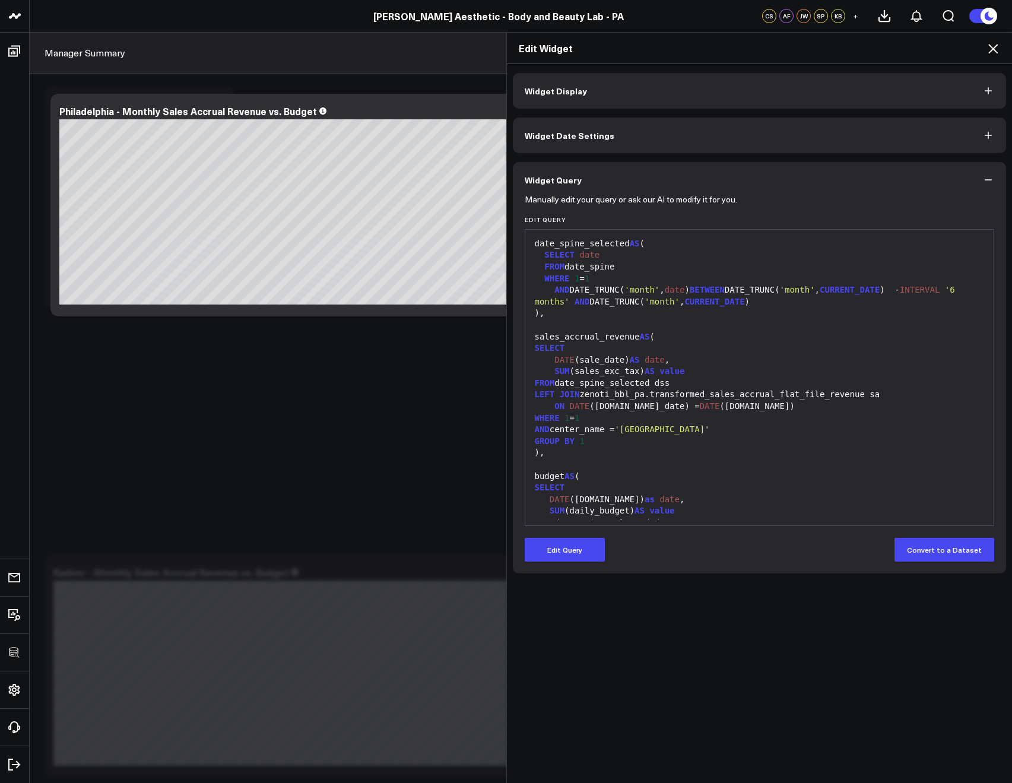
click at [995, 45] on icon at bounding box center [992, 48] width 9 height 9
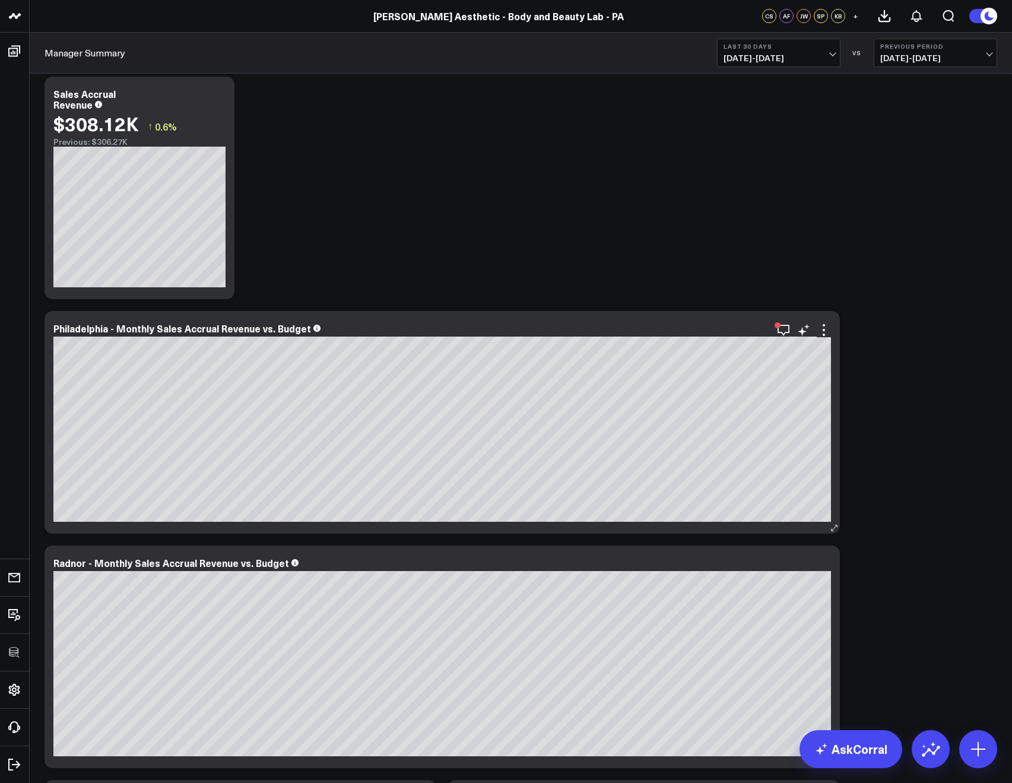
scroll to position [52, 0]
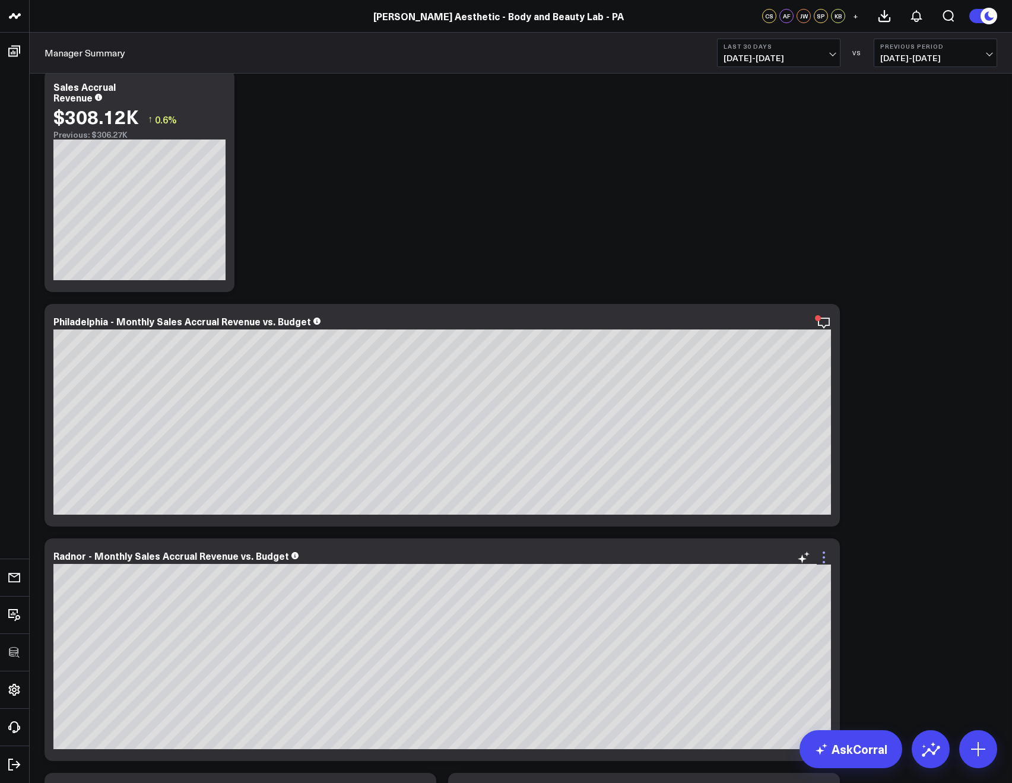
click at [829, 557] on icon at bounding box center [823, 557] width 14 height 14
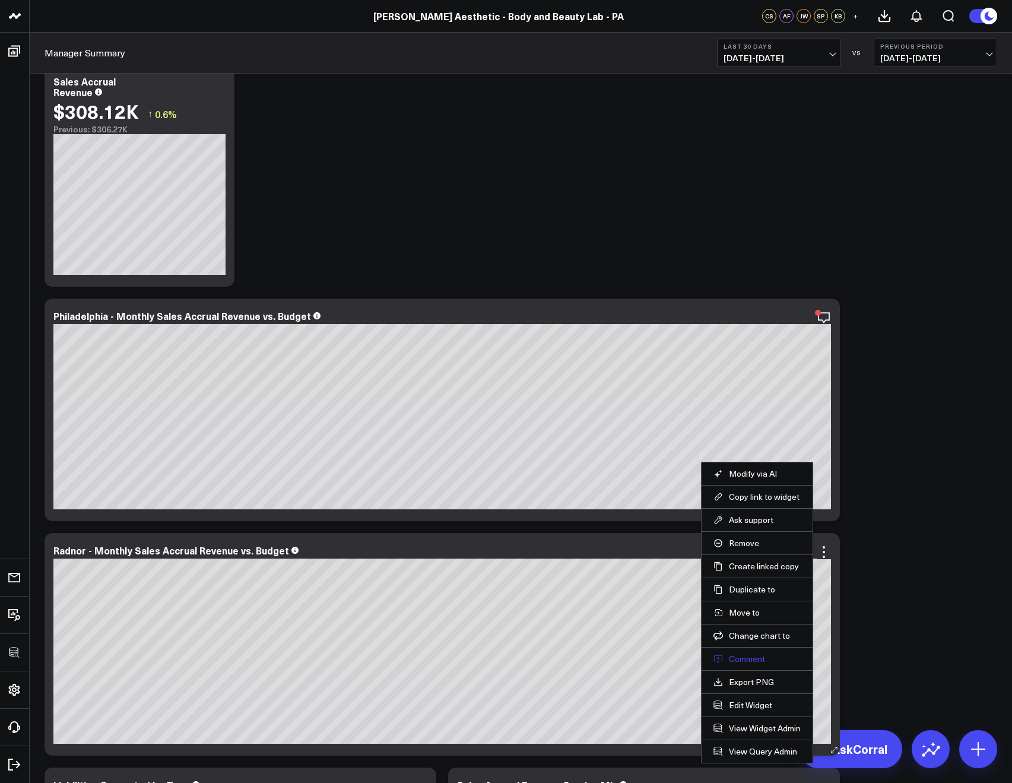
scroll to position [75, 0]
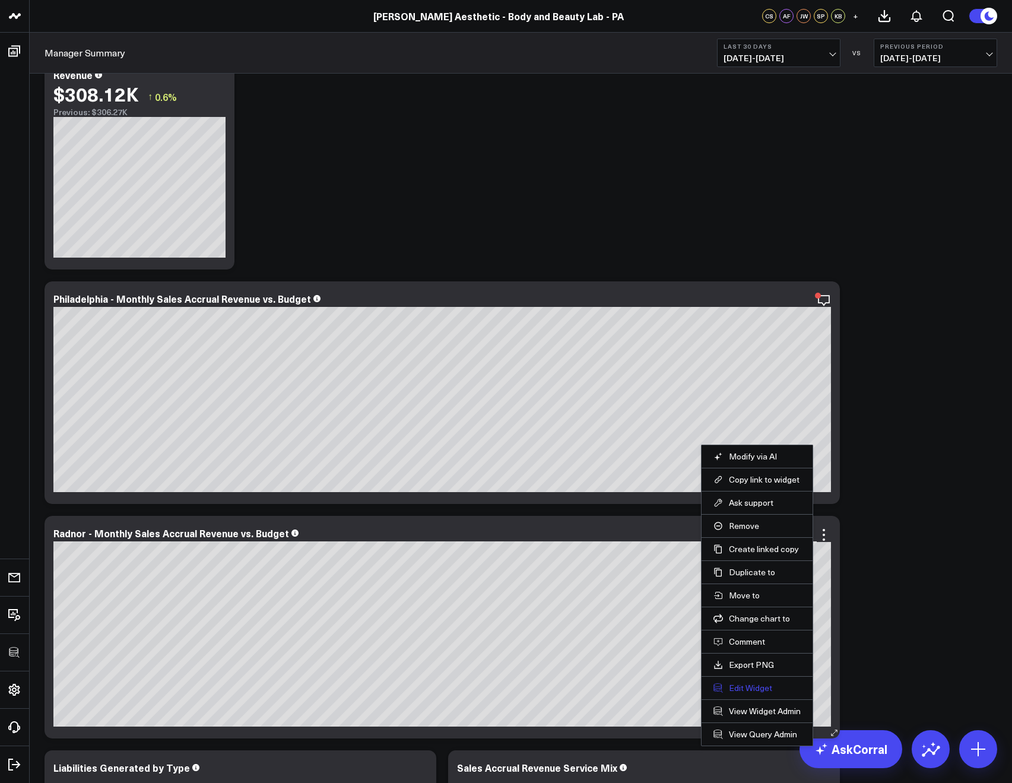
click at [741, 684] on button "Edit Widget" at bounding box center [756, 687] width 87 height 11
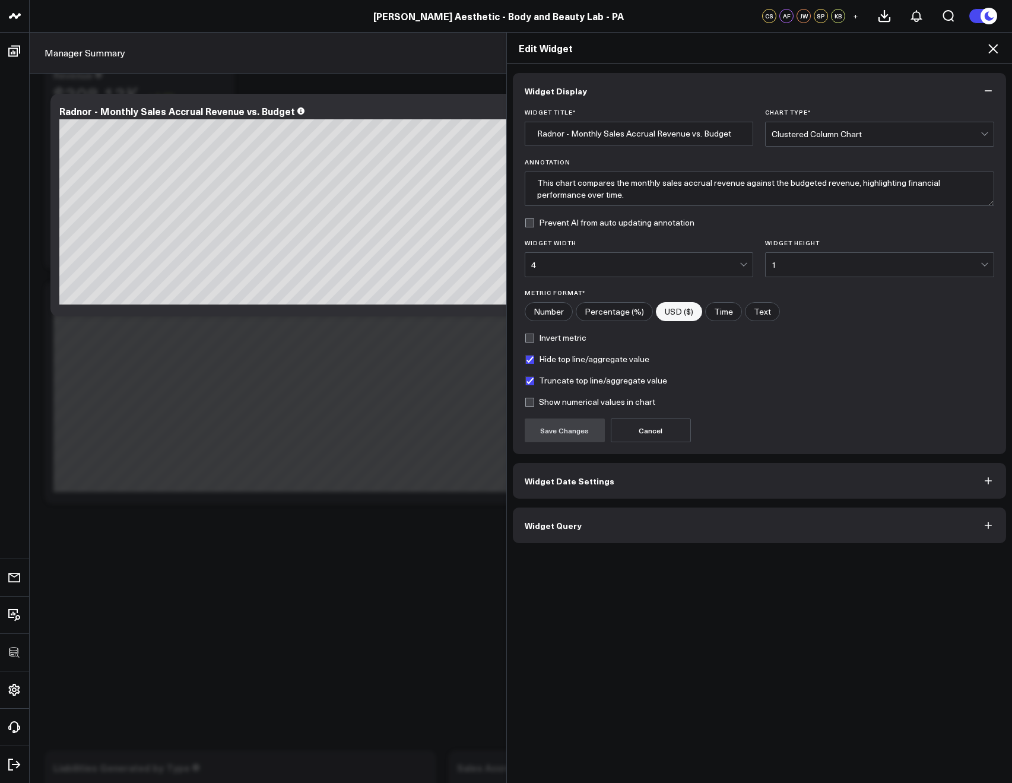
click at [574, 510] on button "Widget Query" at bounding box center [760, 525] width 494 height 36
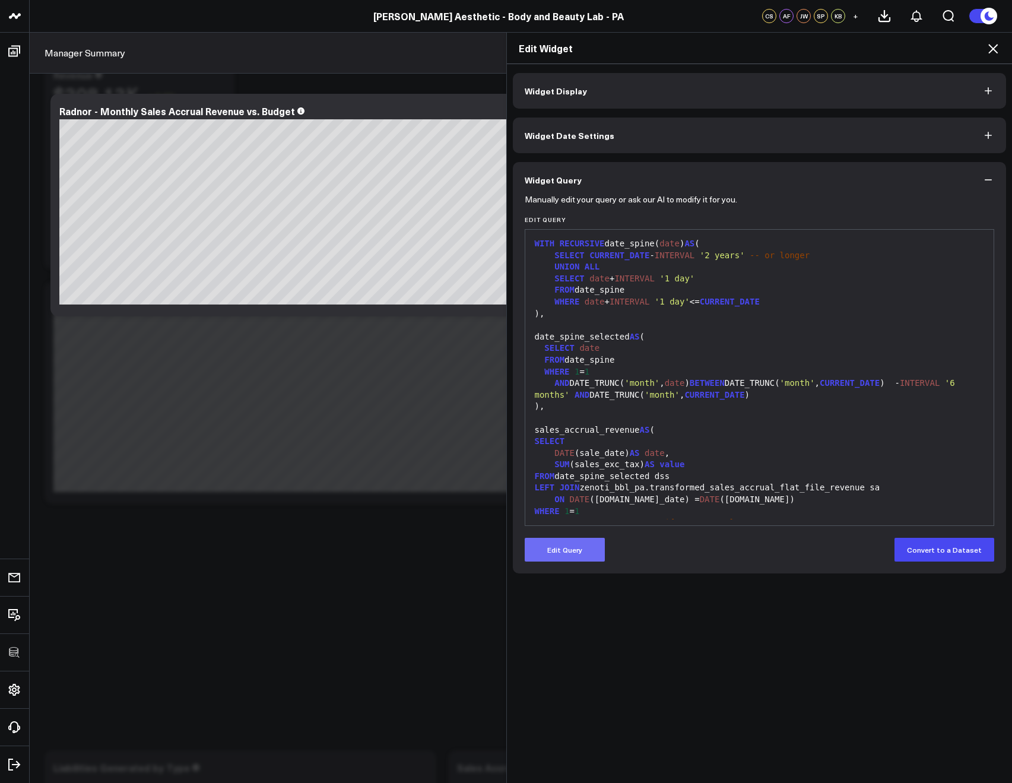
click at [556, 543] on button "Edit Query" at bounding box center [564, 550] width 80 height 24
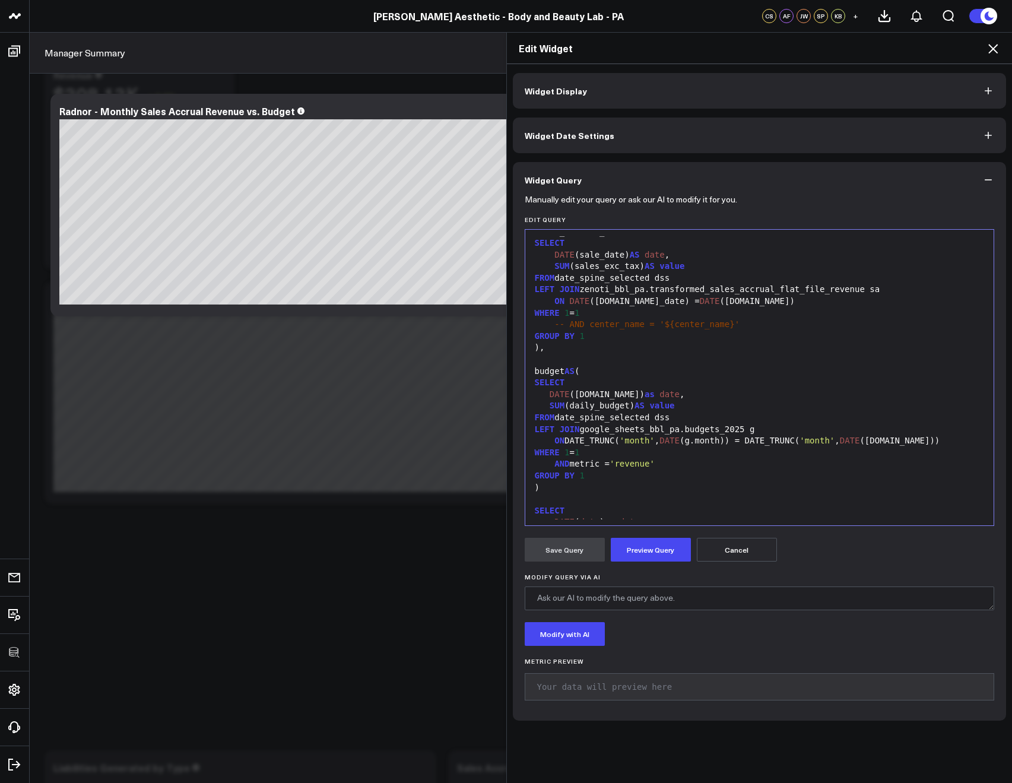
scroll to position [187, 0]
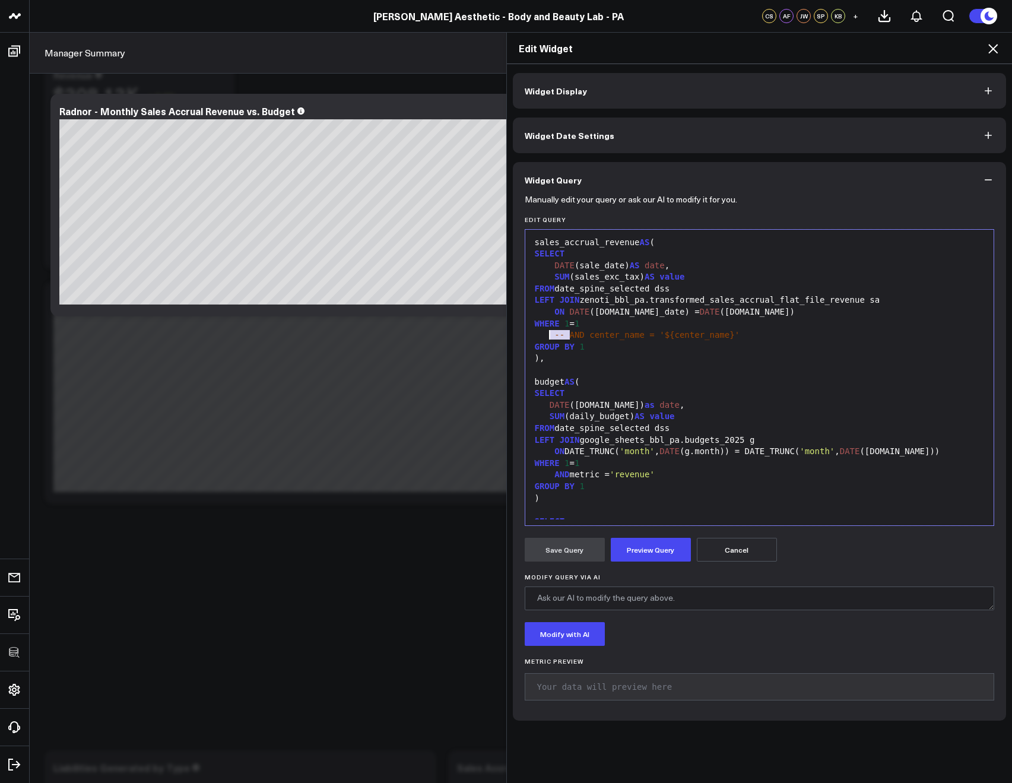
drag, startPoint x: 564, startPoint y: 333, endPoint x: 537, endPoint y: 332, distance: 26.7
click at [537, 332] on div "-- AND center_name = '${center_name}'" at bounding box center [759, 335] width 457 height 12
drag, startPoint x: 695, startPoint y: 333, endPoint x: 627, endPoint y: 332, distance: 67.6
click at [627, 332] on span "'${center_name}'" at bounding box center [654, 334] width 80 height 9
click at [666, 540] on button "Preview Query" at bounding box center [651, 550] width 80 height 24
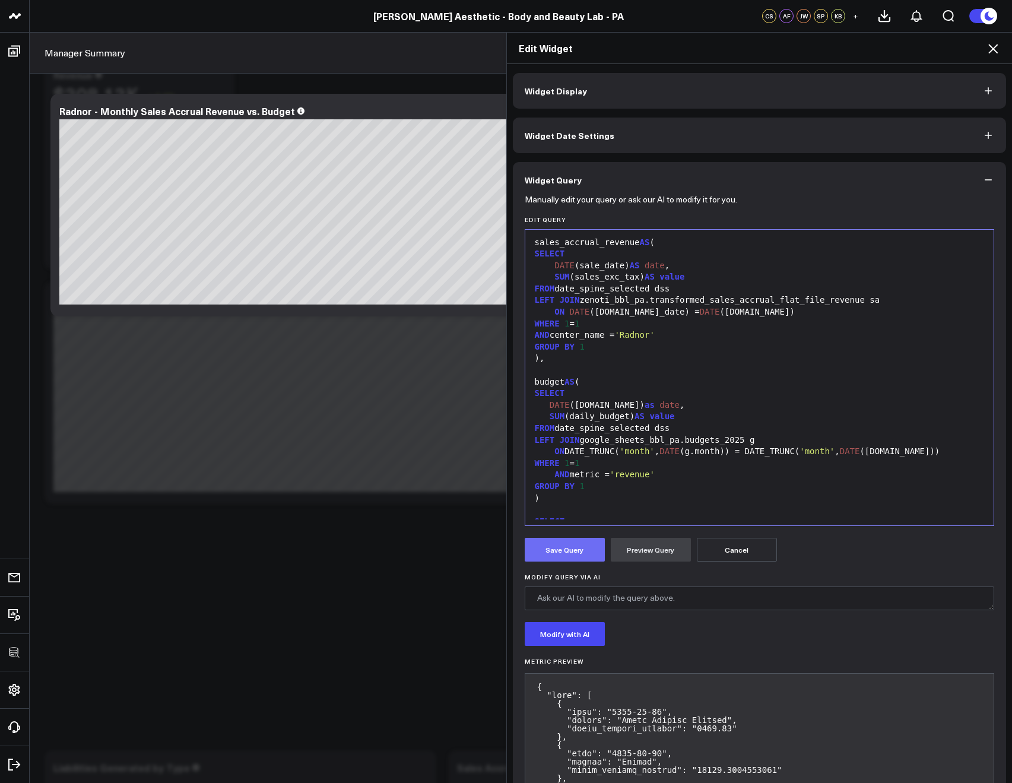
click at [541, 545] on button "Save Query" at bounding box center [564, 550] width 80 height 24
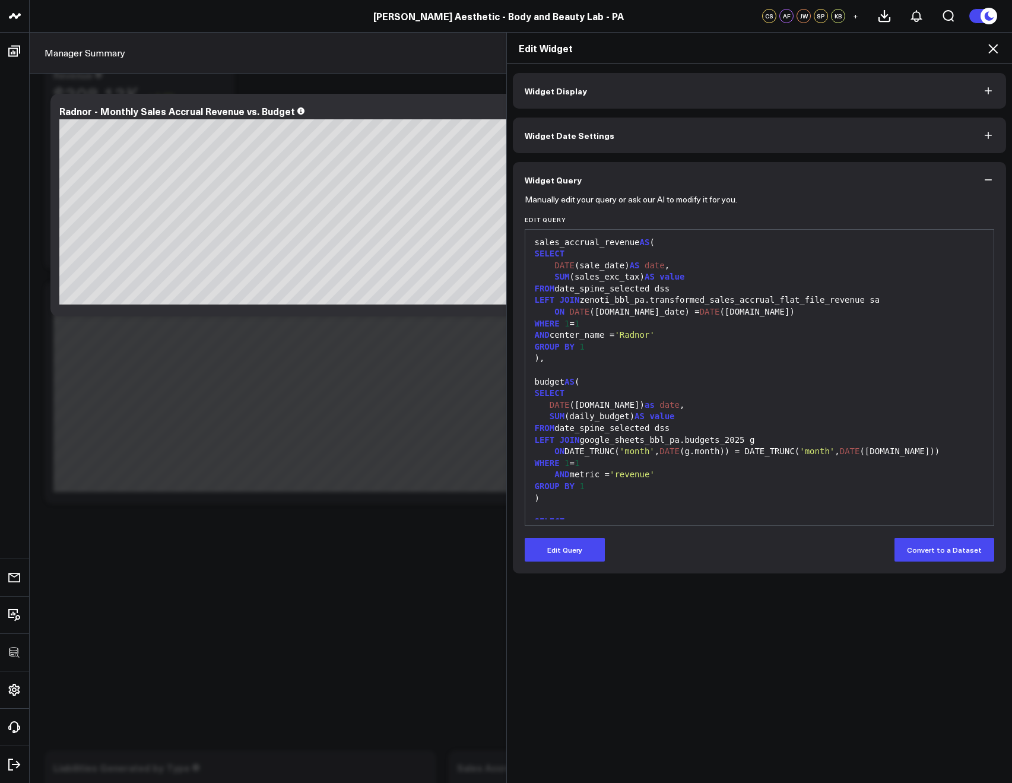
click at [994, 50] on icon at bounding box center [992, 48] width 9 height 9
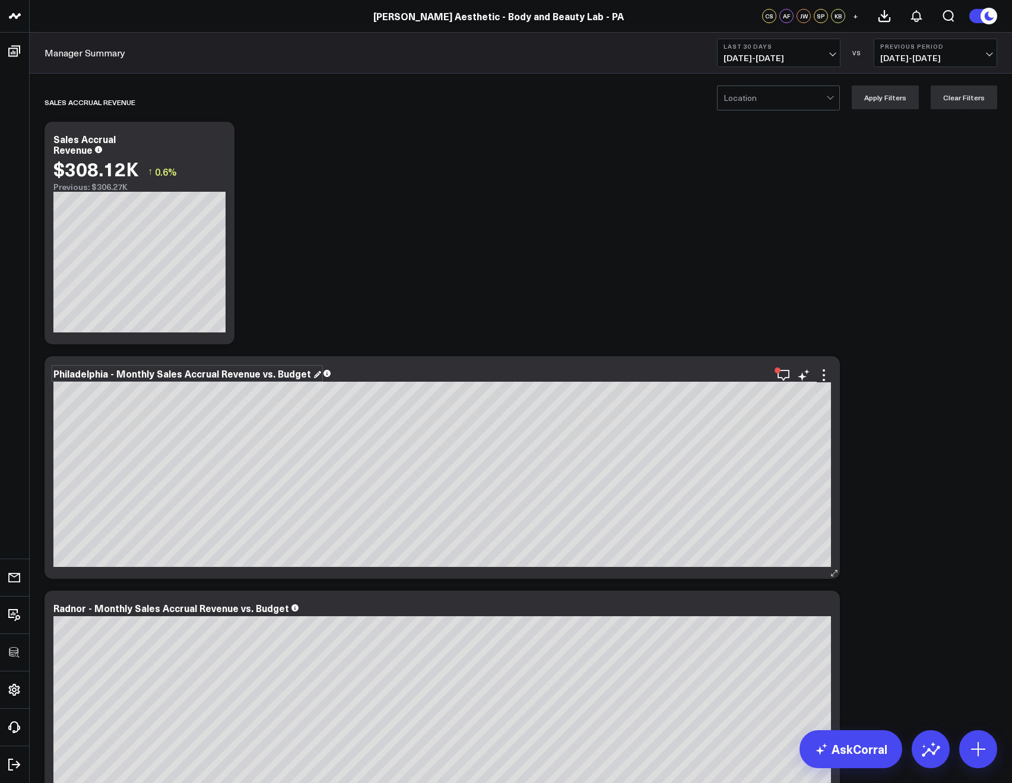
click at [303, 370] on div "Philadelphia - Monthly Sales Accrual Revenue vs. Budget" at bounding box center [187, 373] width 268 height 13
drag, startPoint x: 307, startPoint y: 372, endPoint x: 361, endPoint y: 374, distance: 54.0
click at [361, 374] on div "Philadelphia - Monthly Sales Accrual Revenue vs. Budget (pre-filtered)" at bounding box center [214, 373] width 323 height 13
drag, startPoint x: 363, startPoint y: 374, endPoint x: 307, endPoint y: 370, distance: 55.3
click at [307, 370] on div "Philadelphia - Monthly Sales Accrual Revenue vs. Budget (pre-filtered)" at bounding box center [214, 373] width 323 height 13
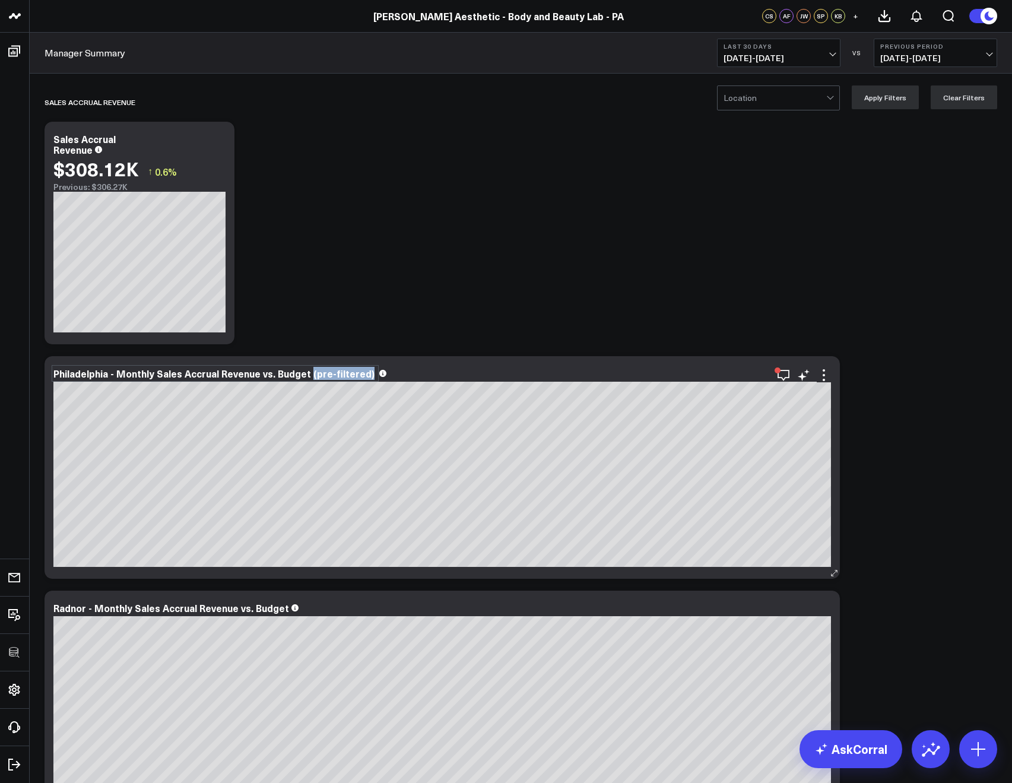
copy div "(pre-filtered)"
click at [274, 609] on div "Radnor - Monthly Sales Accrual Revenue vs. Budget" at bounding box center [176, 607] width 246 height 13
click at [321, 374] on div "Philadelphia - Monthly Sales Accrual Revenue vs. Budget (pre-filtered)" at bounding box center [218, 373] width 331 height 13
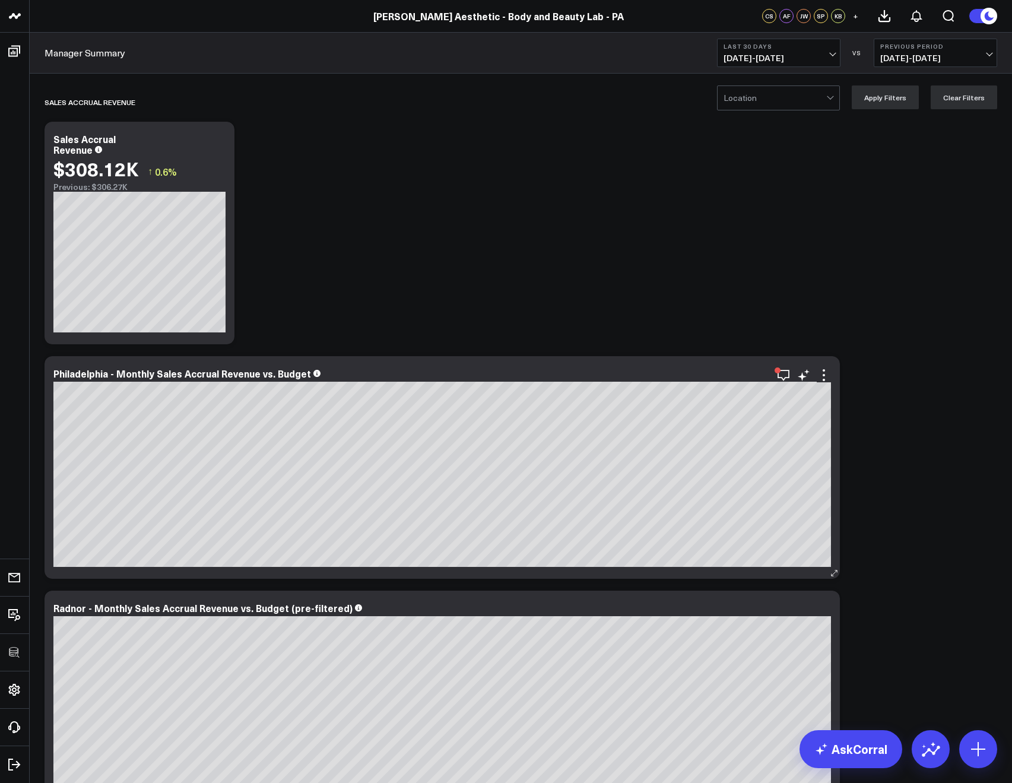
scroll to position [55, 0]
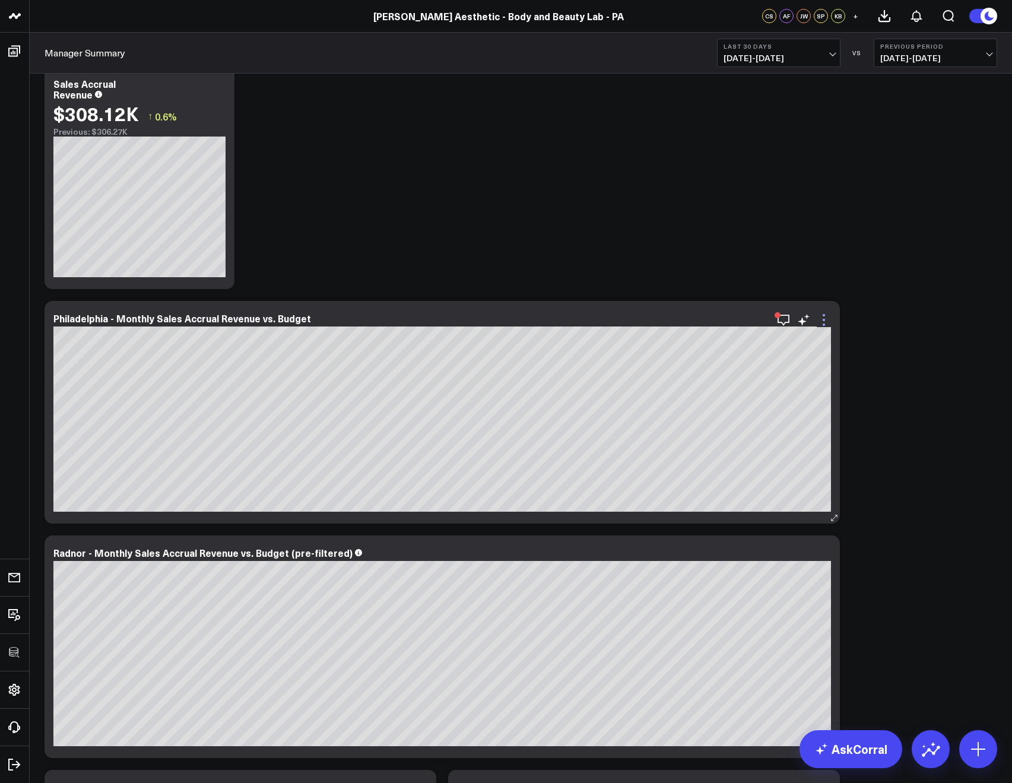
click at [820, 320] on icon at bounding box center [823, 320] width 14 height 14
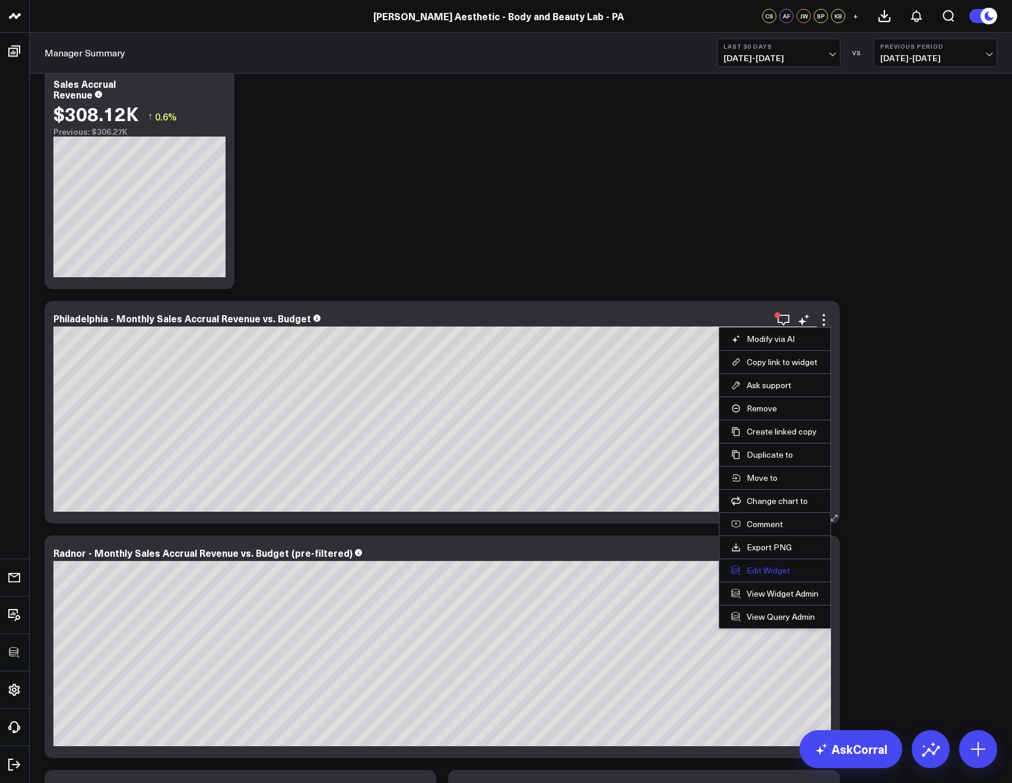
click at [758, 567] on button "Edit Widget" at bounding box center [774, 570] width 87 height 11
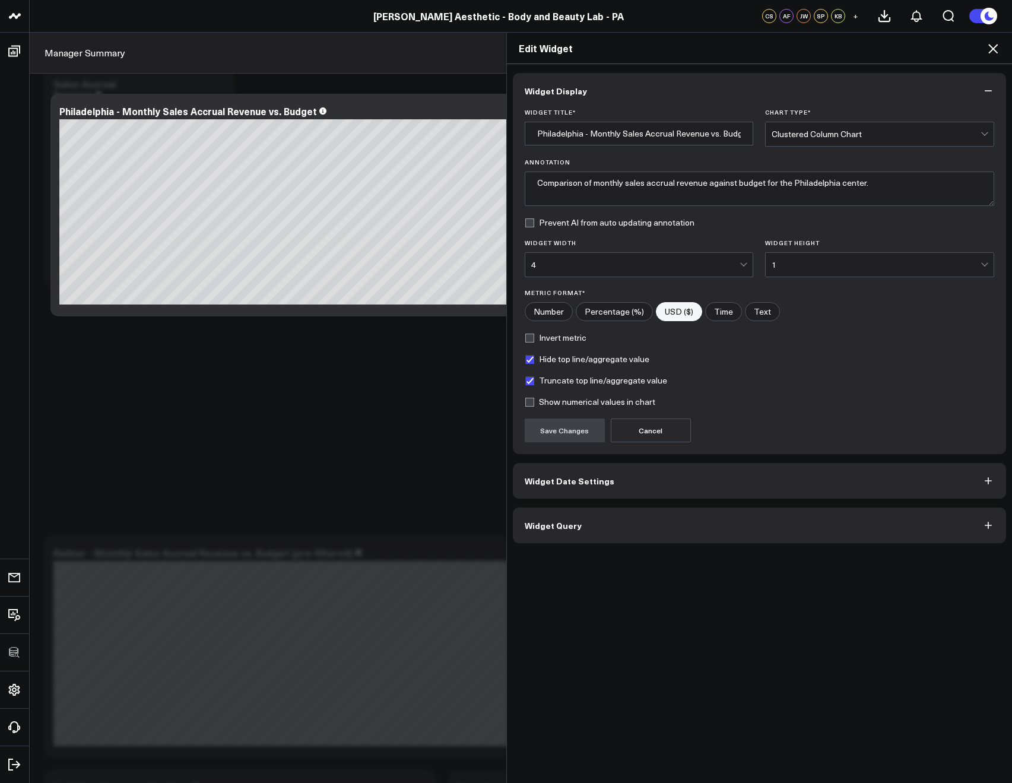
click at [536, 533] on button "Widget Query" at bounding box center [760, 525] width 494 height 36
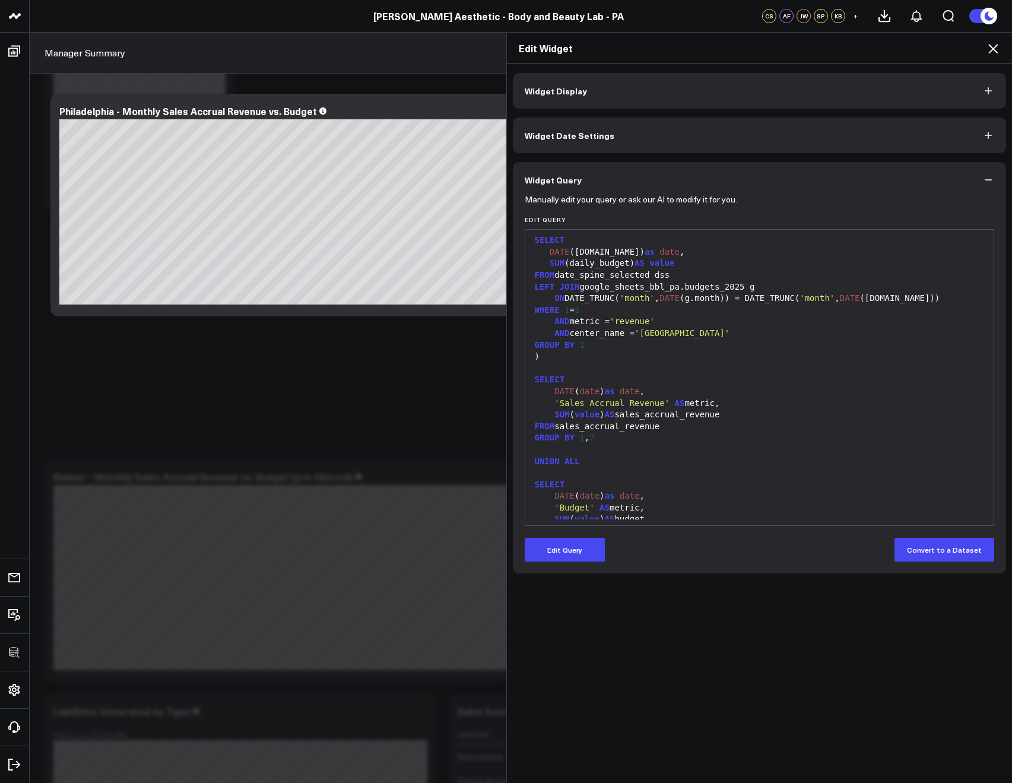
scroll to position [357, 0]
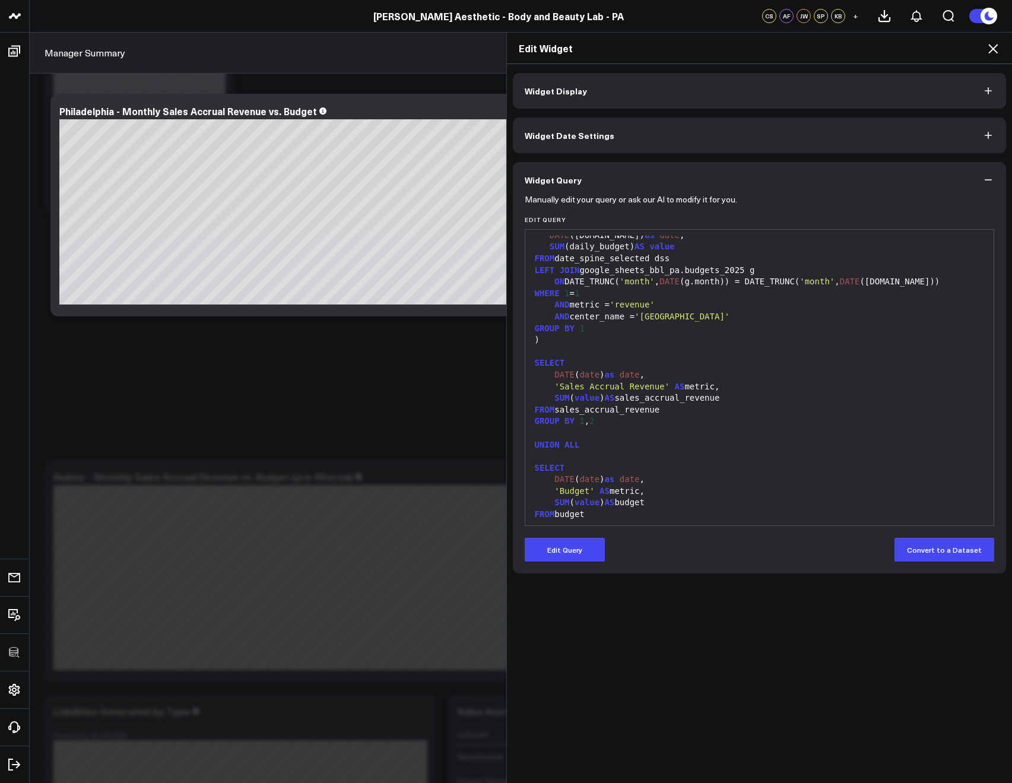
click at [987, 52] on icon at bounding box center [993, 49] width 14 height 14
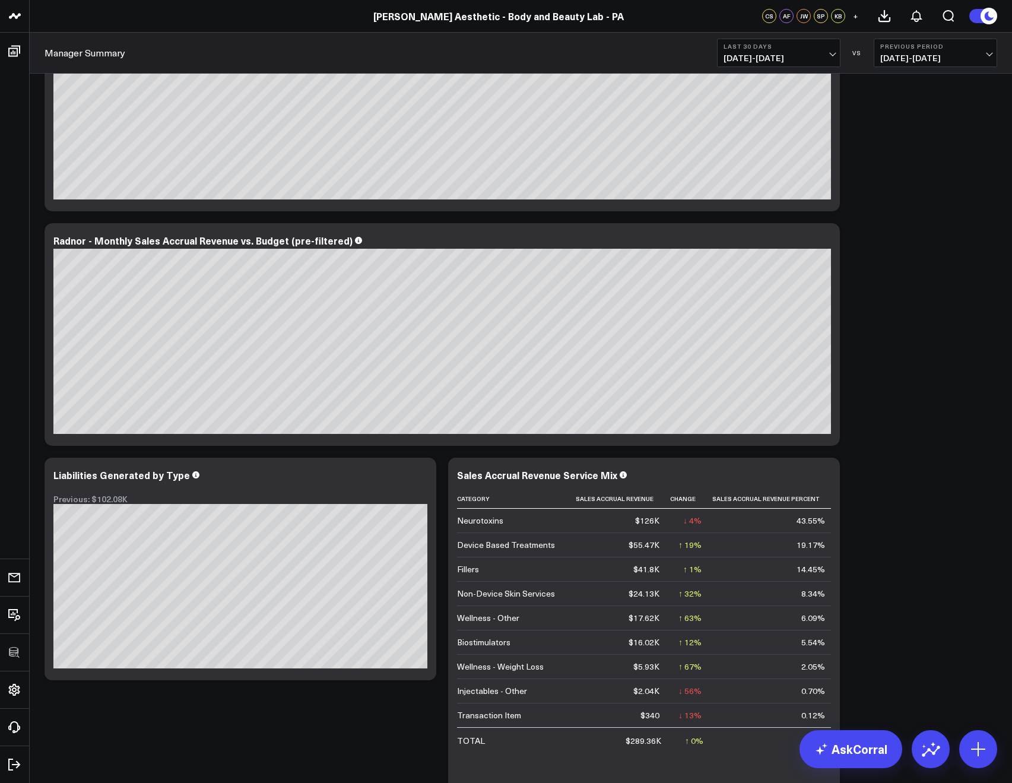
scroll to position [83, 0]
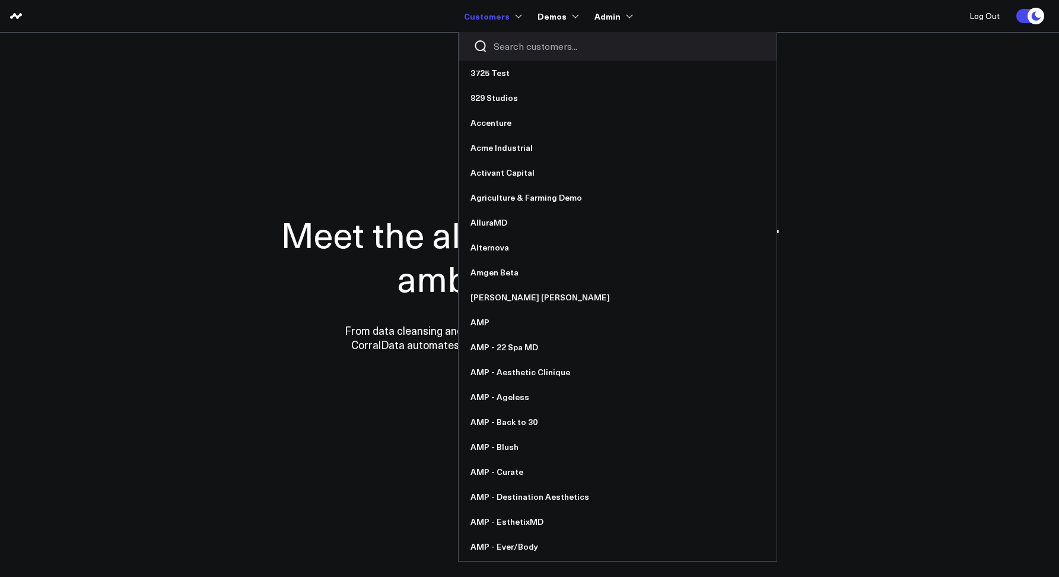
click at [501, 54] on div at bounding box center [618, 46] width 318 height 28
click at [506, 45] on input "Search customers input" at bounding box center [628, 46] width 268 height 13
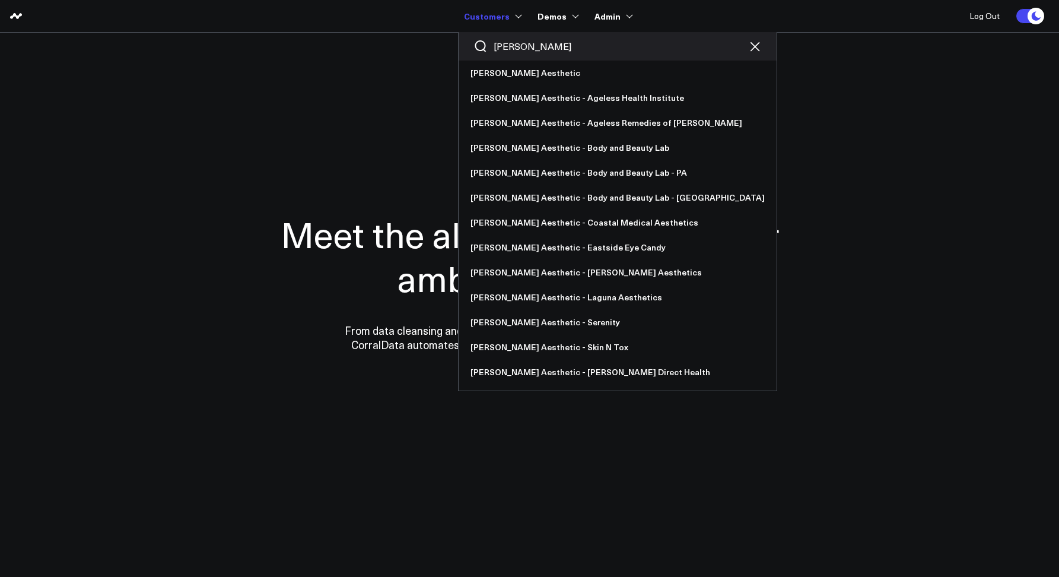
type input "annie"
click at [513, 83] on link "[PERSON_NAME] Aesthetic" at bounding box center [618, 73] width 318 height 25
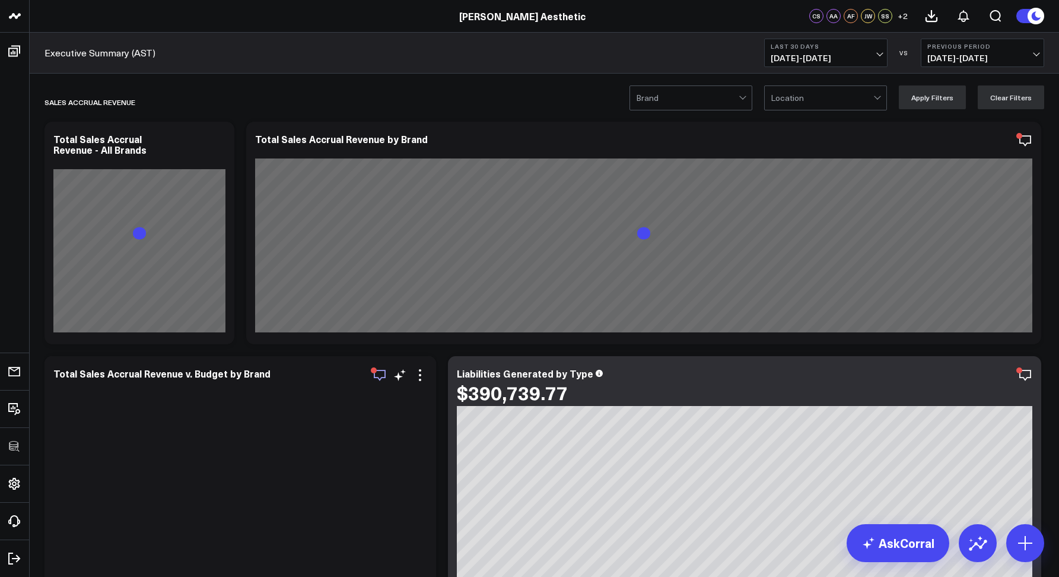
click at [380, 377] on icon "button" at bounding box center [380, 375] width 14 height 14
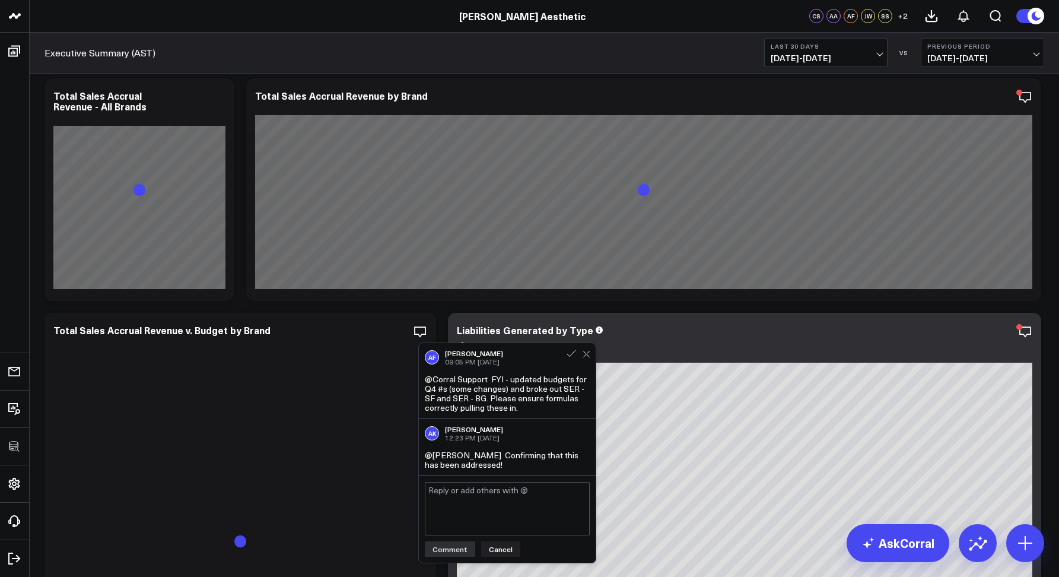
scroll to position [60, 0]
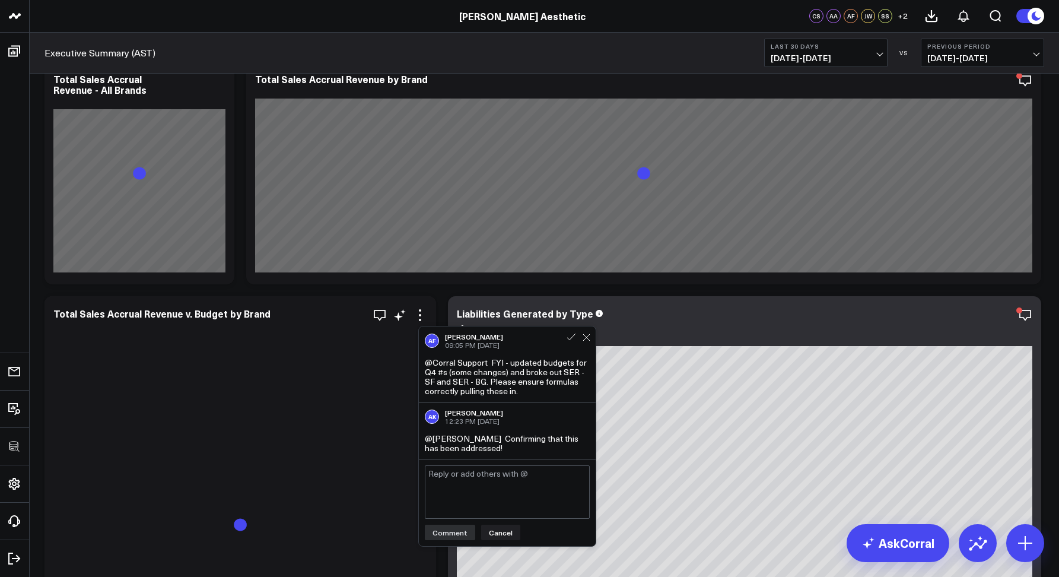
click at [290, 354] on div at bounding box center [240, 535] width 374 height 414
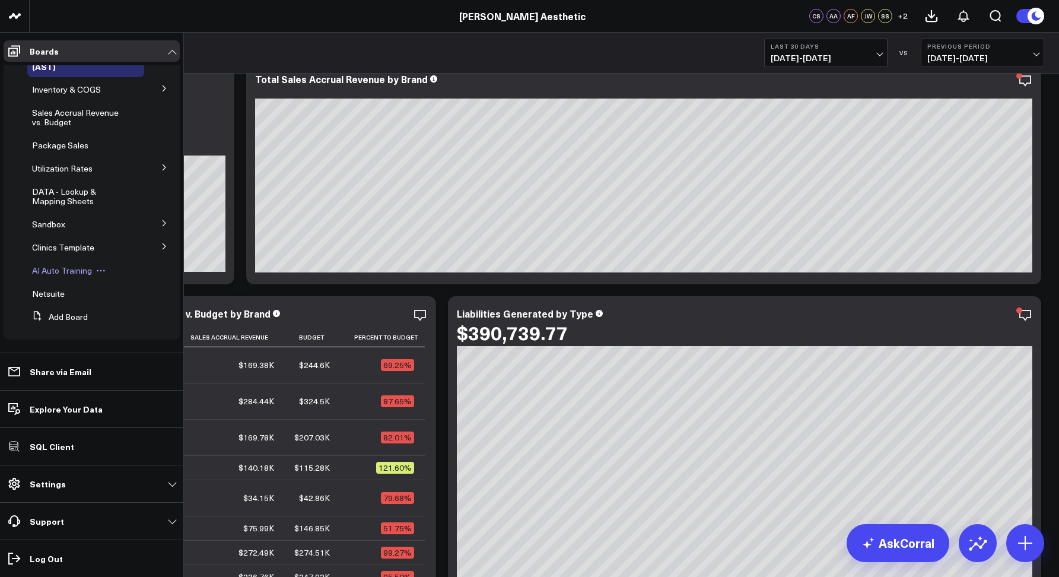
scroll to position [21, 0]
click at [161, 243] on icon at bounding box center [164, 244] width 7 height 7
click at [161, 267] on icon at bounding box center [164, 265] width 7 height 7
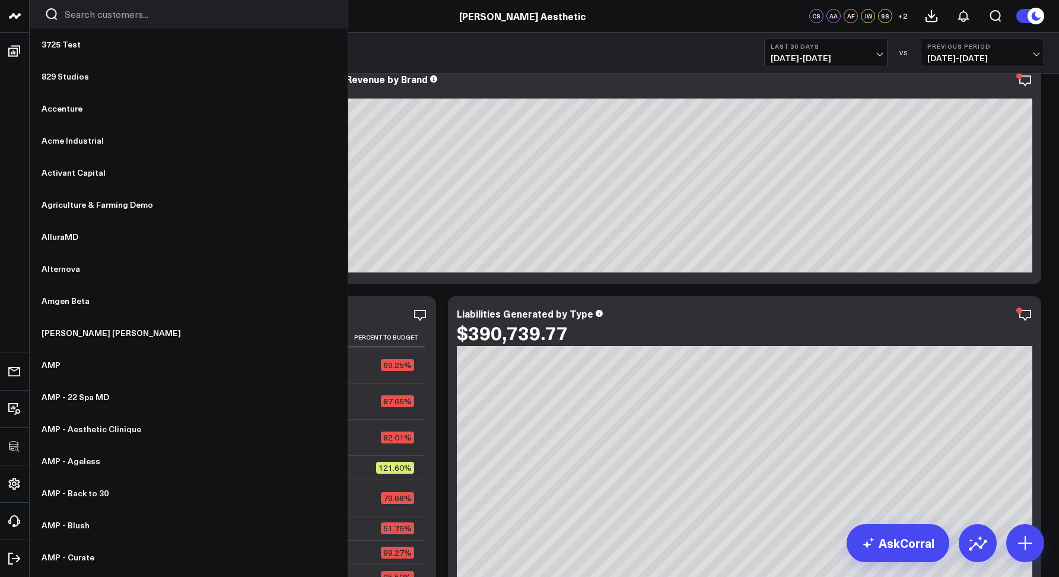
click at [87, 21] on div at bounding box center [189, 14] width 318 height 28
click at [83, 19] on input "Search customers input" at bounding box center [199, 14] width 268 height 13
type input "b"
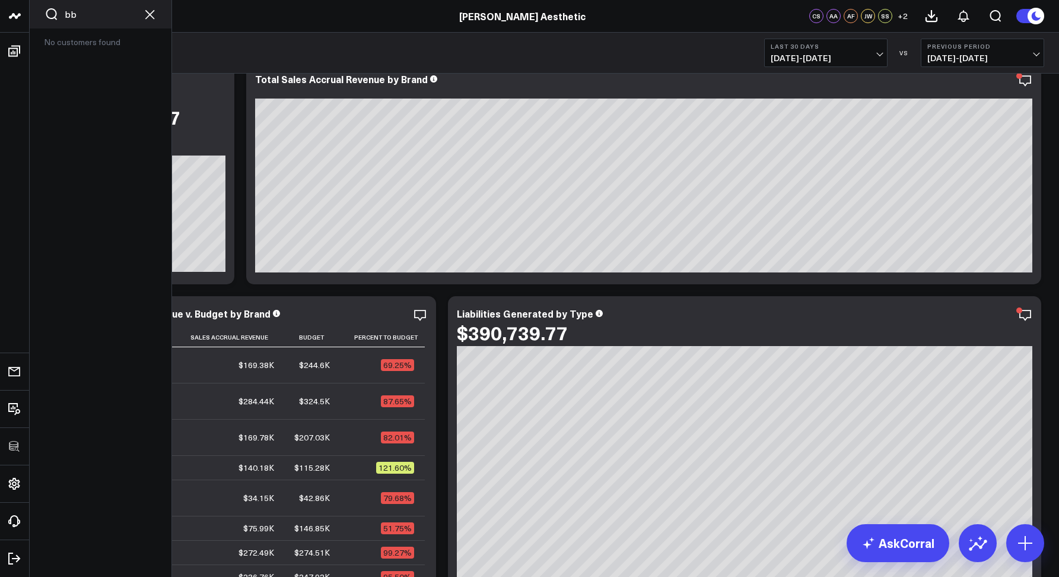
click at [90, 21] on div "bb" at bounding box center [101, 14] width 142 height 28
click at [87, 17] on input "bb" at bounding box center [101, 14] width 72 height 13
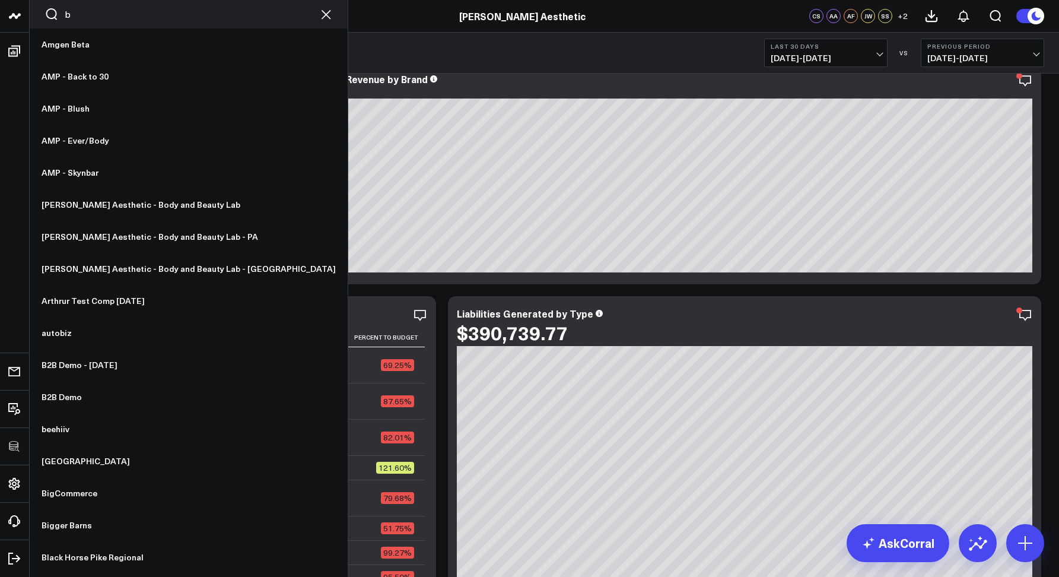
click at [81, 15] on input "b" at bounding box center [189, 14] width 248 height 13
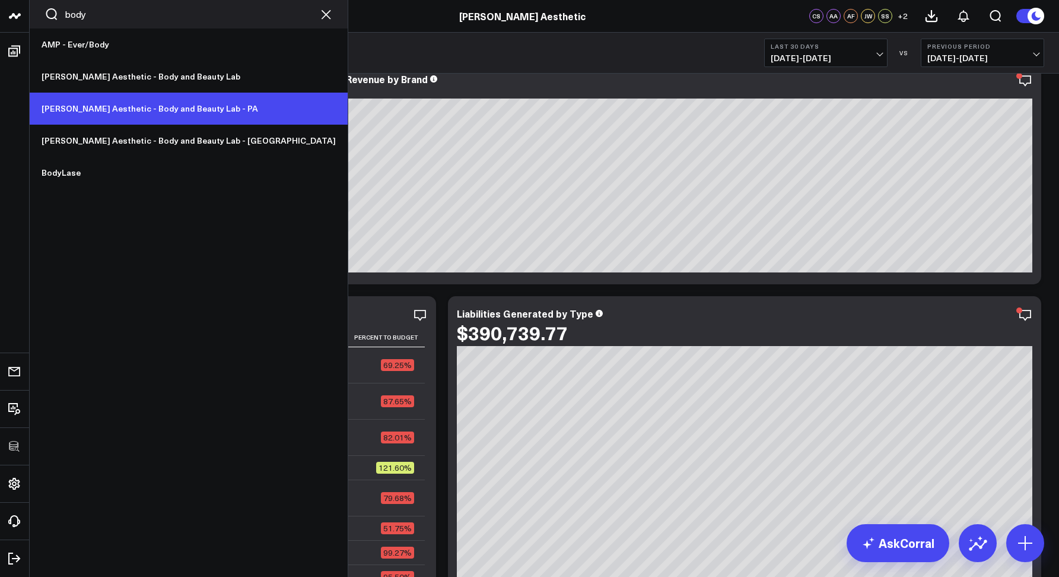
type input "body"
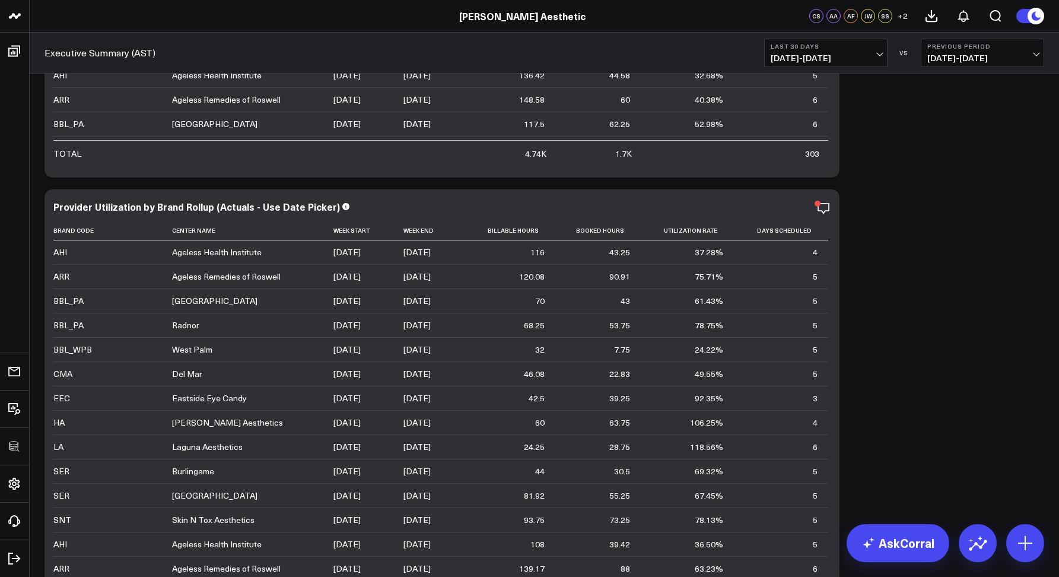
scroll to position [3536, 0]
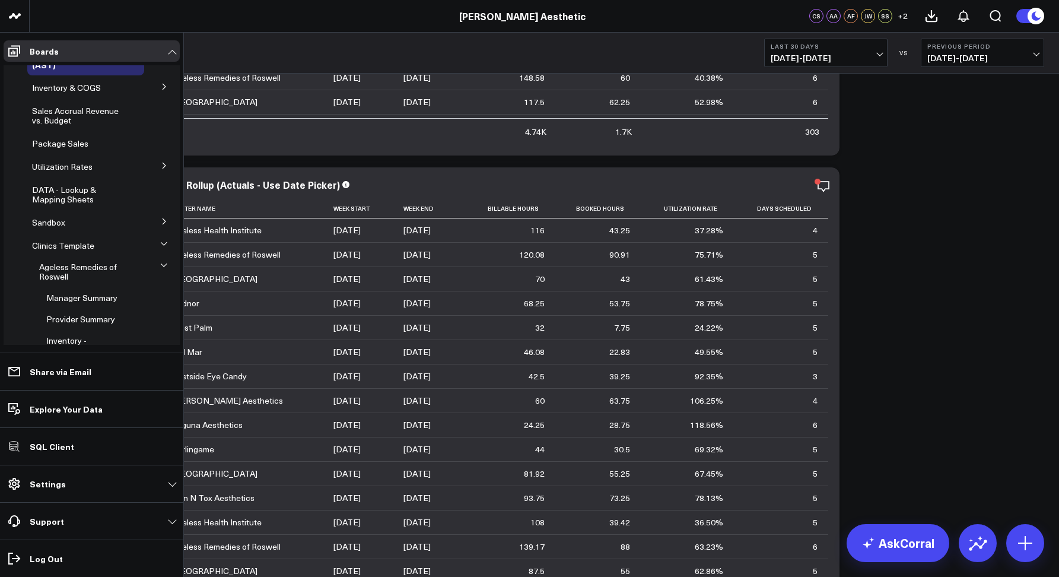
click at [161, 86] on icon at bounding box center [164, 86] width 7 height 7
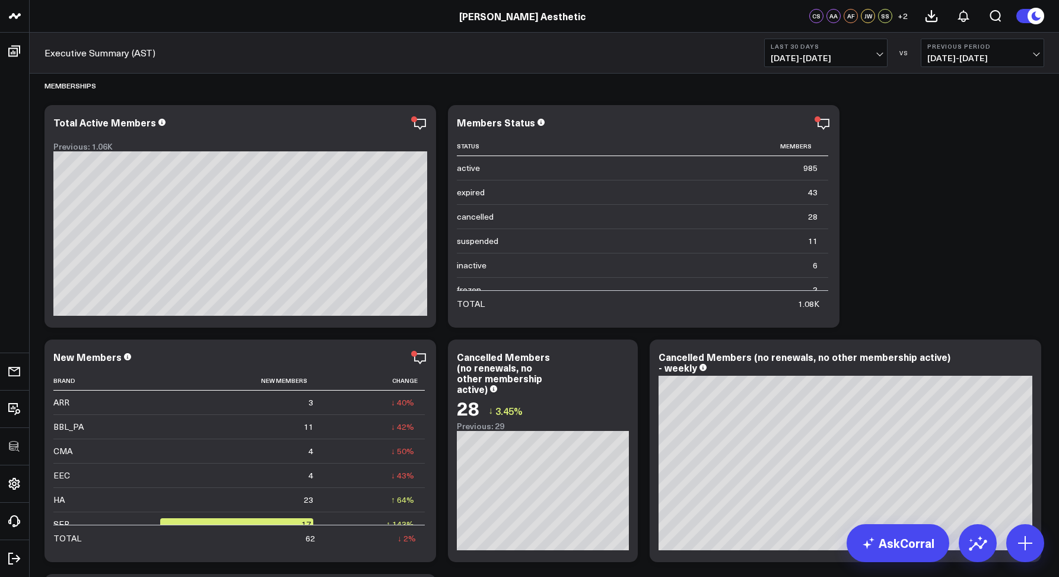
scroll to position [8223, 0]
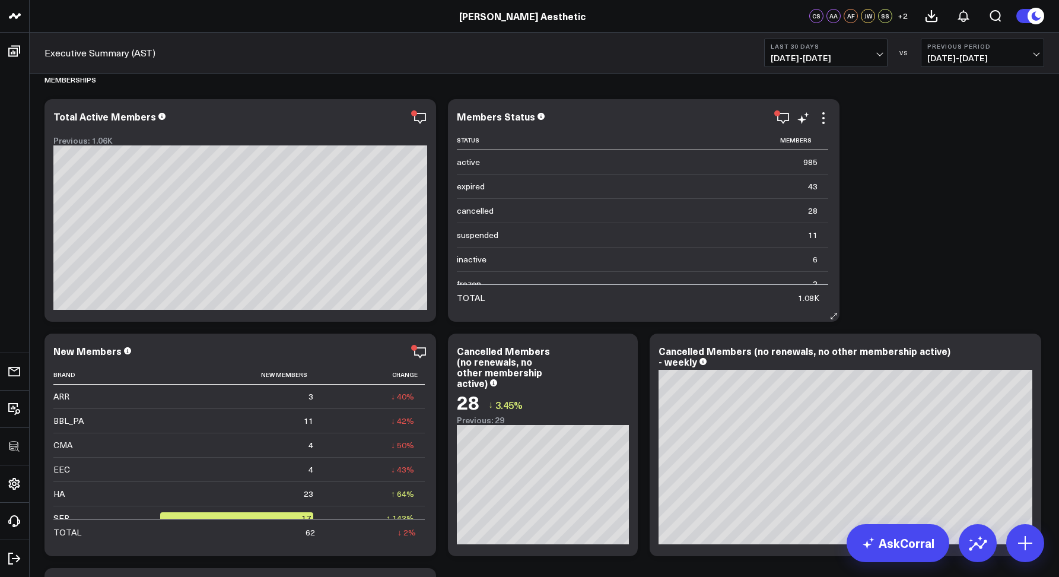
click at [1001, 5] on button "Open search" at bounding box center [996, 16] width 32 height 32
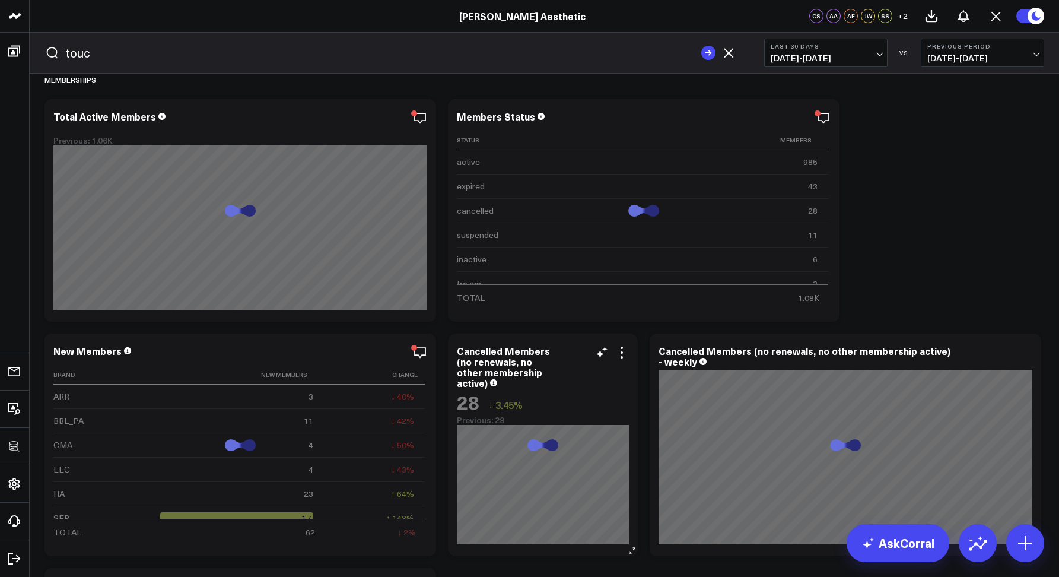
scroll to position [8430, 0]
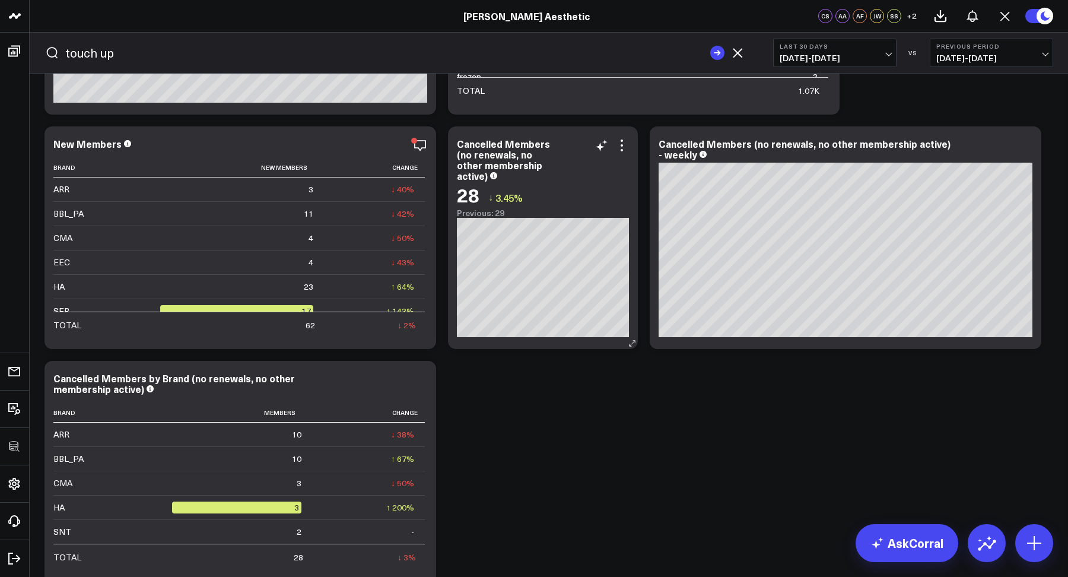
type input "touch up"
click at [710, 46] on button "submit" at bounding box center [717, 53] width 14 height 14
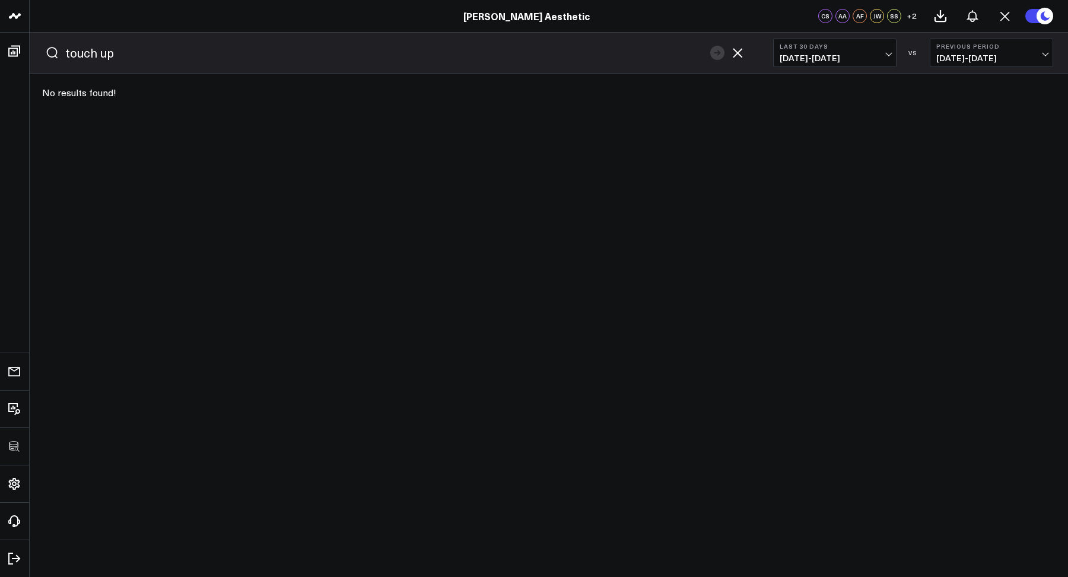
click at [739, 52] on icon "button" at bounding box center [737, 53] width 14 height 14
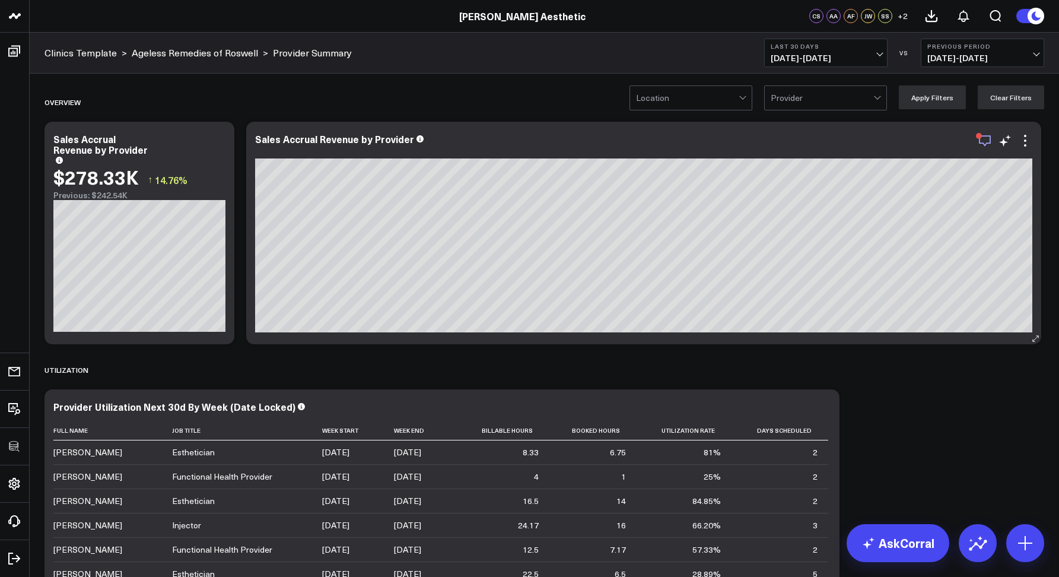
click at [982, 141] on icon "button" at bounding box center [985, 140] width 14 height 14
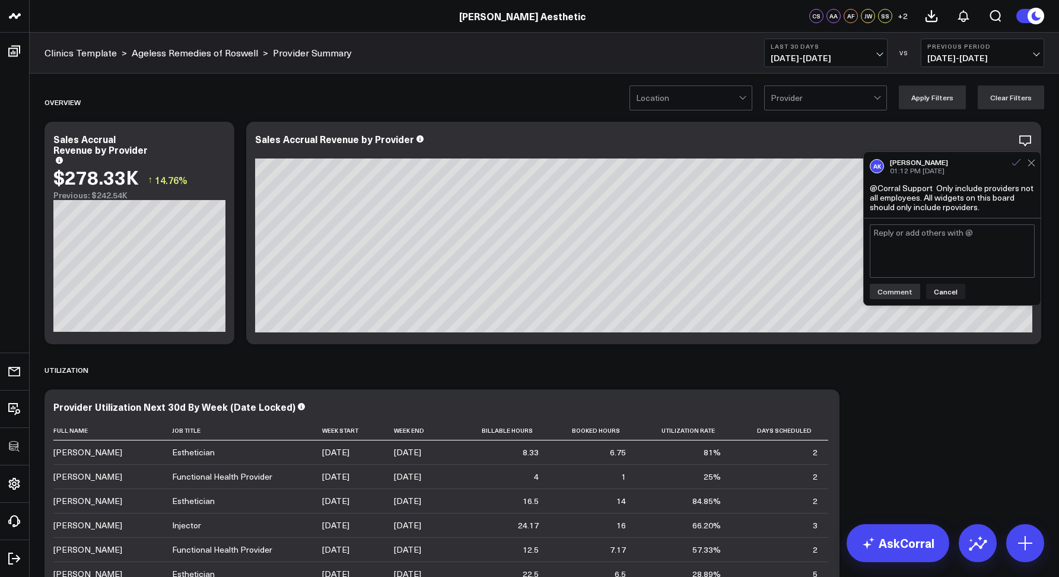
click at [1015, 162] on icon at bounding box center [1016, 162] width 11 height 11
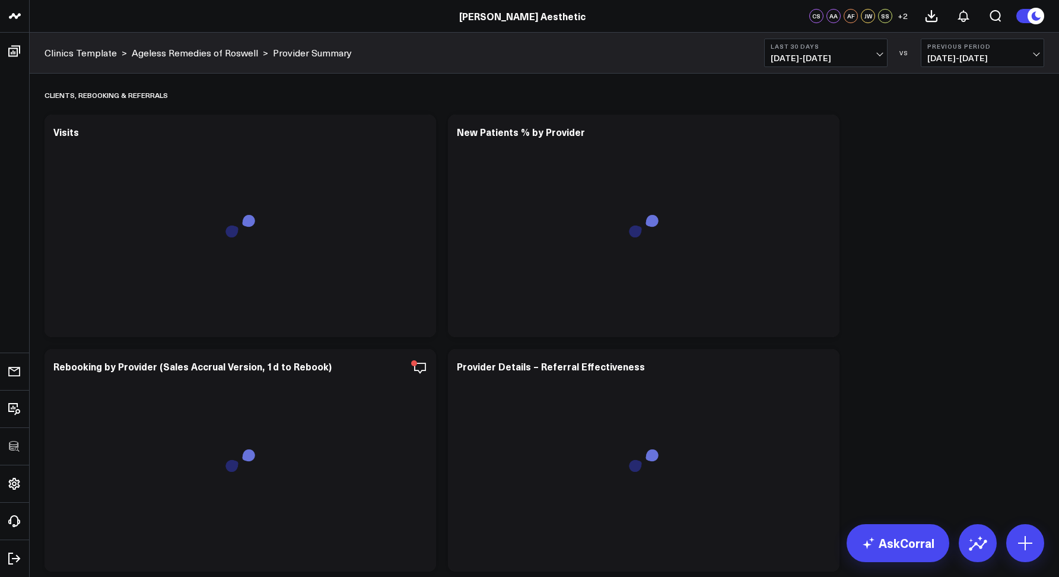
scroll to position [2827, 0]
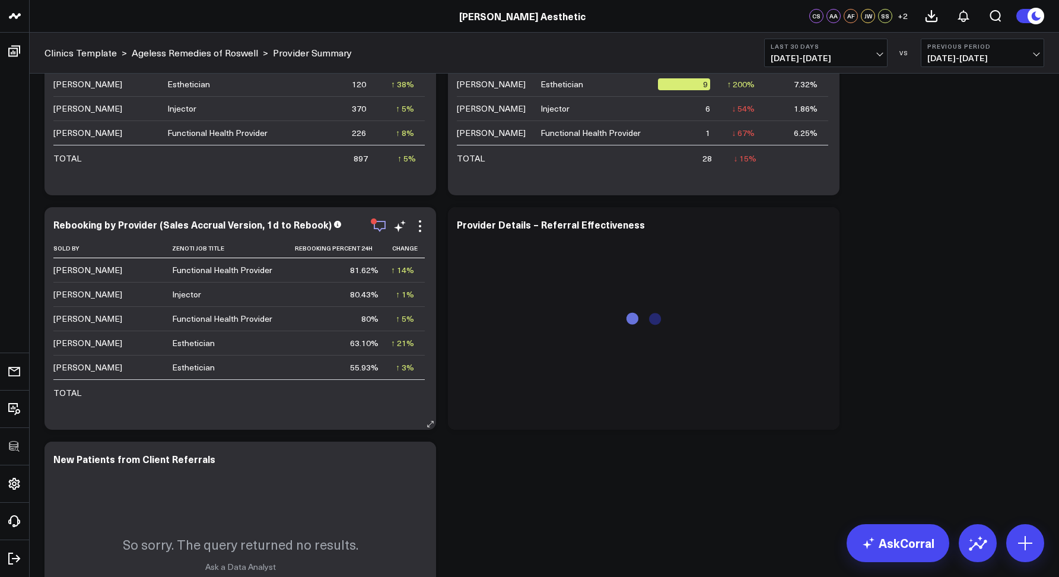
click at [382, 223] on icon "button" at bounding box center [380, 226] width 14 height 14
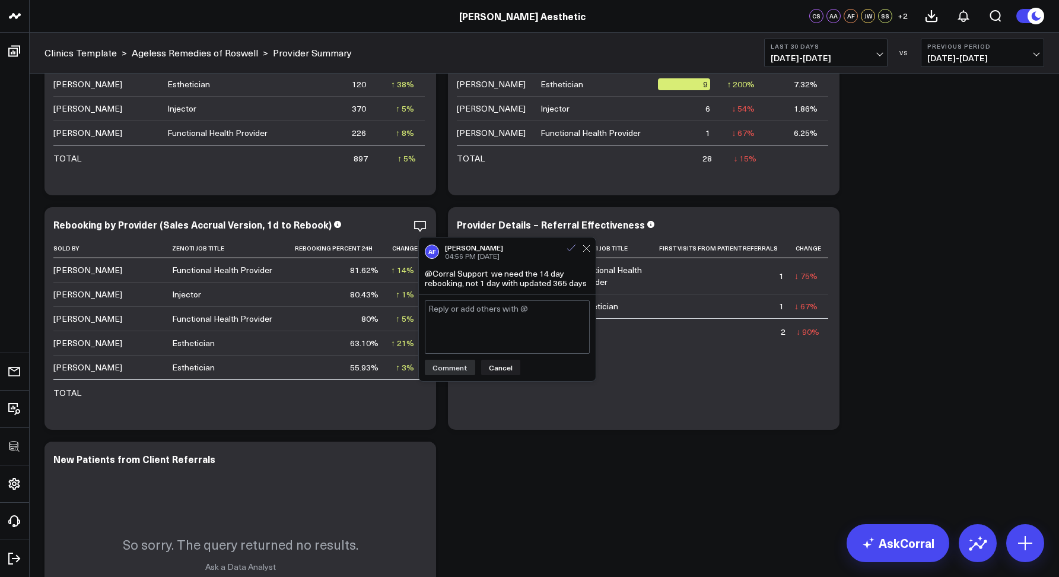
click at [573, 244] on icon at bounding box center [571, 248] width 11 height 11
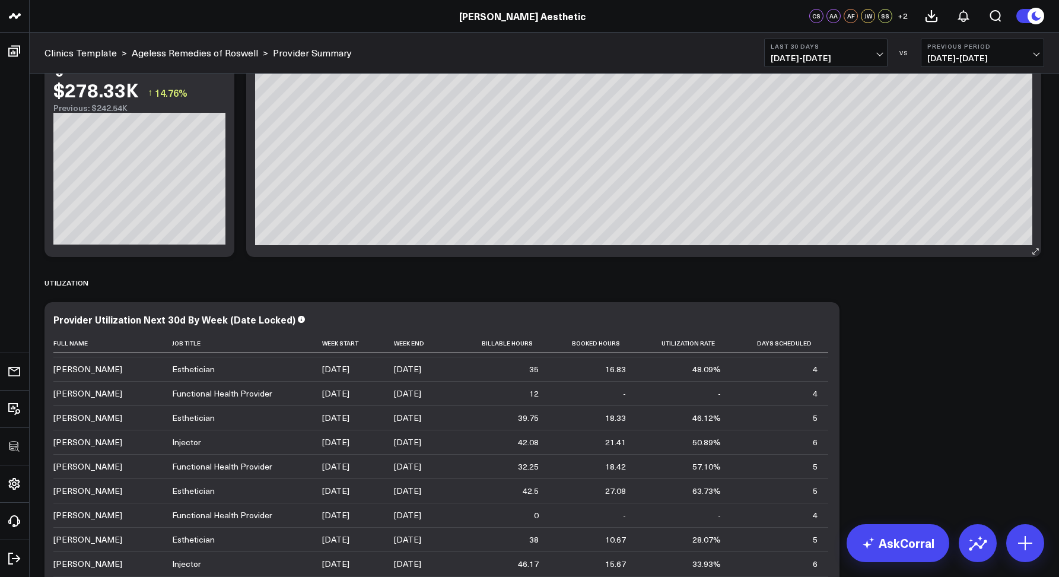
scroll to position [289, 0]
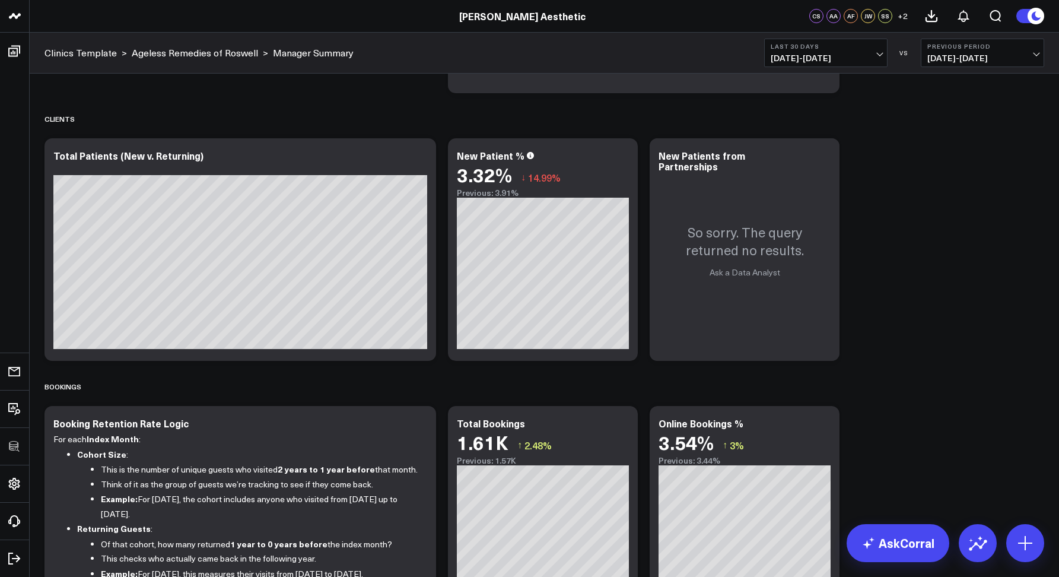
scroll to position [1031, 0]
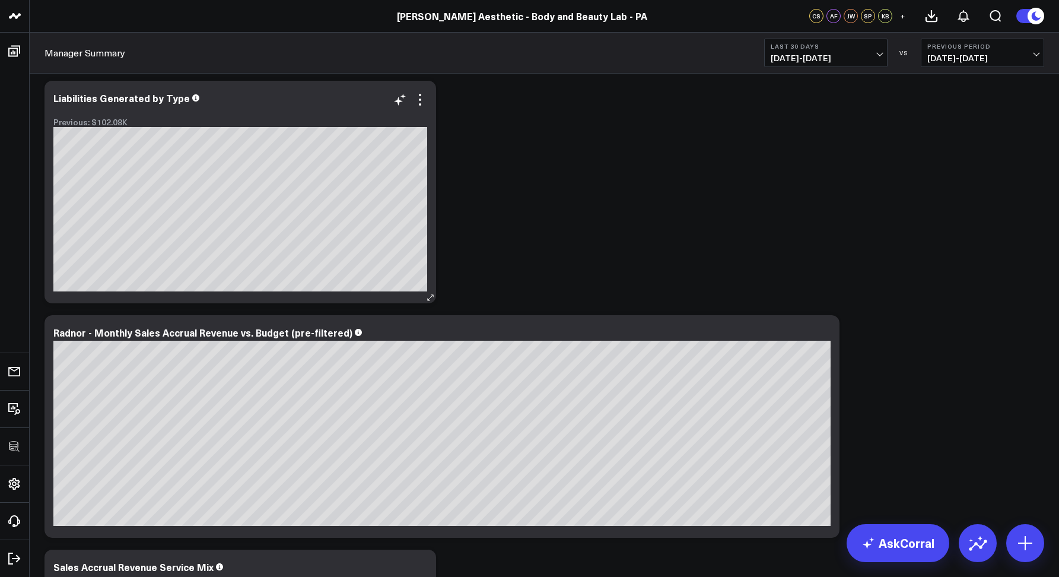
scroll to position [14, 0]
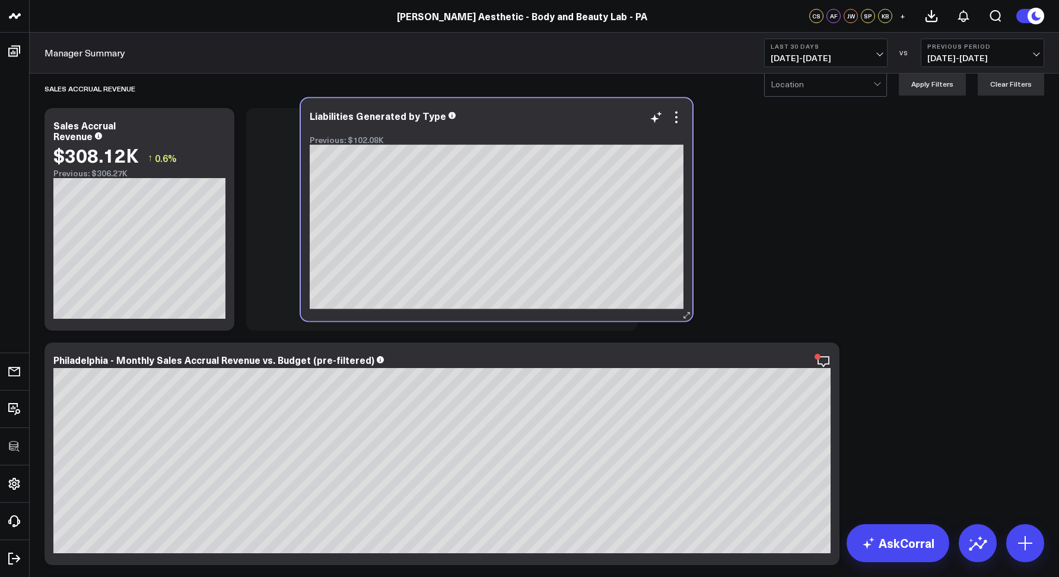
drag, startPoint x: 330, startPoint y: 360, endPoint x: 578, endPoint y: 116, distance: 347.4
click at [578, 116] on div "Liabilities Generated by Type" at bounding box center [497, 115] width 374 height 11
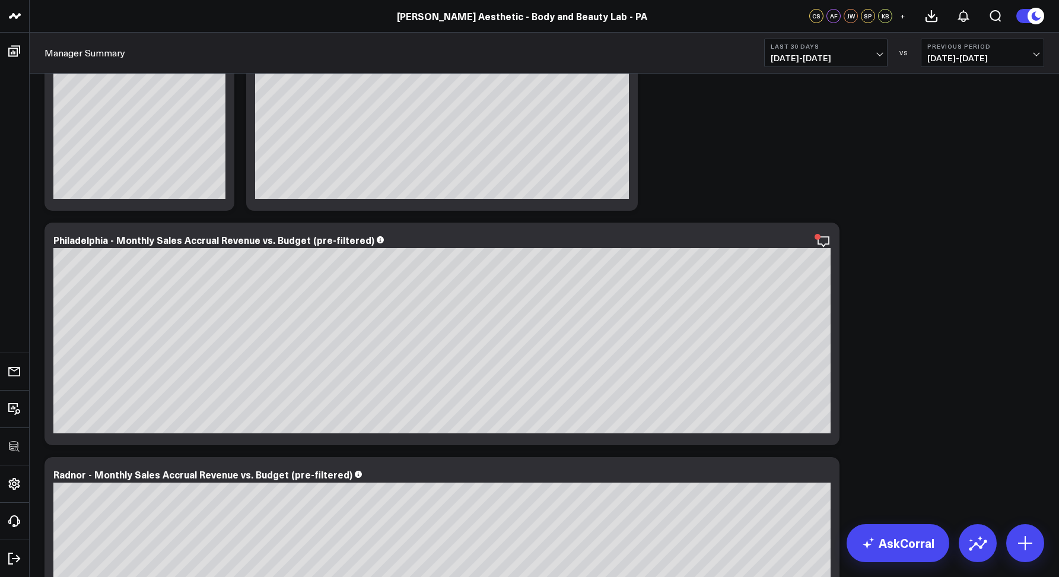
scroll to position [201, 0]
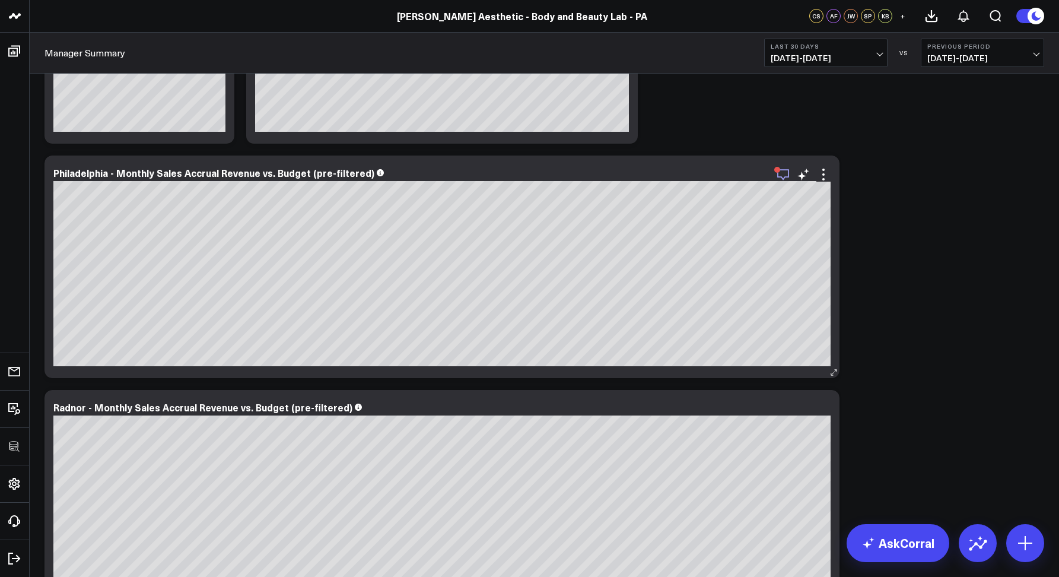
click at [778, 177] on icon "button" at bounding box center [783, 174] width 12 height 11
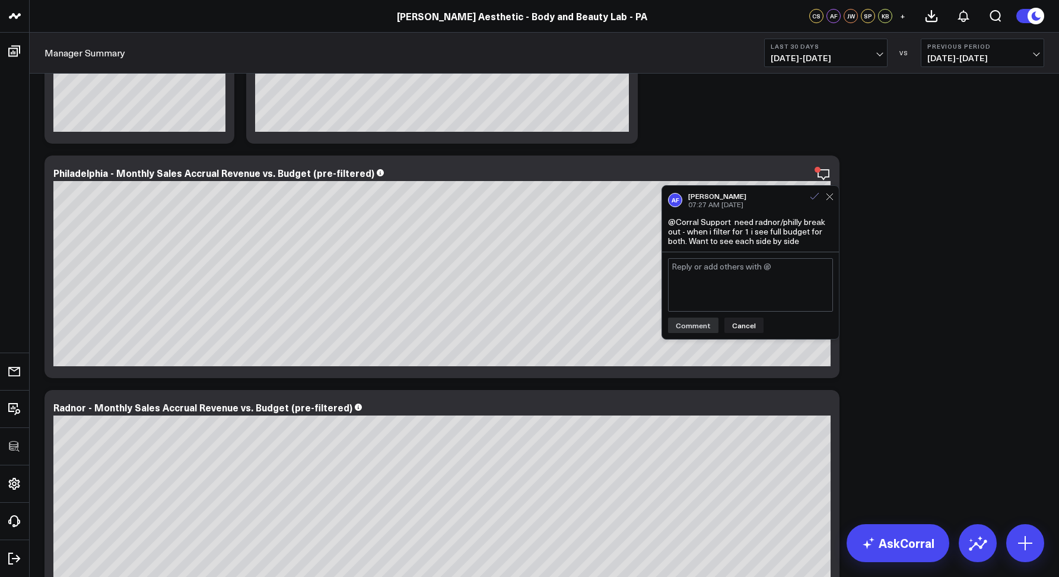
click at [813, 201] on icon at bounding box center [814, 196] width 11 height 11
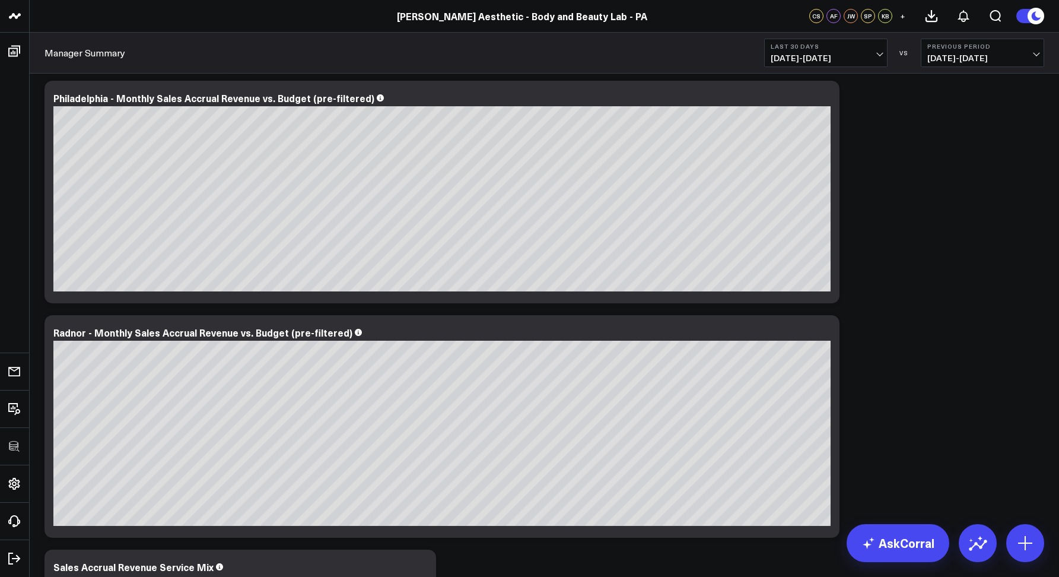
scroll to position [594, 0]
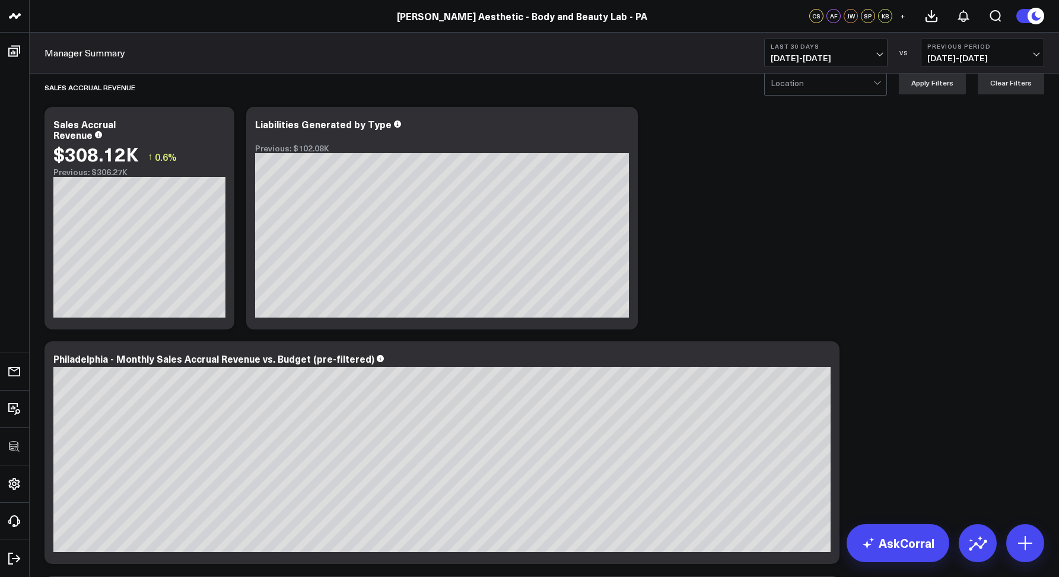
scroll to position [0, 0]
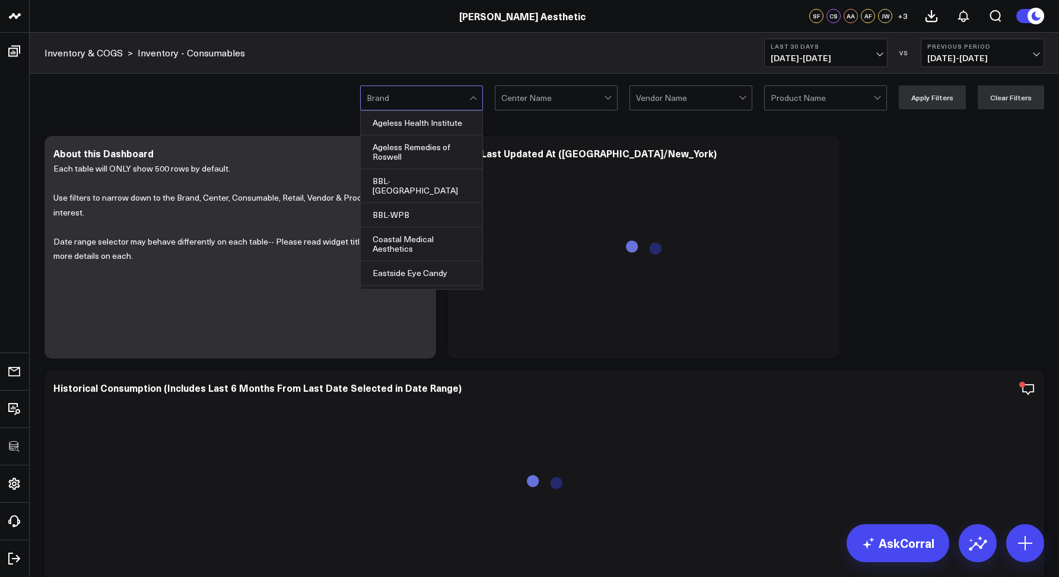
click at [432, 108] on div at bounding box center [418, 98] width 103 height 24
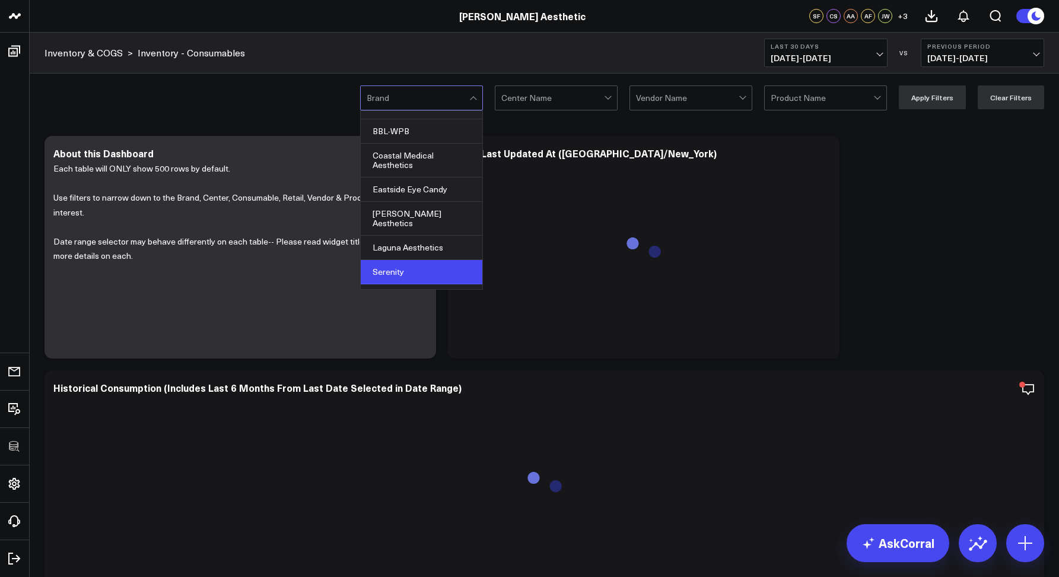
click at [379, 260] on div "Serenity" at bounding box center [422, 272] width 122 height 24
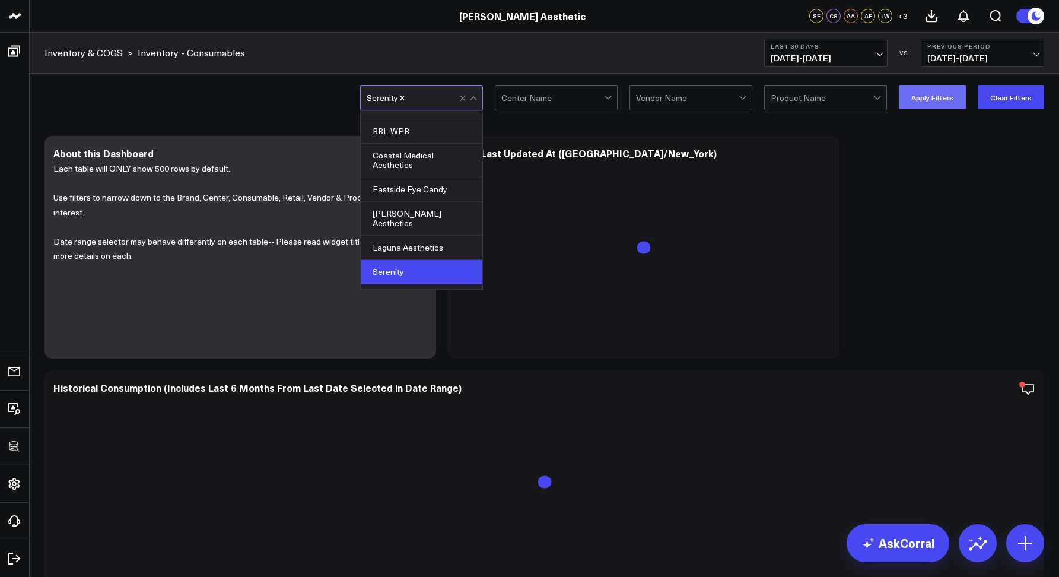
click at [914, 104] on button "Apply Filters" at bounding box center [932, 97] width 67 height 24
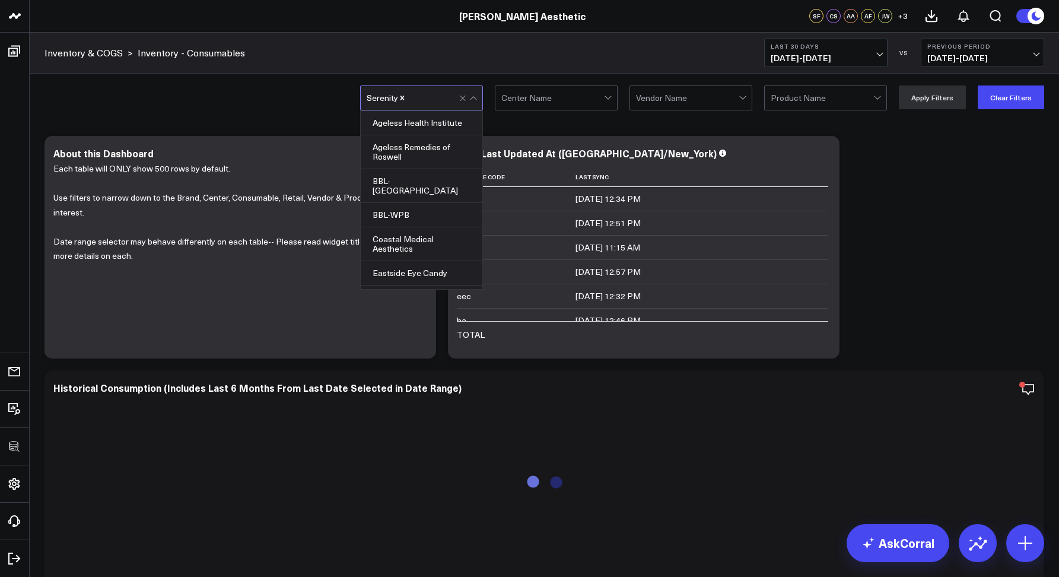
click at [459, 95] on div at bounding box center [432, 98] width 53 height 24
click at [392, 149] on div "Ageless Remedies of Roswell" at bounding box center [422, 152] width 122 height 34
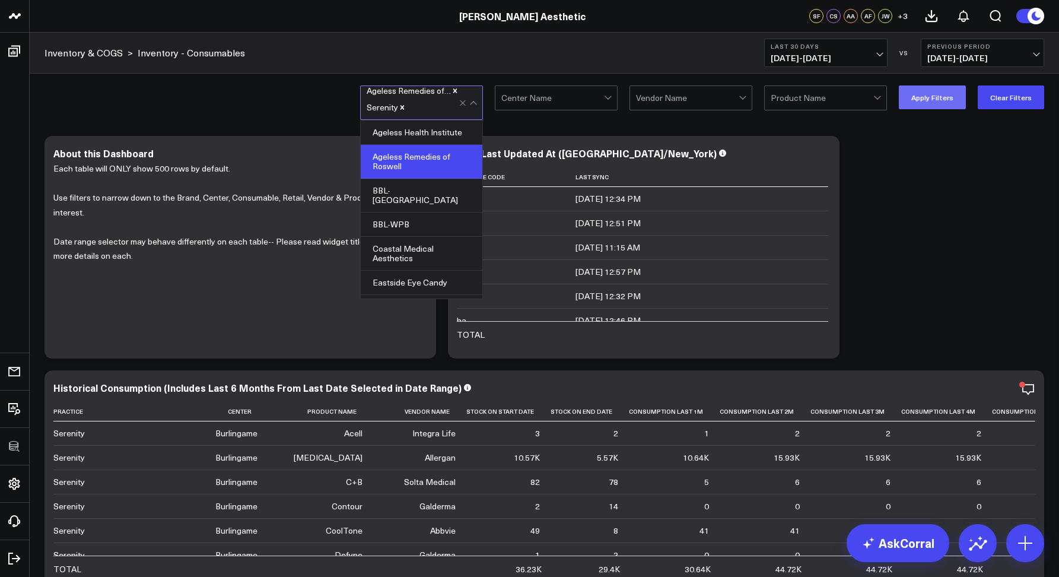
click at [907, 100] on button "Apply Filters" at bounding box center [932, 97] width 67 height 24
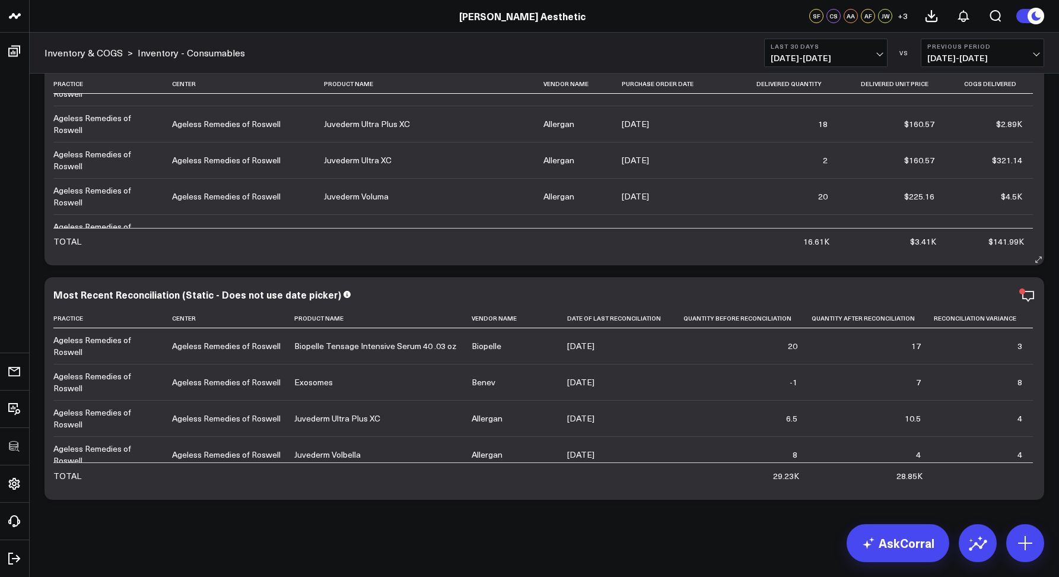
scroll to position [96, 0]
click at [987, 296] on icon "button" at bounding box center [988, 296] width 14 height 14
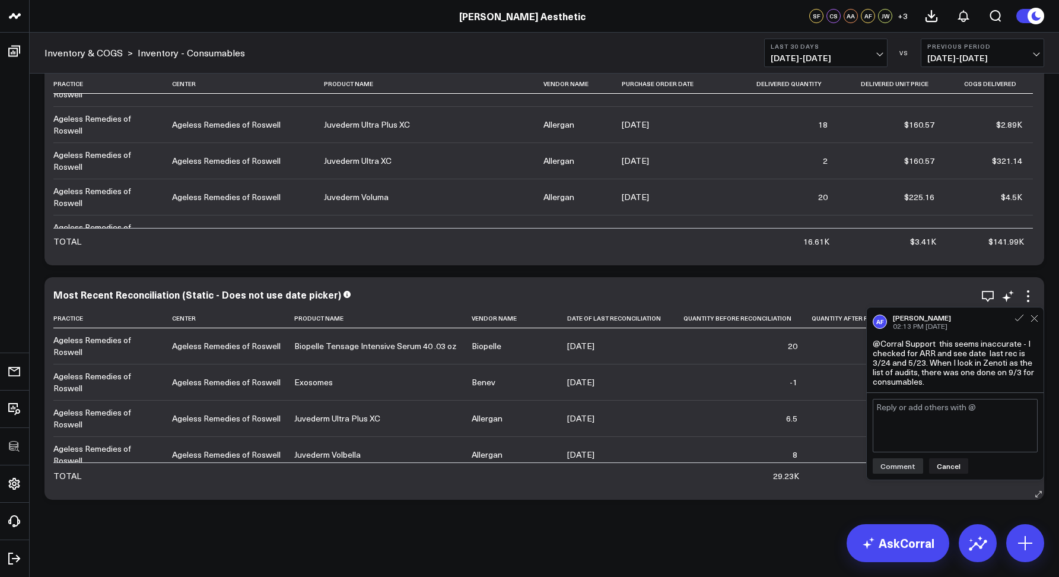
click at [856, 301] on div "Most Recent Reconciliation (Static - Does not use date picker)" at bounding box center [544, 296] width 982 height 14
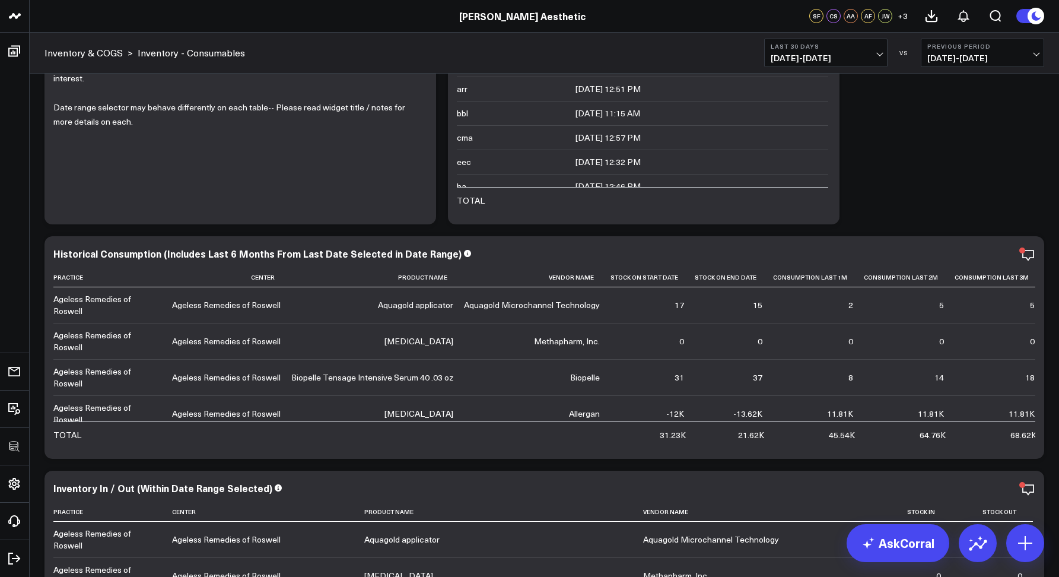
scroll to position [0, 0]
